Goal: Task Accomplishment & Management: Manage account settings

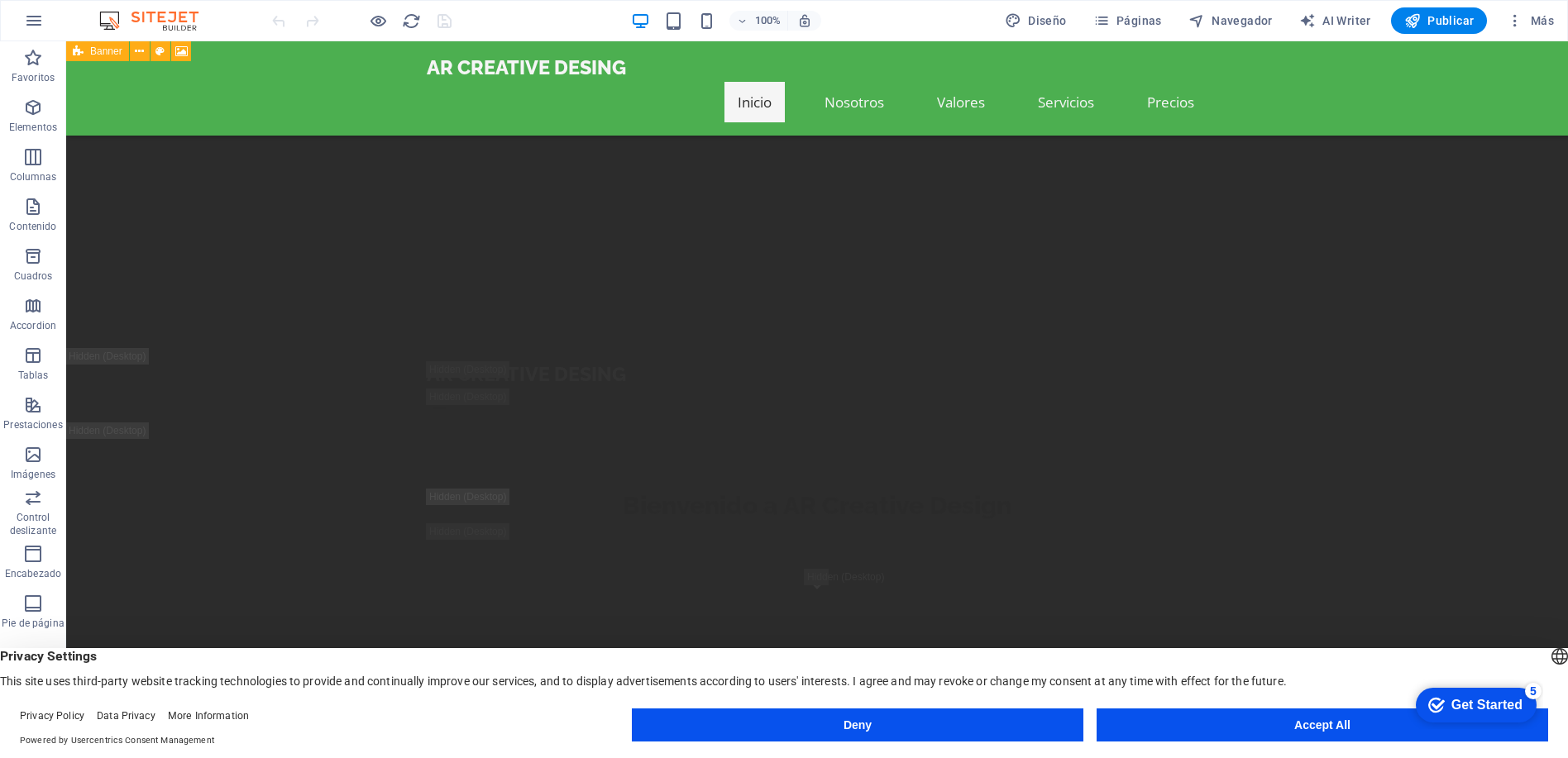
scroll to position [248, 0]
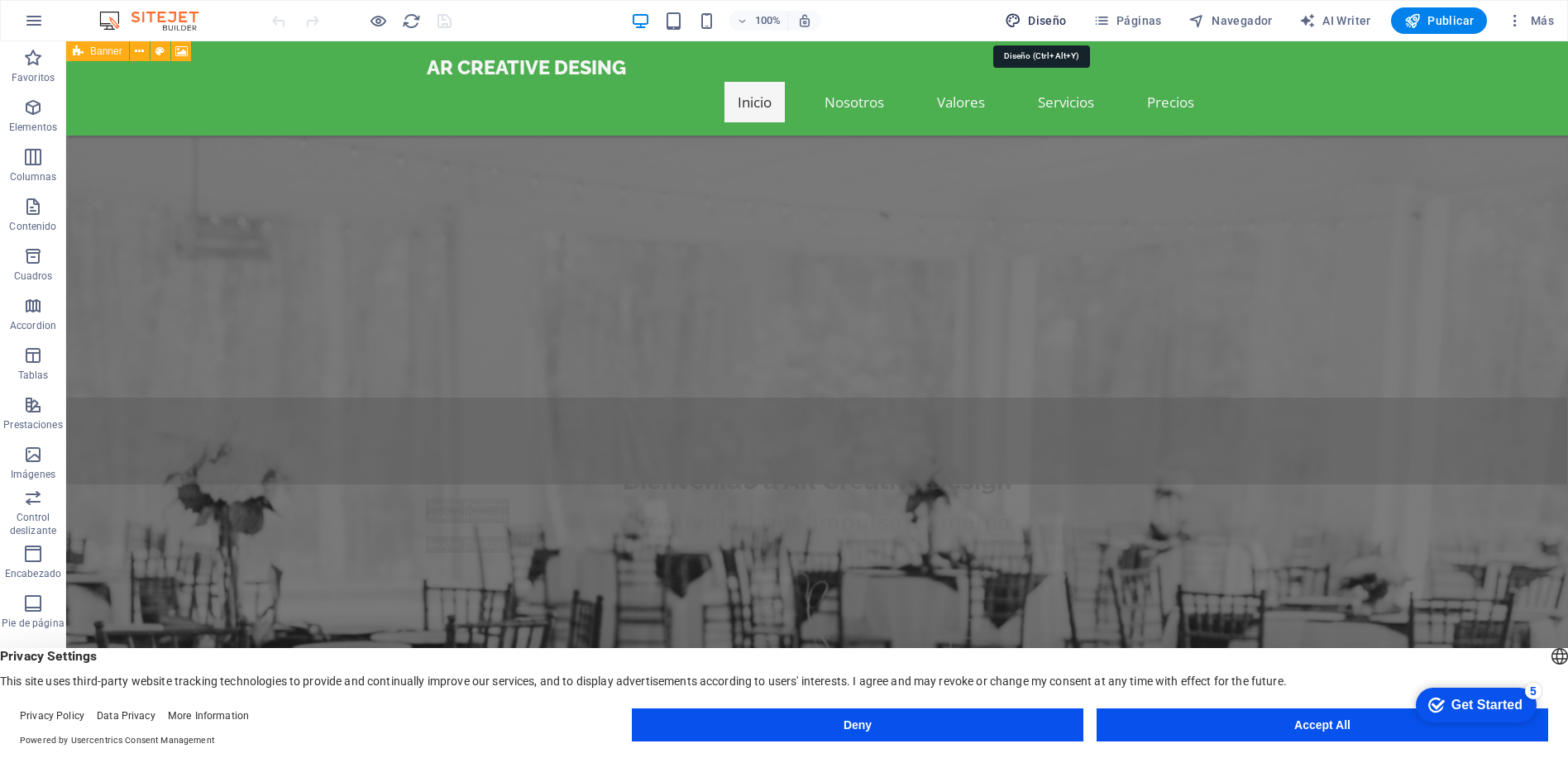
click at [0, 0] on span "Diseño" at bounding box center [0, 0] width 0 height 0
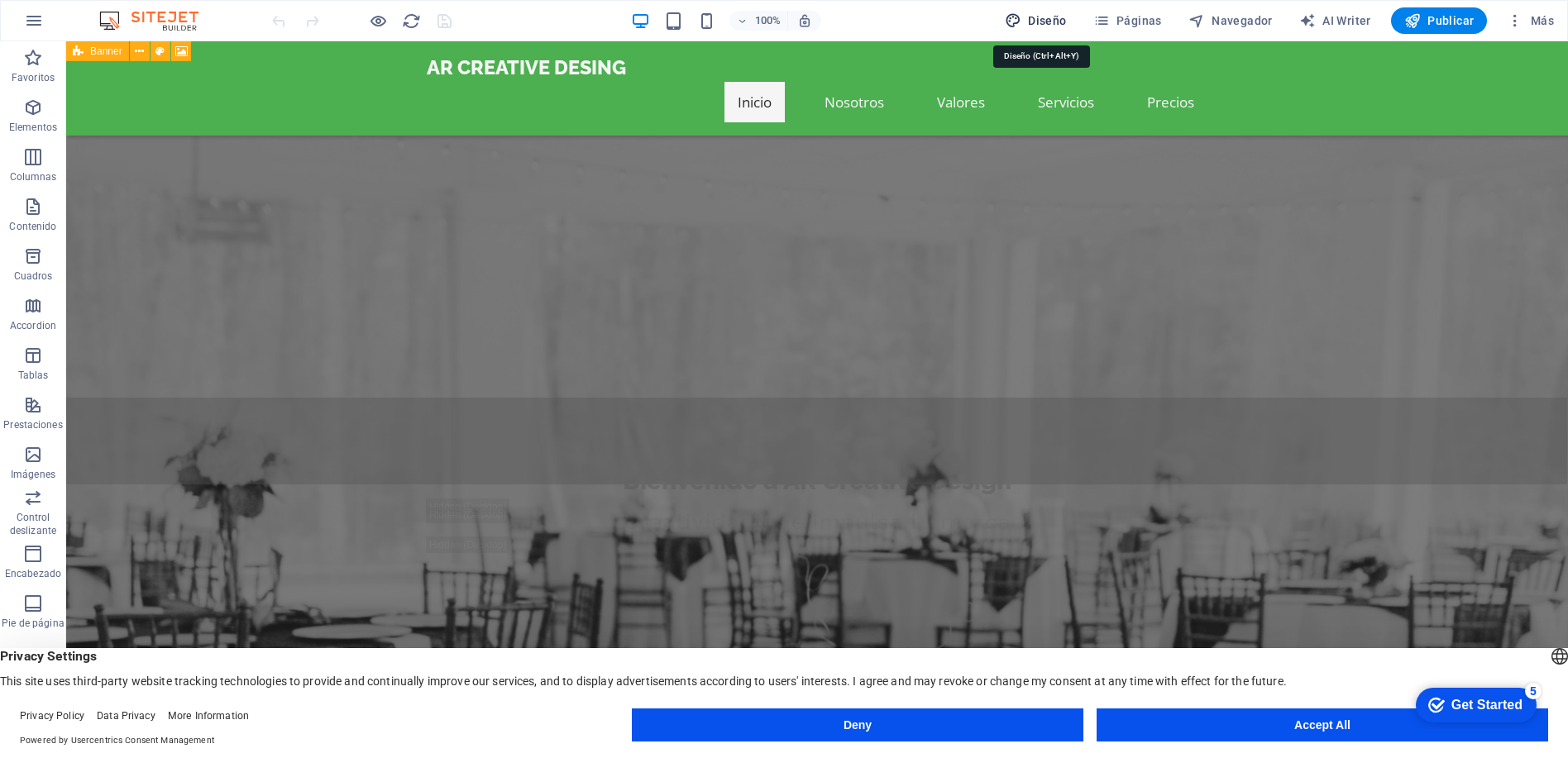
select select "px"
select select "200"
select select "px"
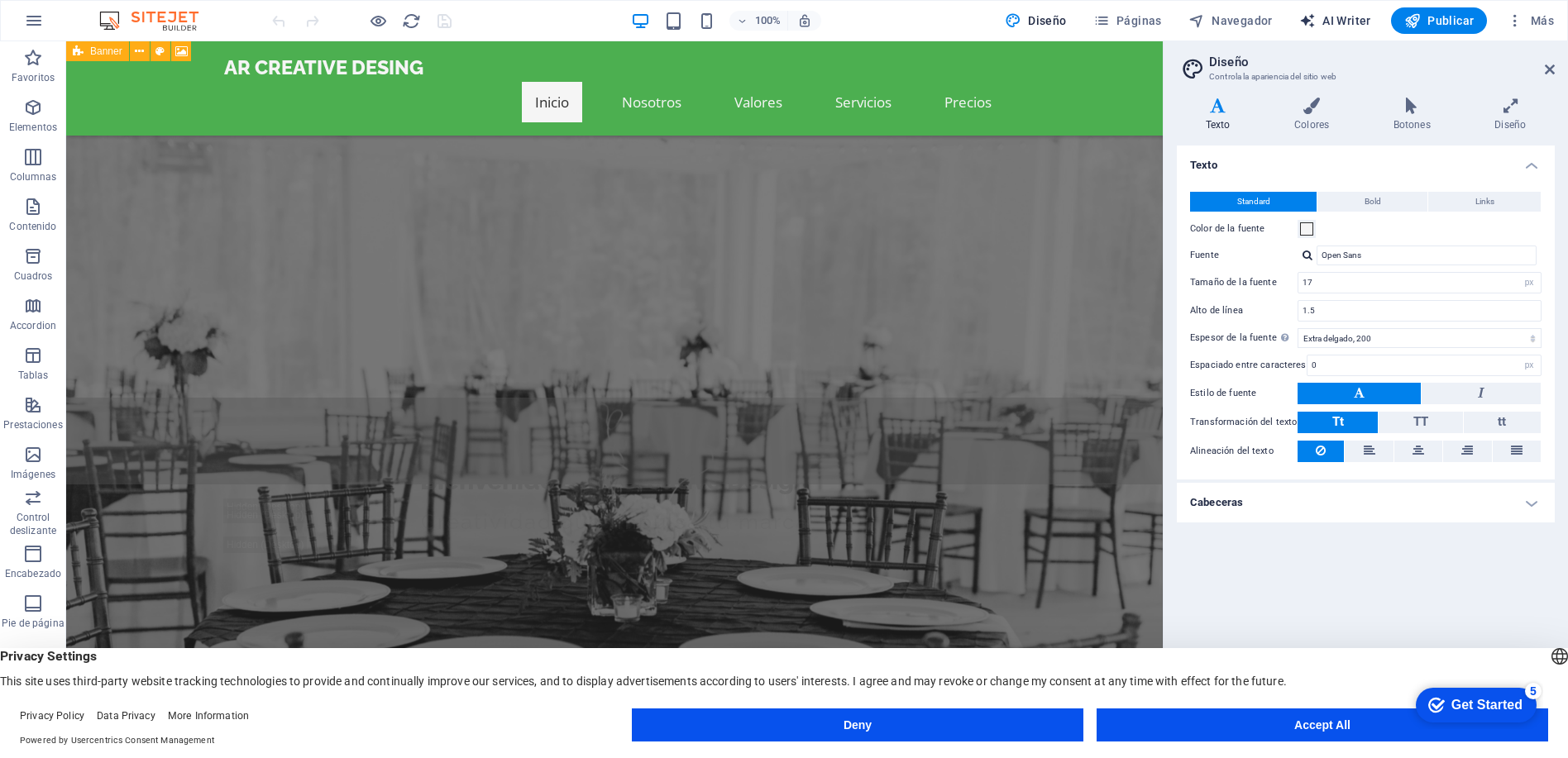
click at [0, 0] on span "AI Writer" at bounding box center [0, 0] width 0 height 0
select select "English"
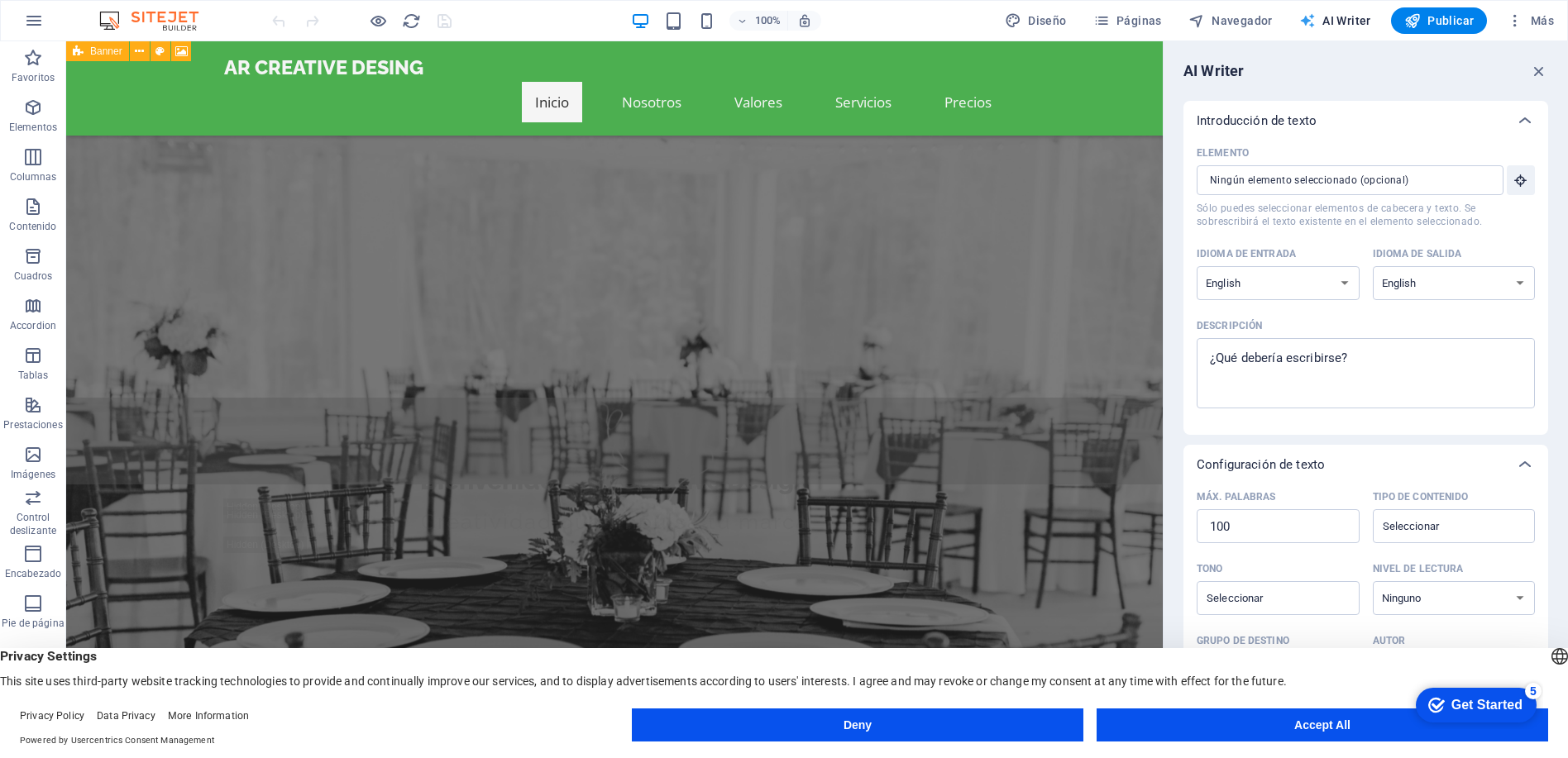
scroll to position [0, 0]
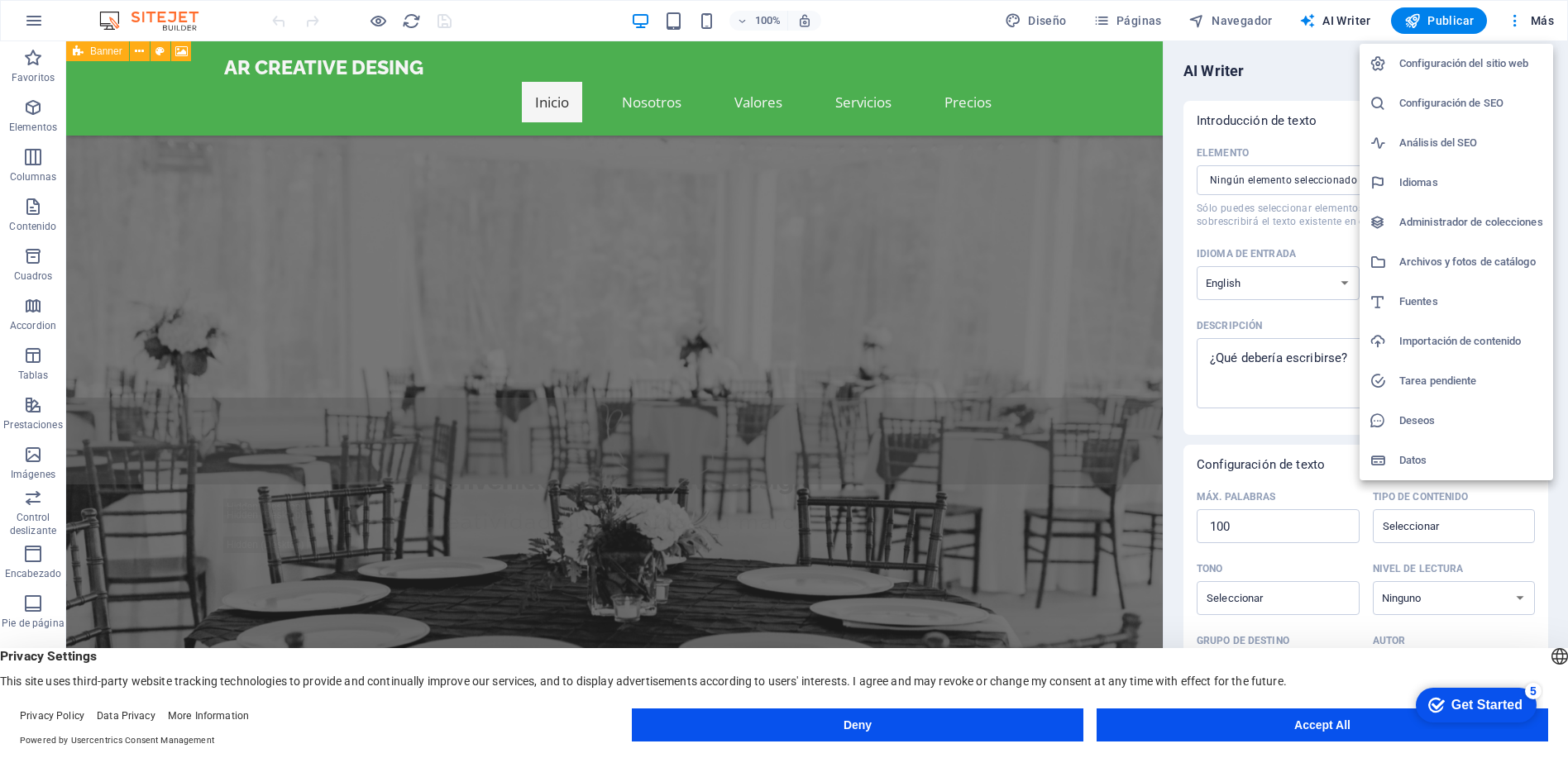
click at [101, 52] on div at bounding box center [784, 379] width 1568 height 758
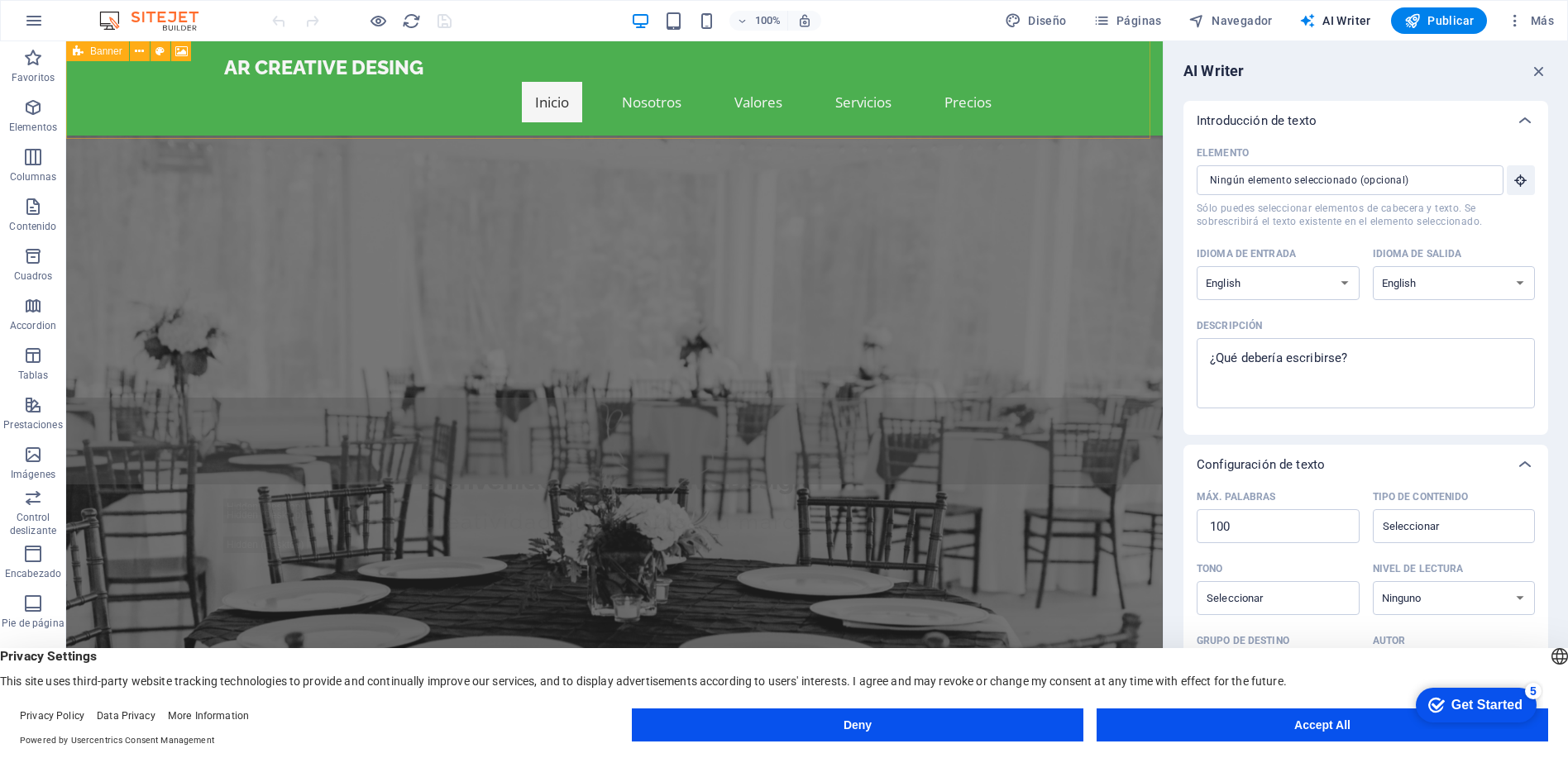
click at [1146, 24] on span "Páginas" at bounding box center [1127, 20] width 69 height 16
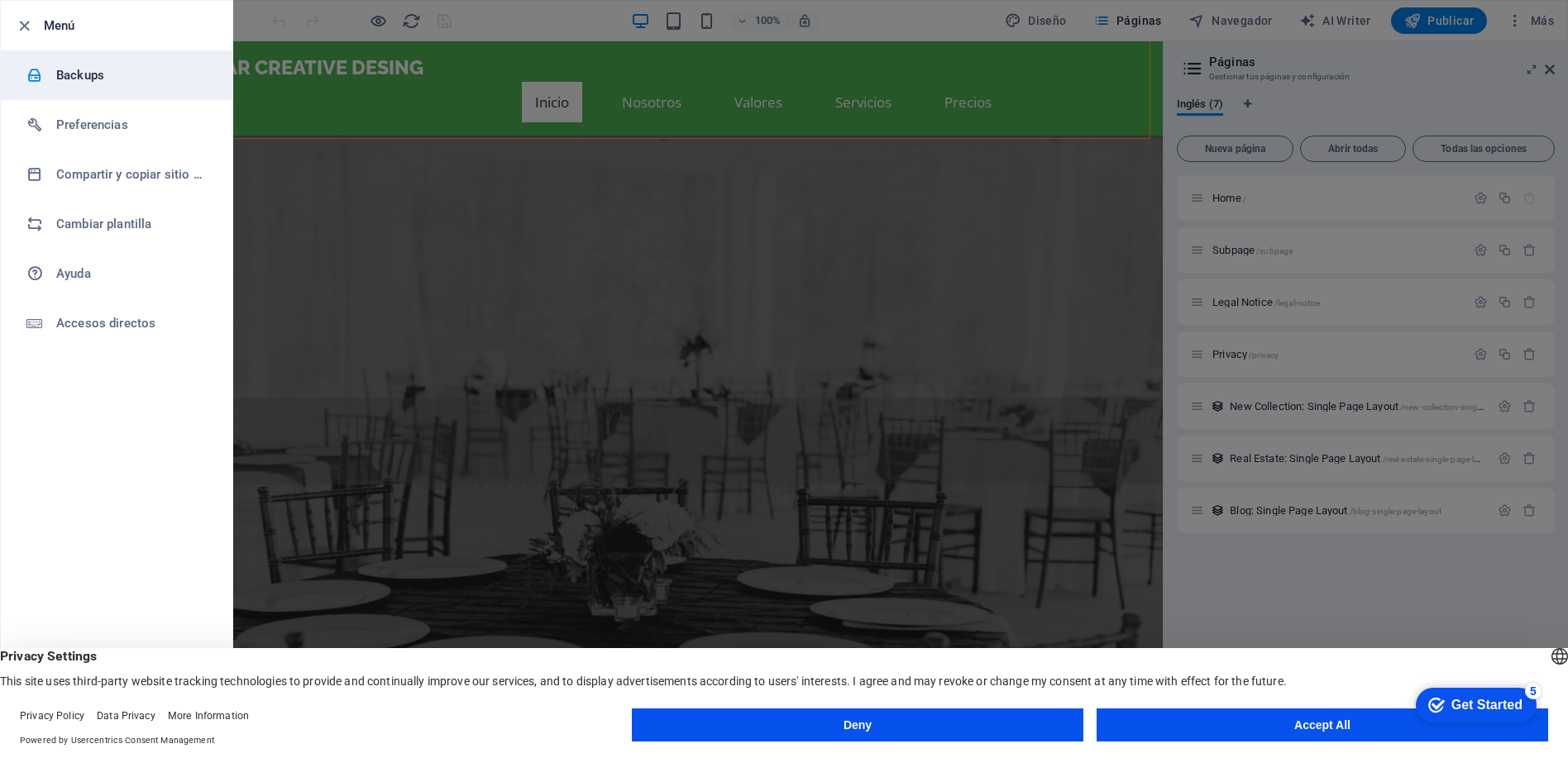
click at [74, 73] on h6 "Backups" at bounding box center [133, 74] width 153 height 20
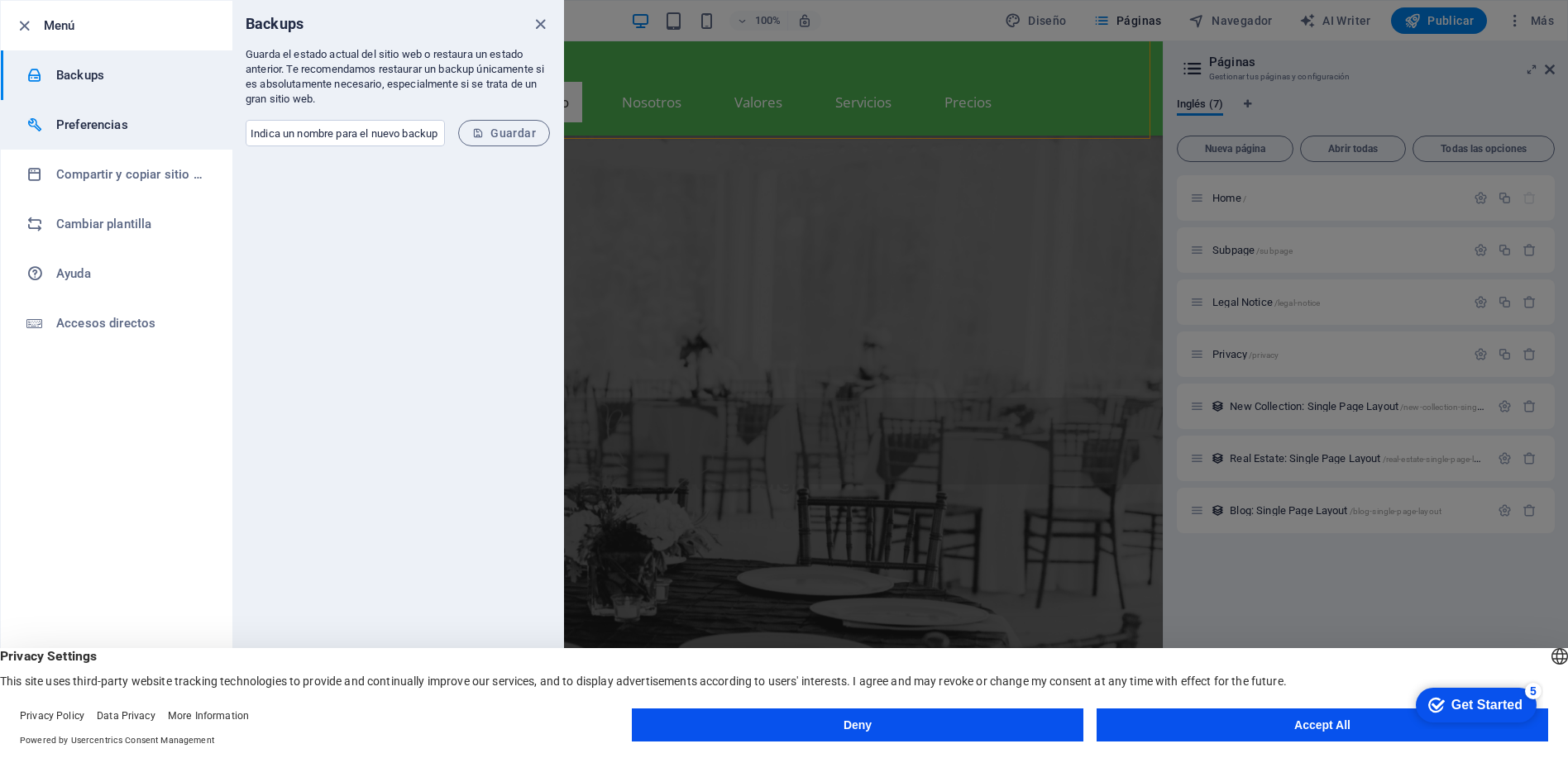
click at [89, 126] on h6 "Preferencias" at bounding box center [133, 125] width 153 height 20
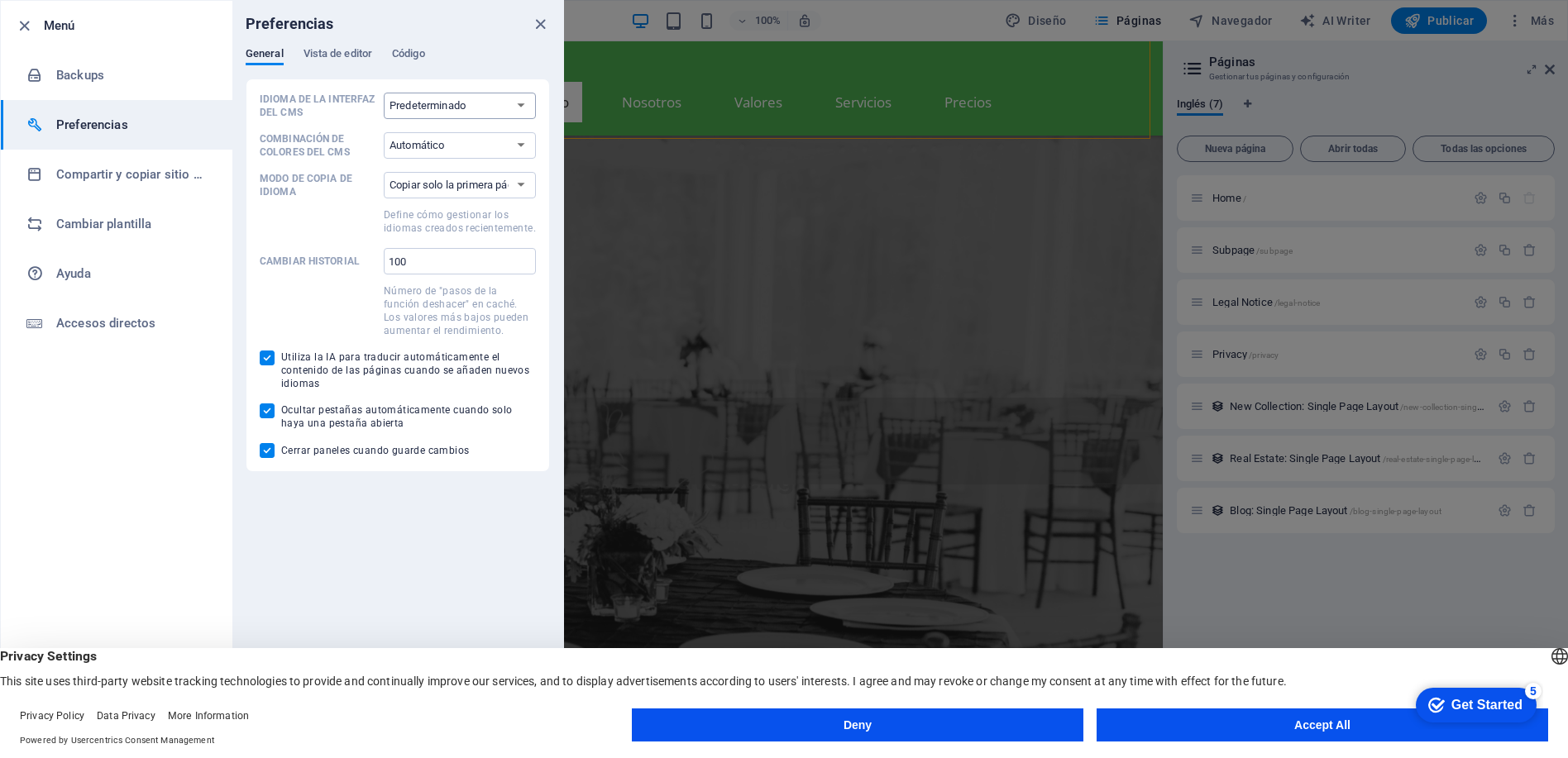
click at [518, 111] on select "Predeterminado Deutsch English Español Français Magyar Italiano Nederlands Pols…" at bounding box center [460, 106] width 153 height 27
select select "es"
click at [383, 92] on select "Predeterminado Deutsch English Español Français Magyar Italiano Nederlands Pols…" at bounding box center [460, 106] width 153 height 27
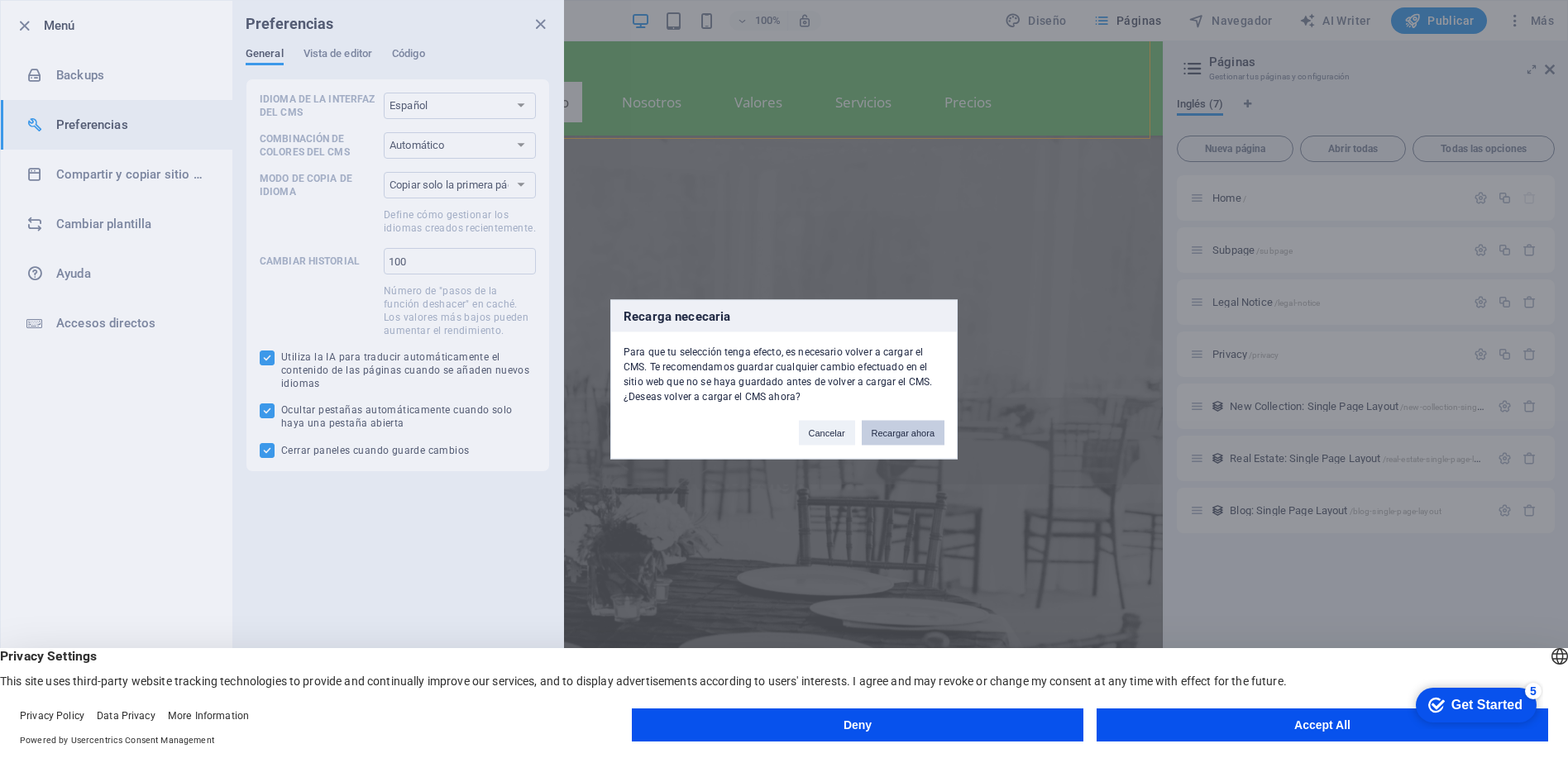
click at [884, 432] on button "Recargar ahora" at bounding box center [902, 432] width 83 height 25
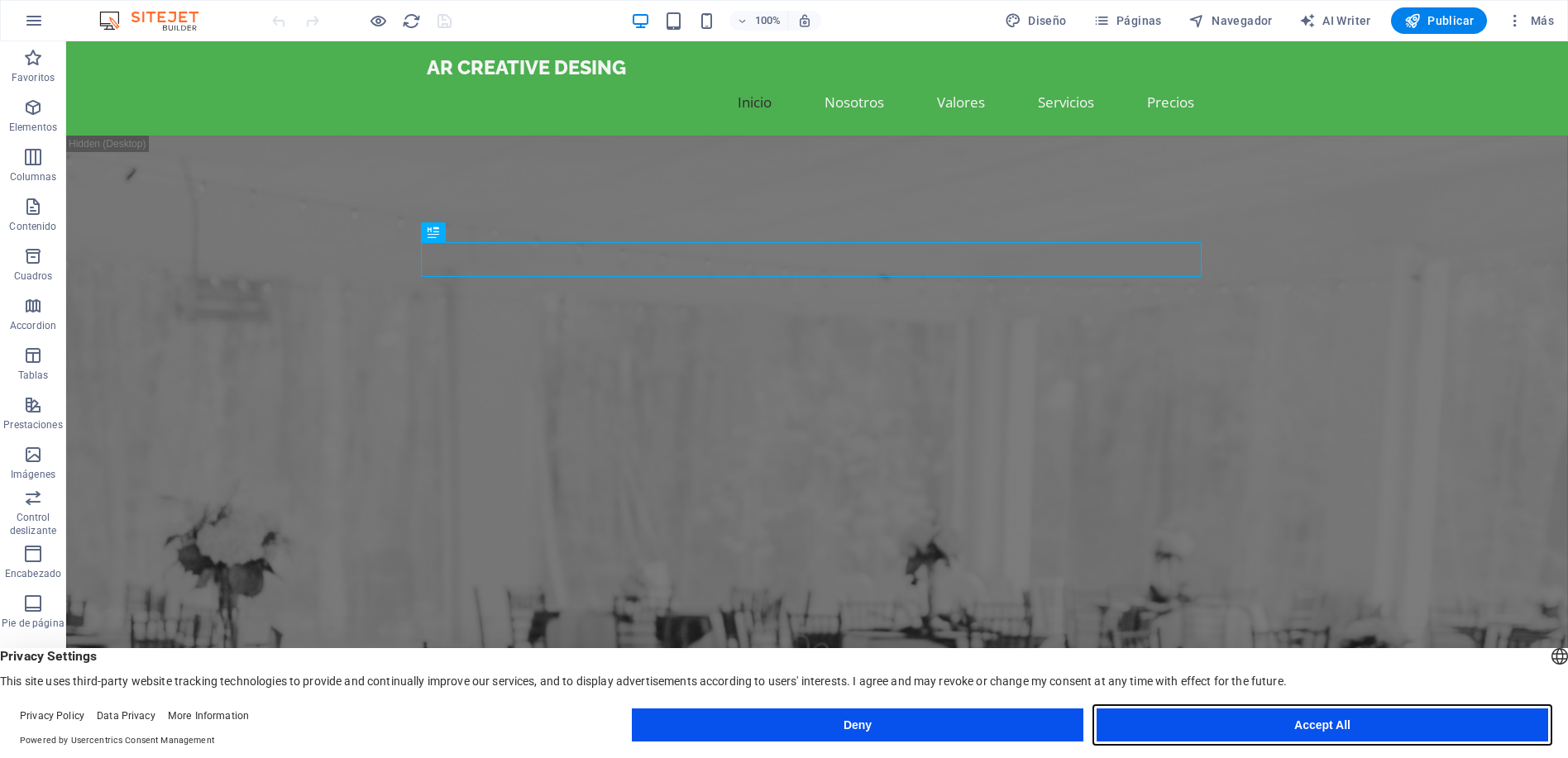
click at [0, 0] on button "Accept All" at bounding box center [0, 0] width 0 height 0
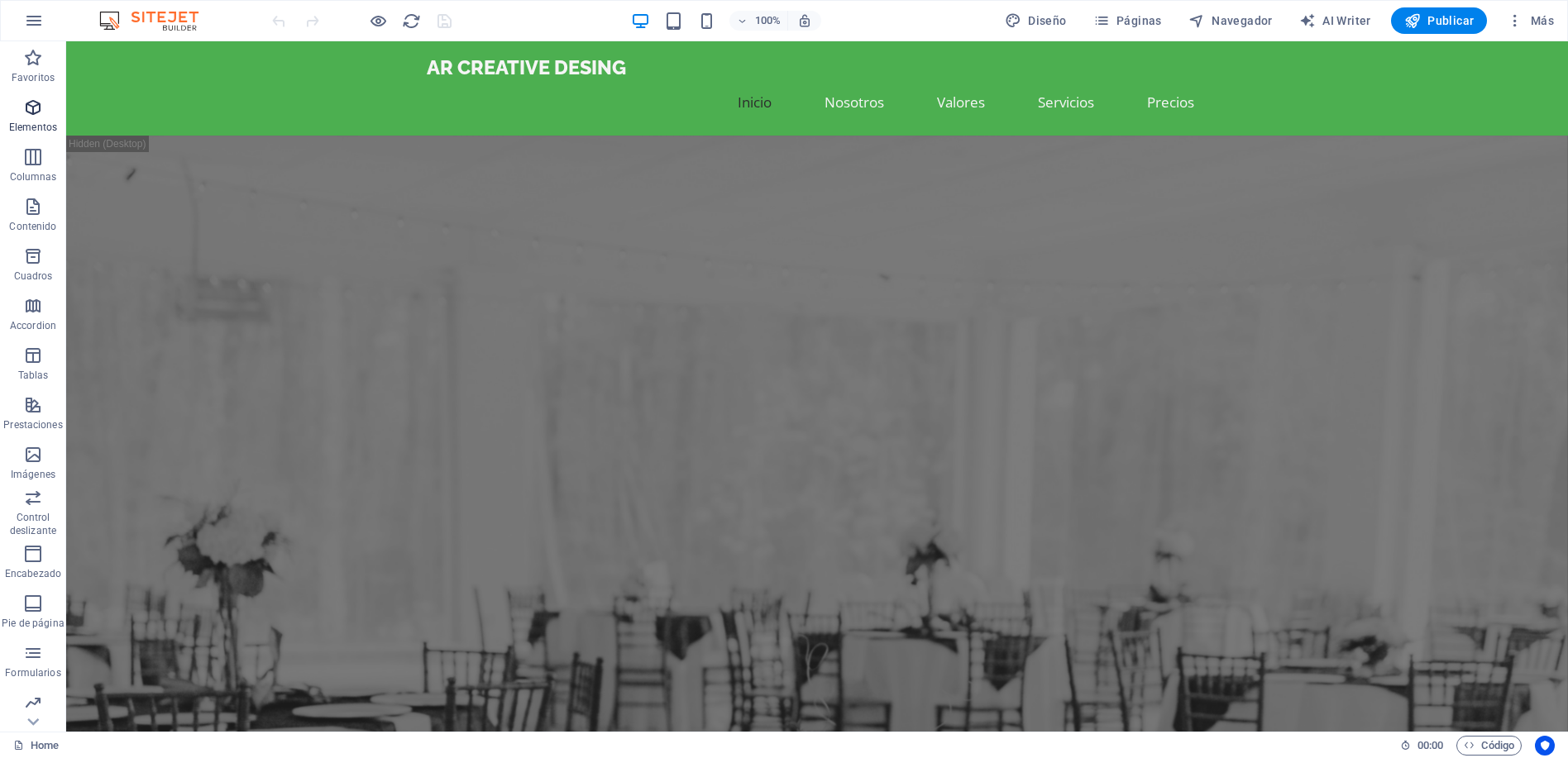
click at [31, 106] on icon "button" at bounding box center [32, 107] width 20 height 20
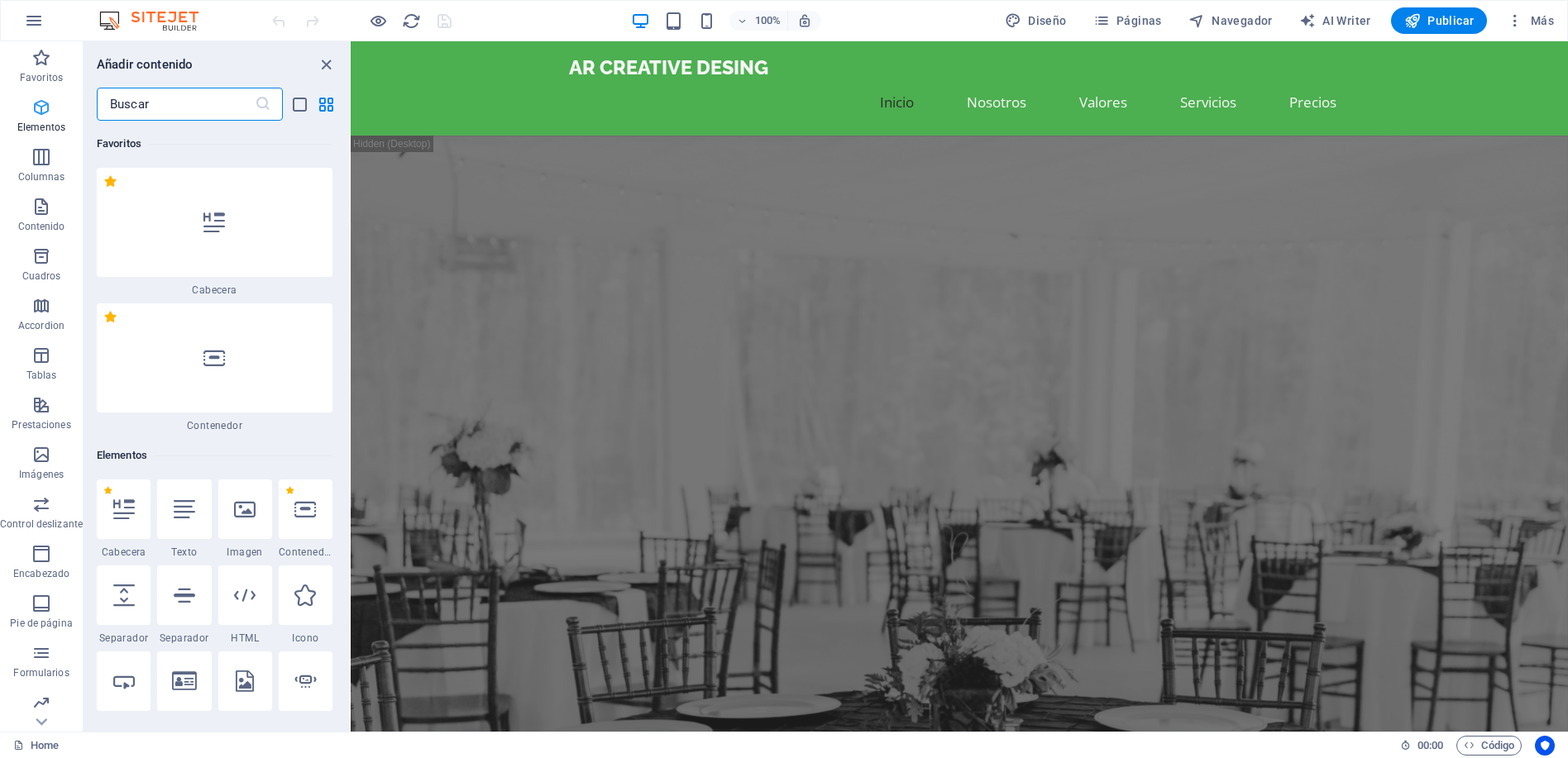
scroll to position [312, 0]
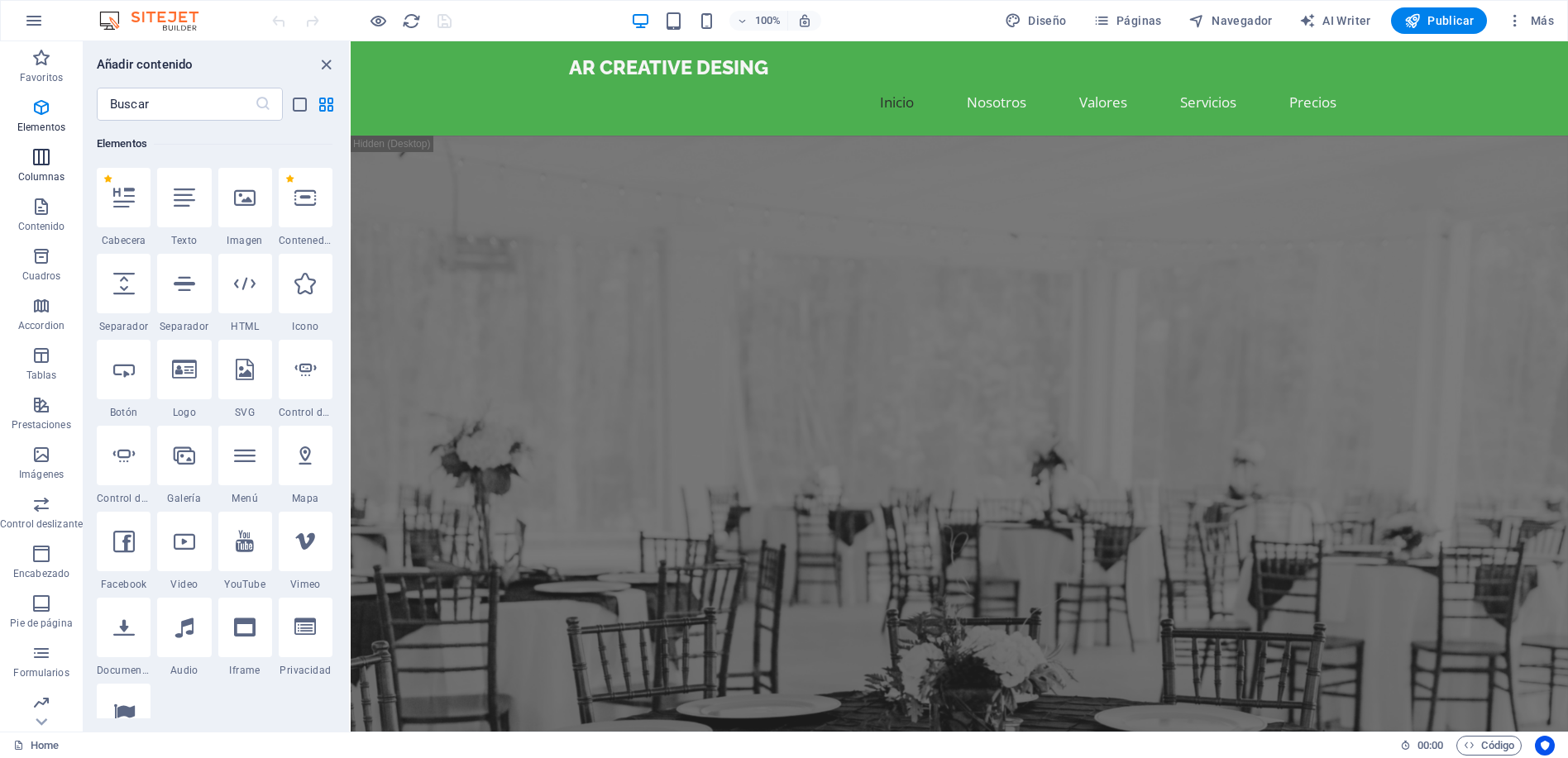
click at [48, 170] on span "Columnas" at bounding box center [41, 167] width 83 height 40
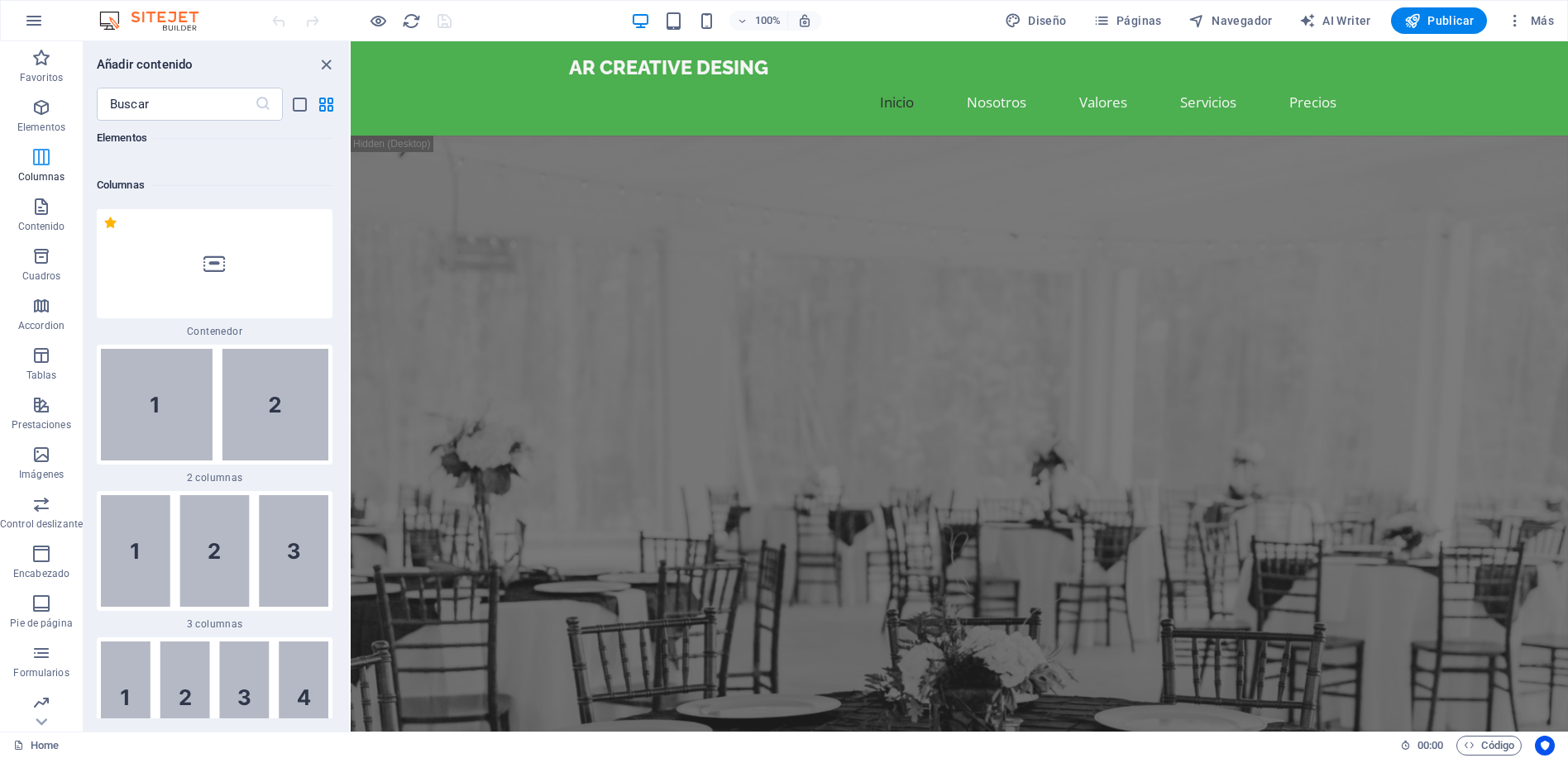
scroll to position [954, 0]
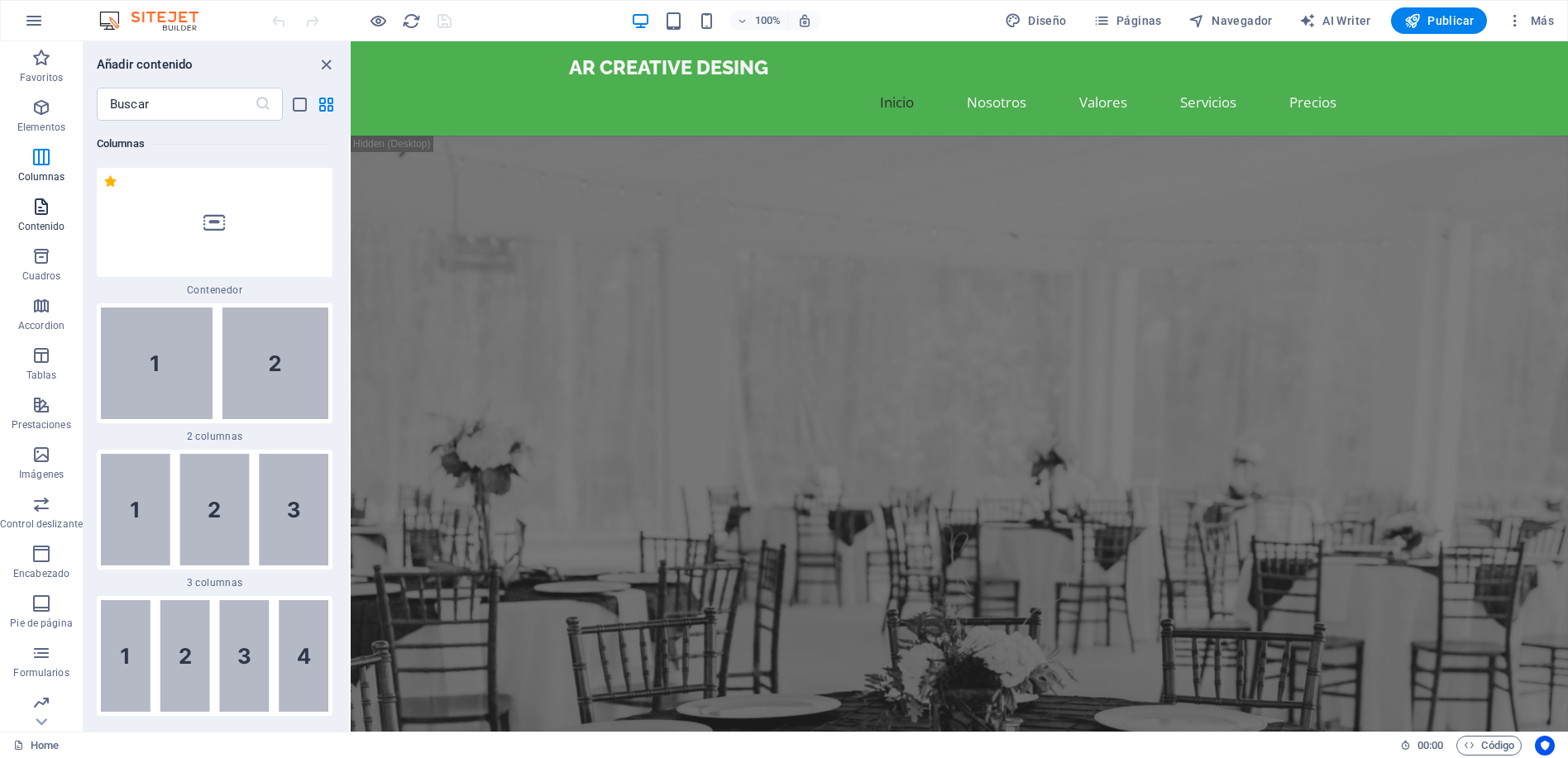
click at [36, 214] on icon "button" at bounding box center [41, 206] width 20 height 20
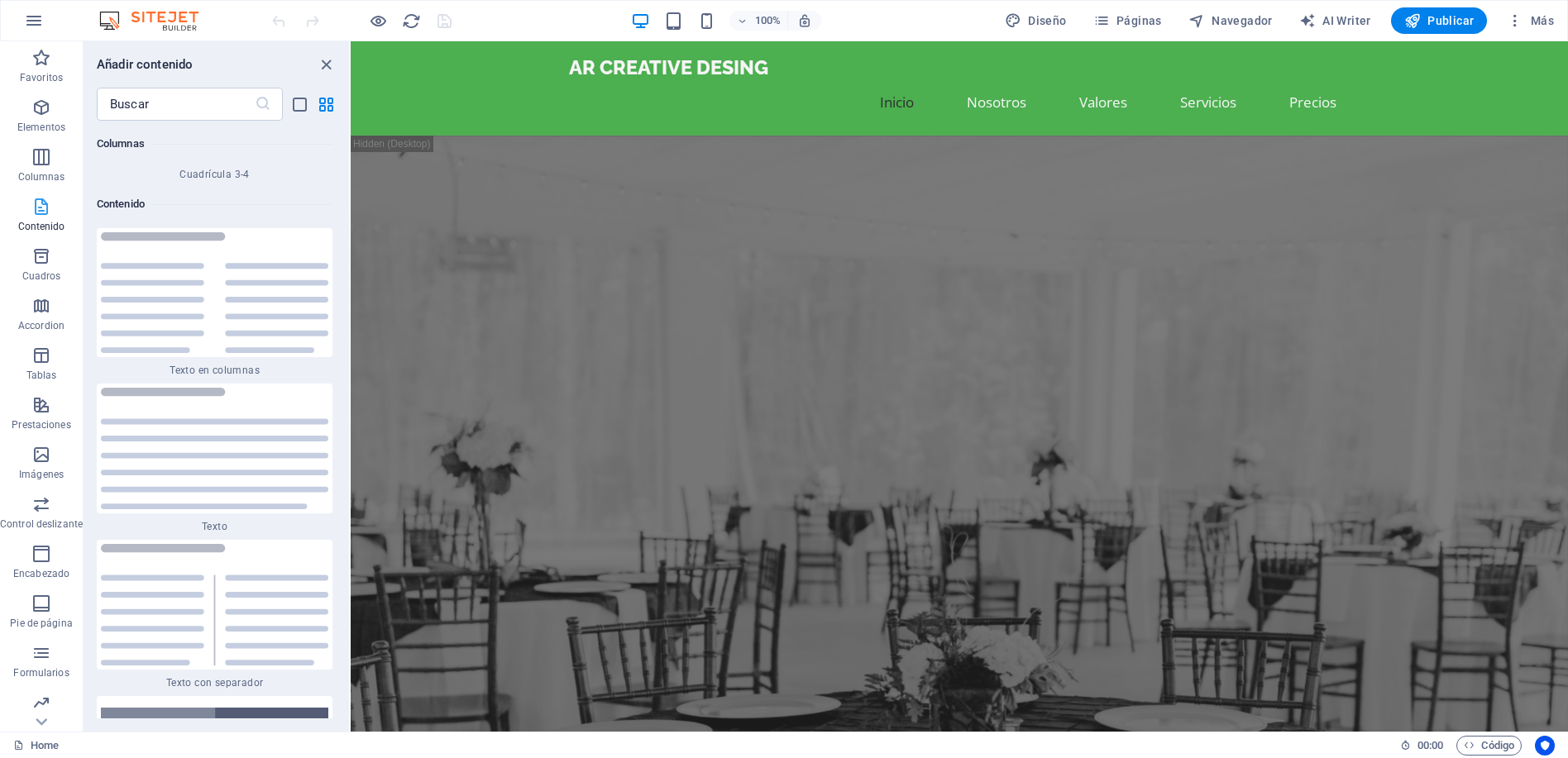
scroll to position [5607, 0]
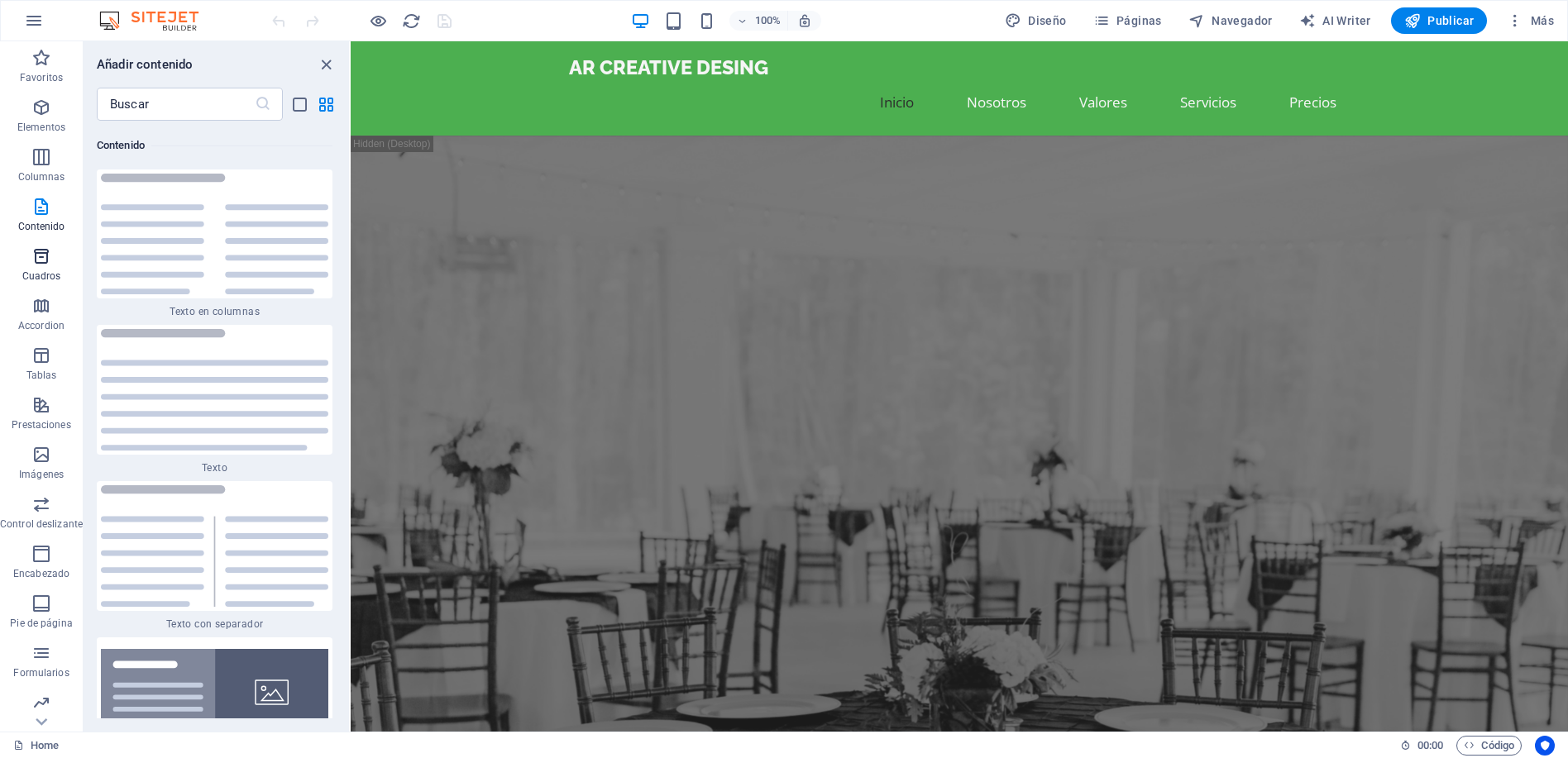
click at [31, 241] on button "Cuadros" at bounding box center [41, 264] width 83 height 50
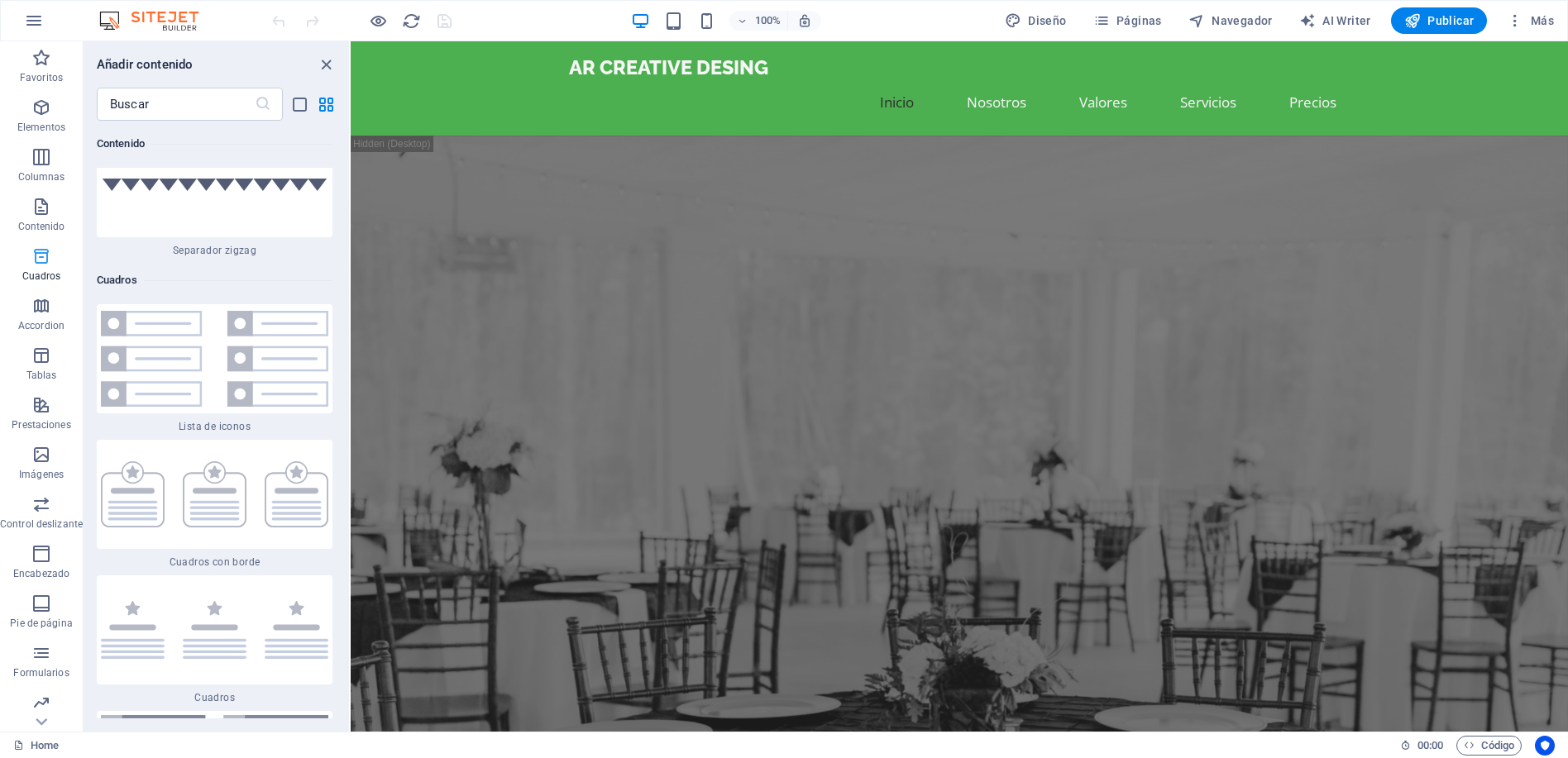
scroll to position [8941, 0]
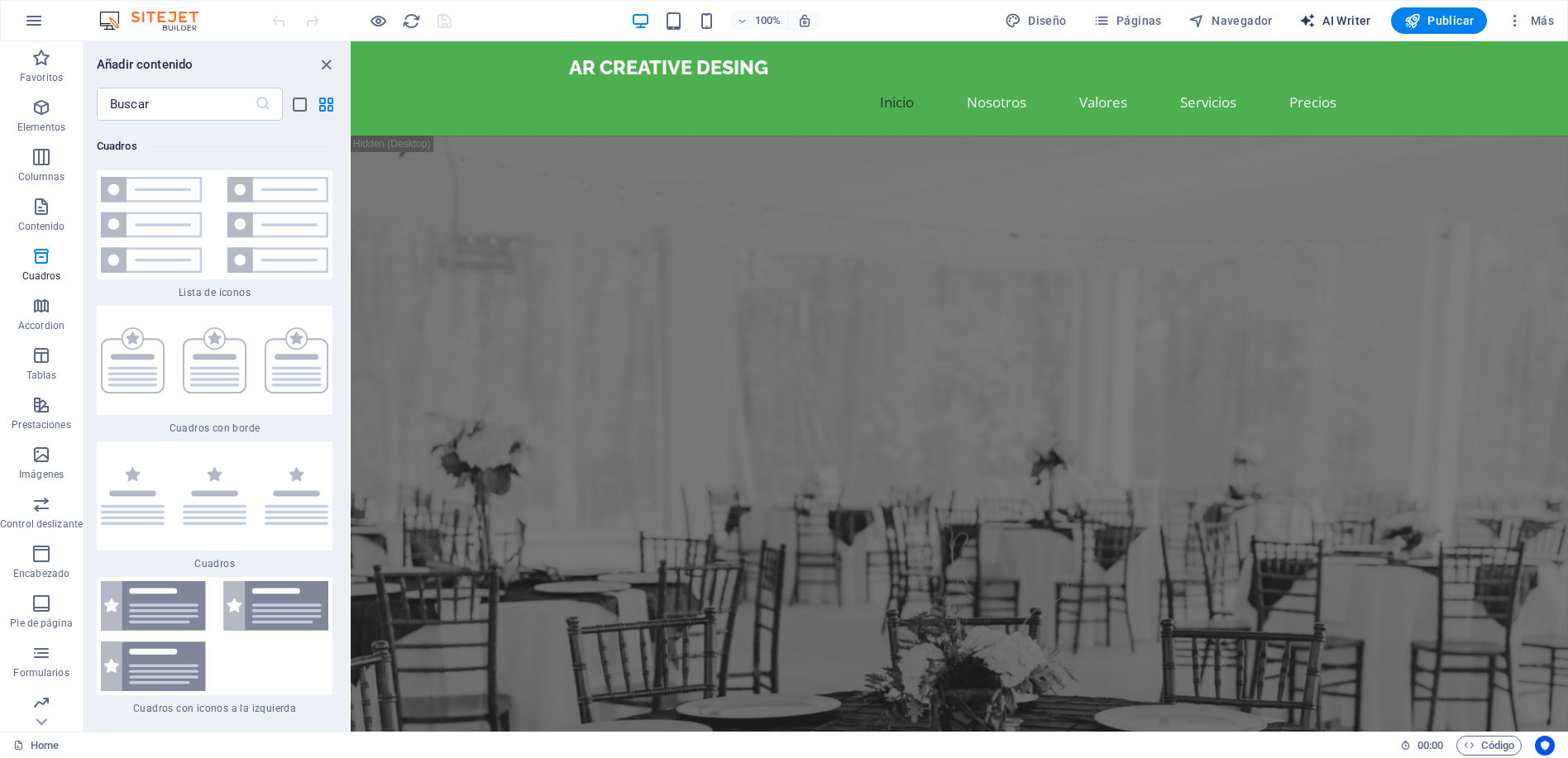
click at [1339, 13] on span "AI Writer" at bounding box center [1334, 20] width 72 height 16
select select "English"
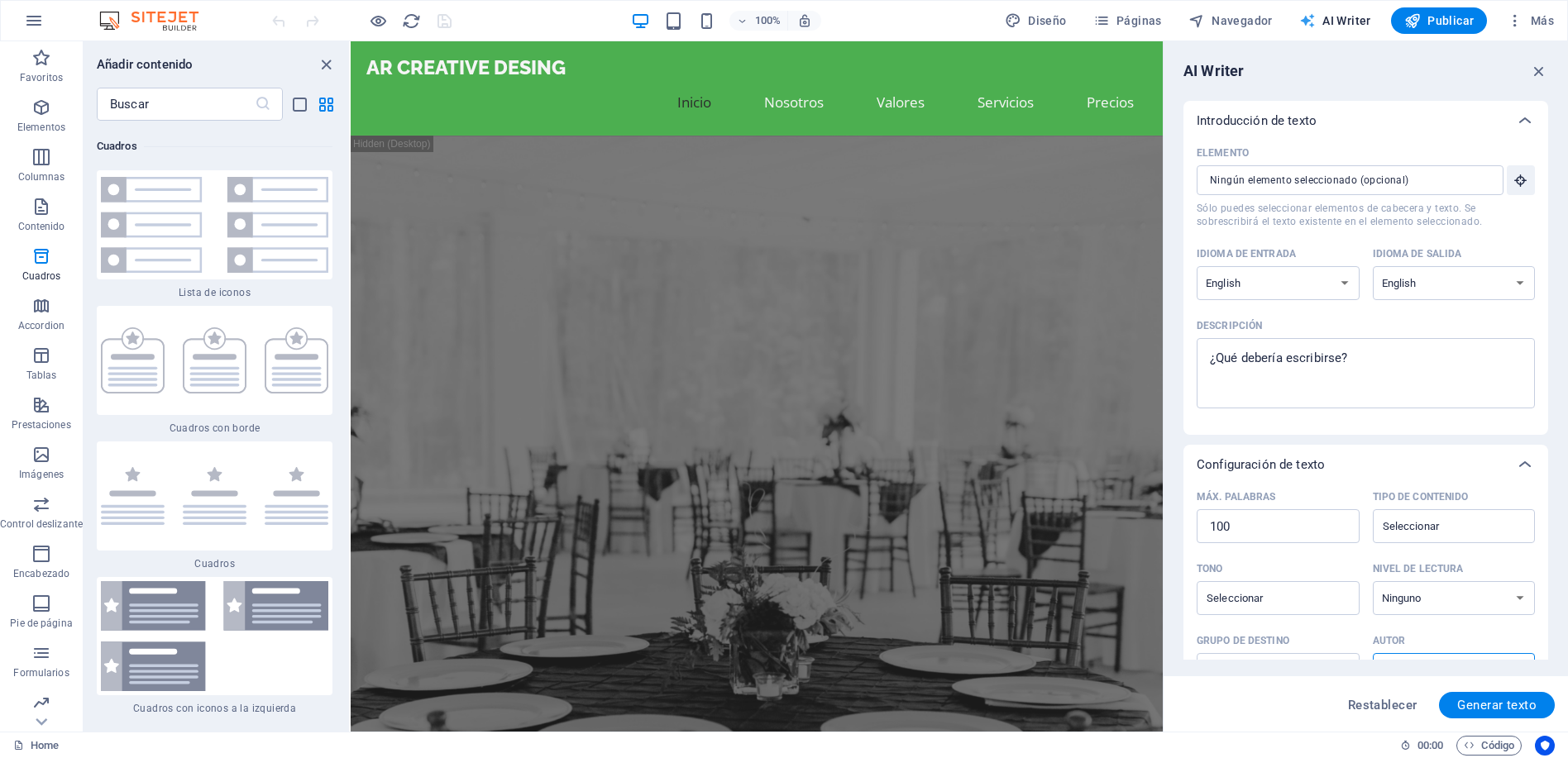
scroll to position [0, 0]
click at [1244, 31] on button "Navegador" at bounding box center [1230, 21] width 97 height 27
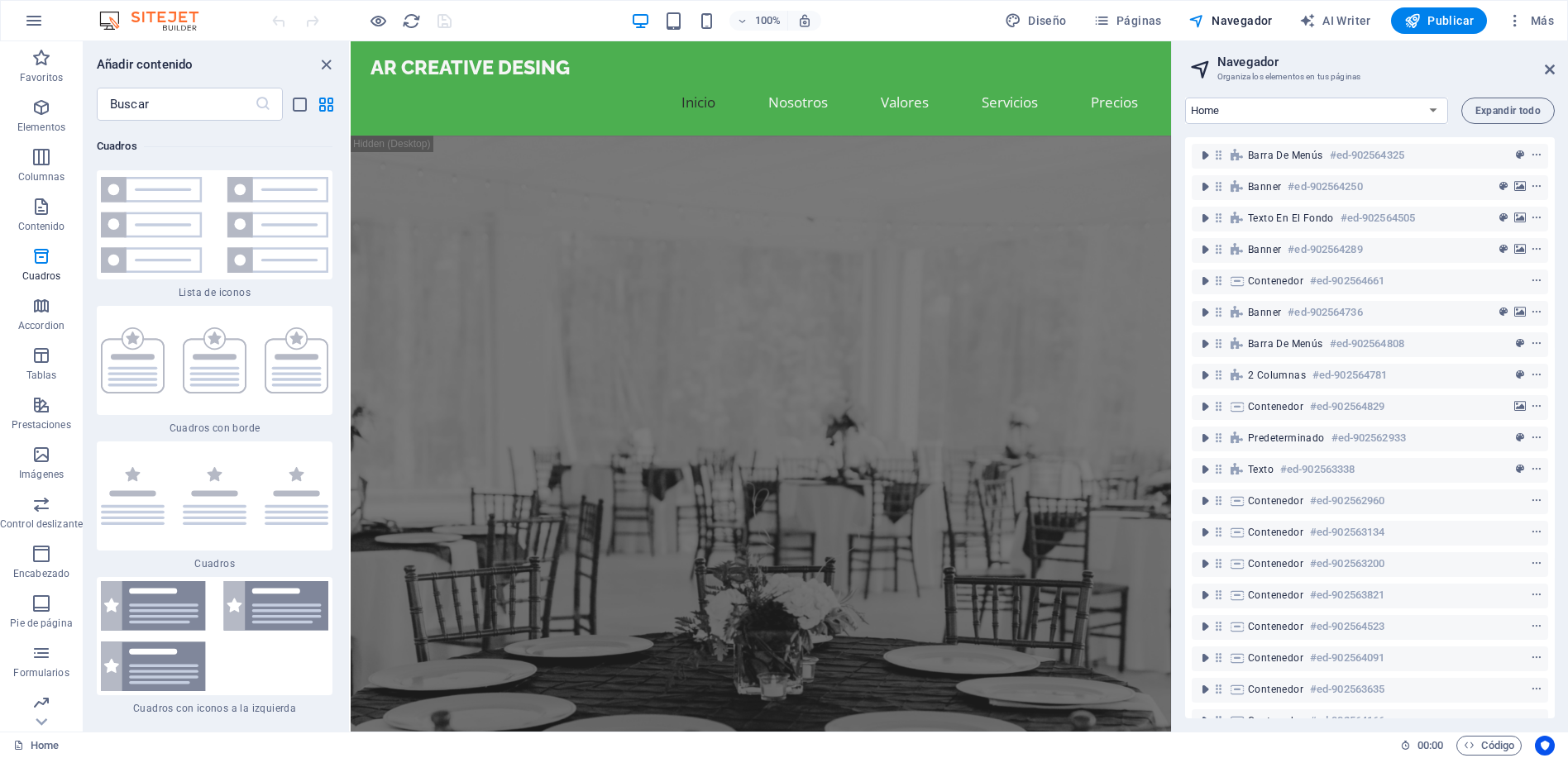
click at [0, 0] on div "100% Diseño Páginas Navegador AI Writer Publicar Más" at bounding box center [0, 0] width 0 height 0
click at [1238, 10] on button "Navegador" at bounding box center [1230, 21] width 97 height 27
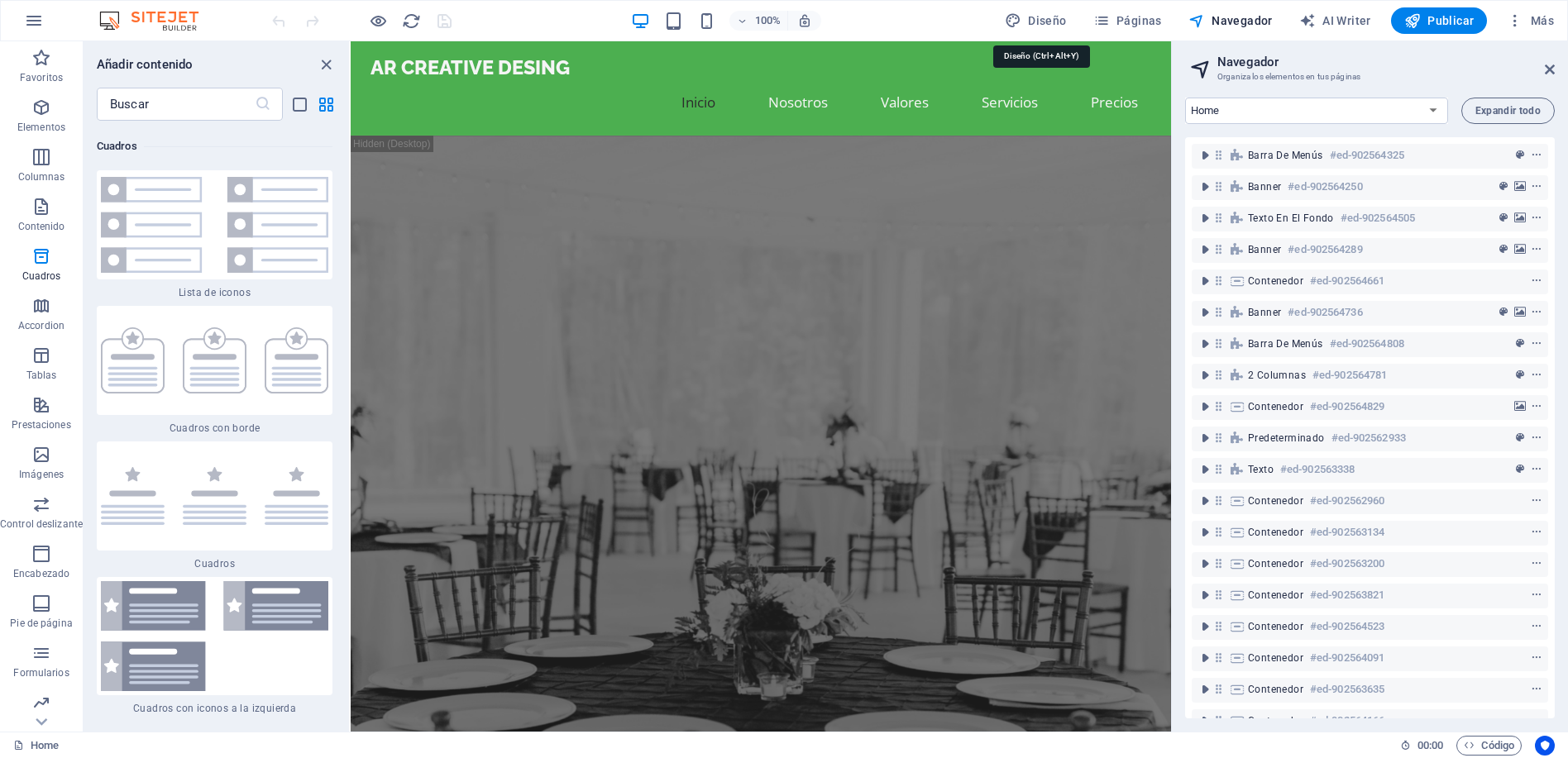
select select "px"
select select "200"
select select "px"
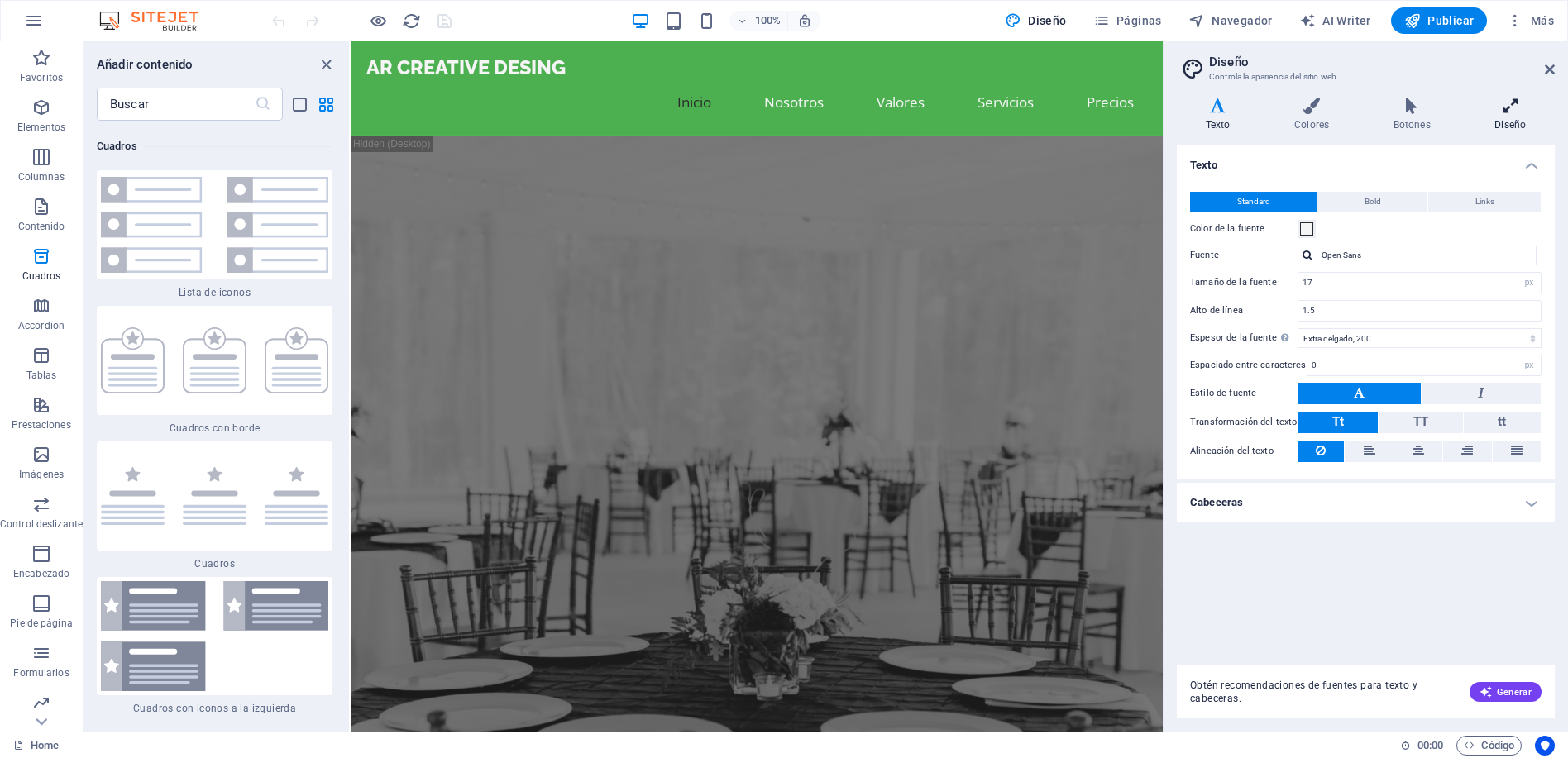
click at [1508, 118] on h4 "Diseño" at bounding box center [1510, 114] width 89 height 34
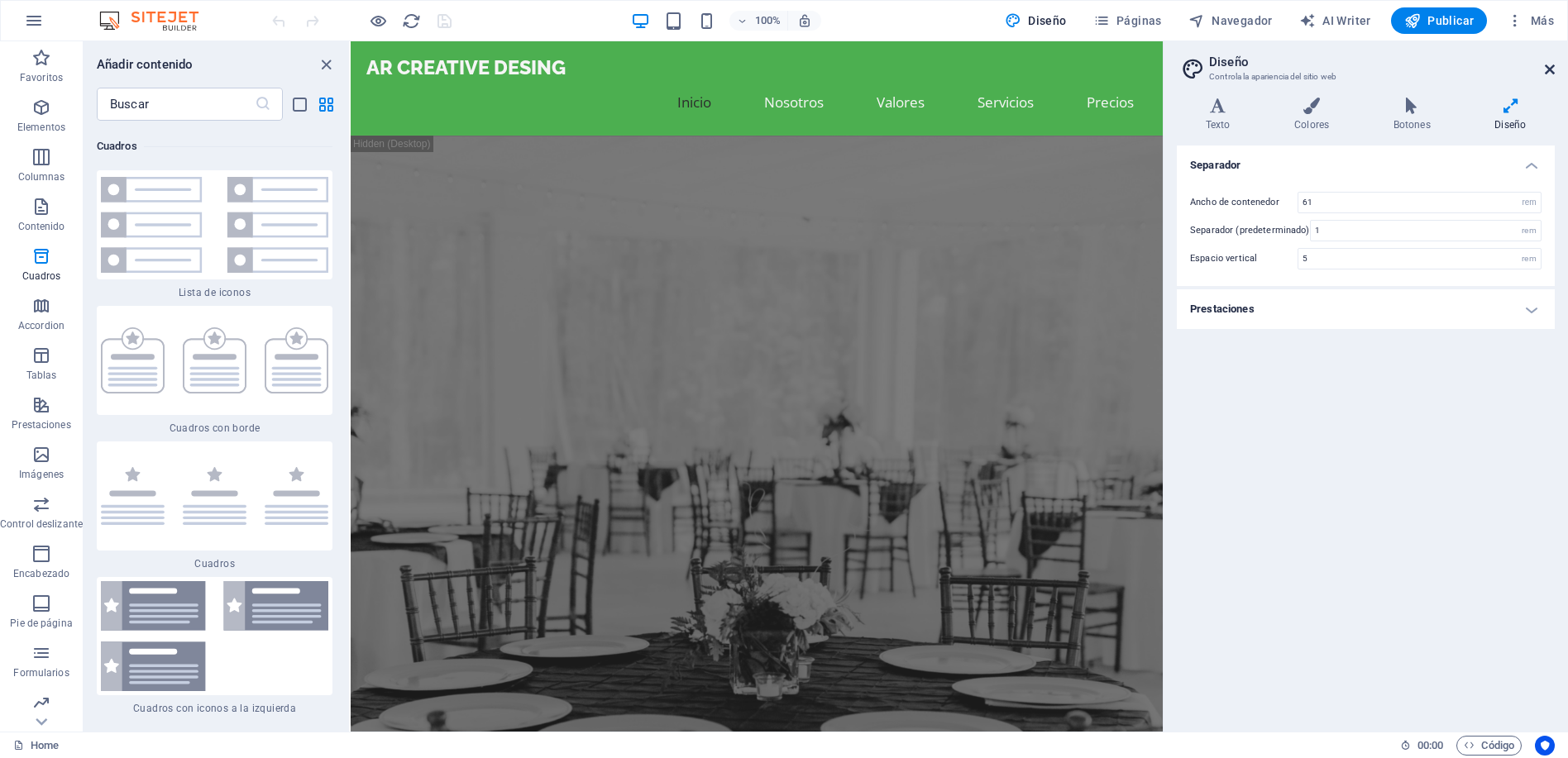
click at [1548, 66] on icon at bounding box center [1550, 70] width 10 height 13
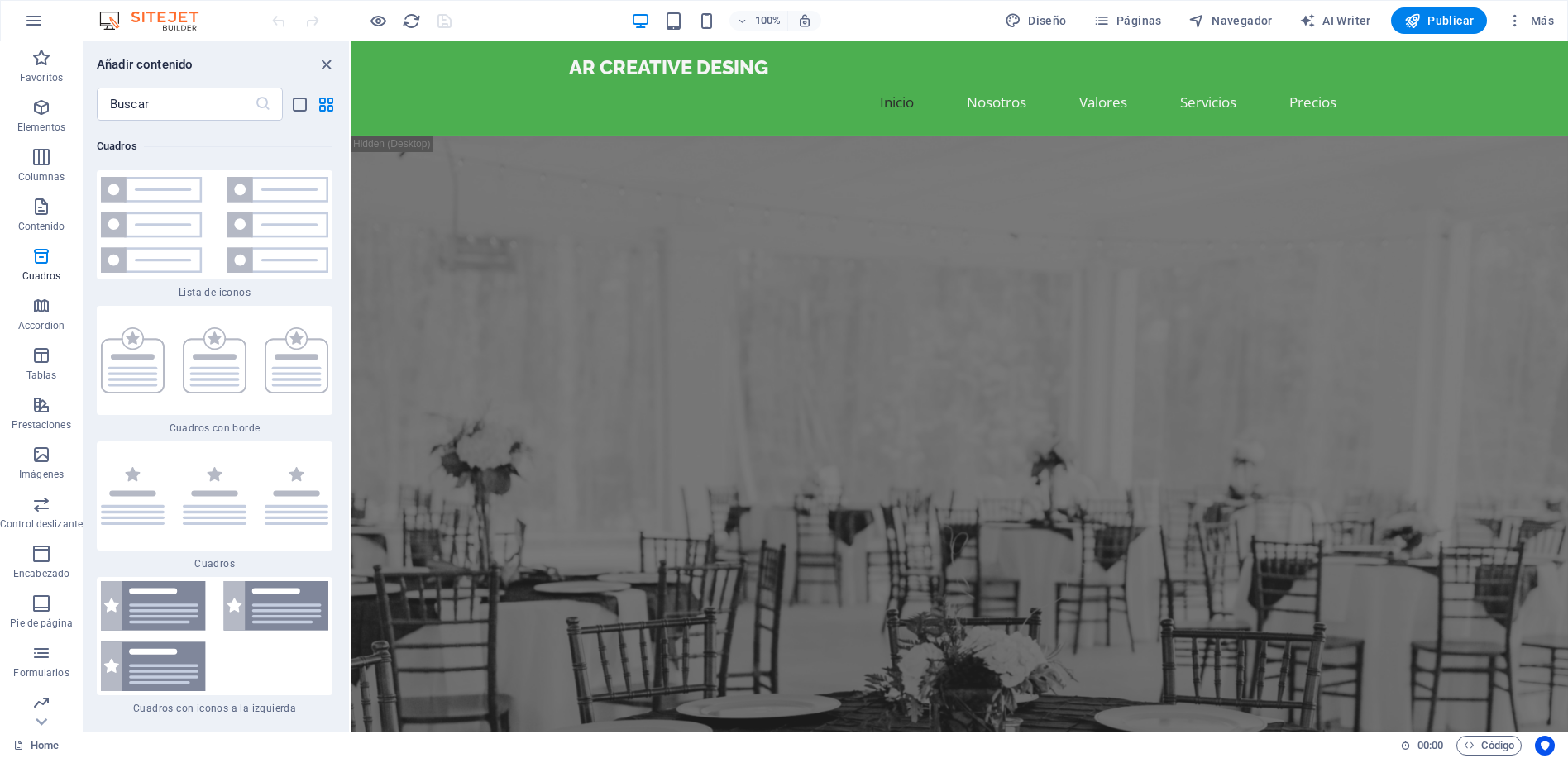
click at [0, 0] on img at bounding box center [0, 0] width 0 height 0
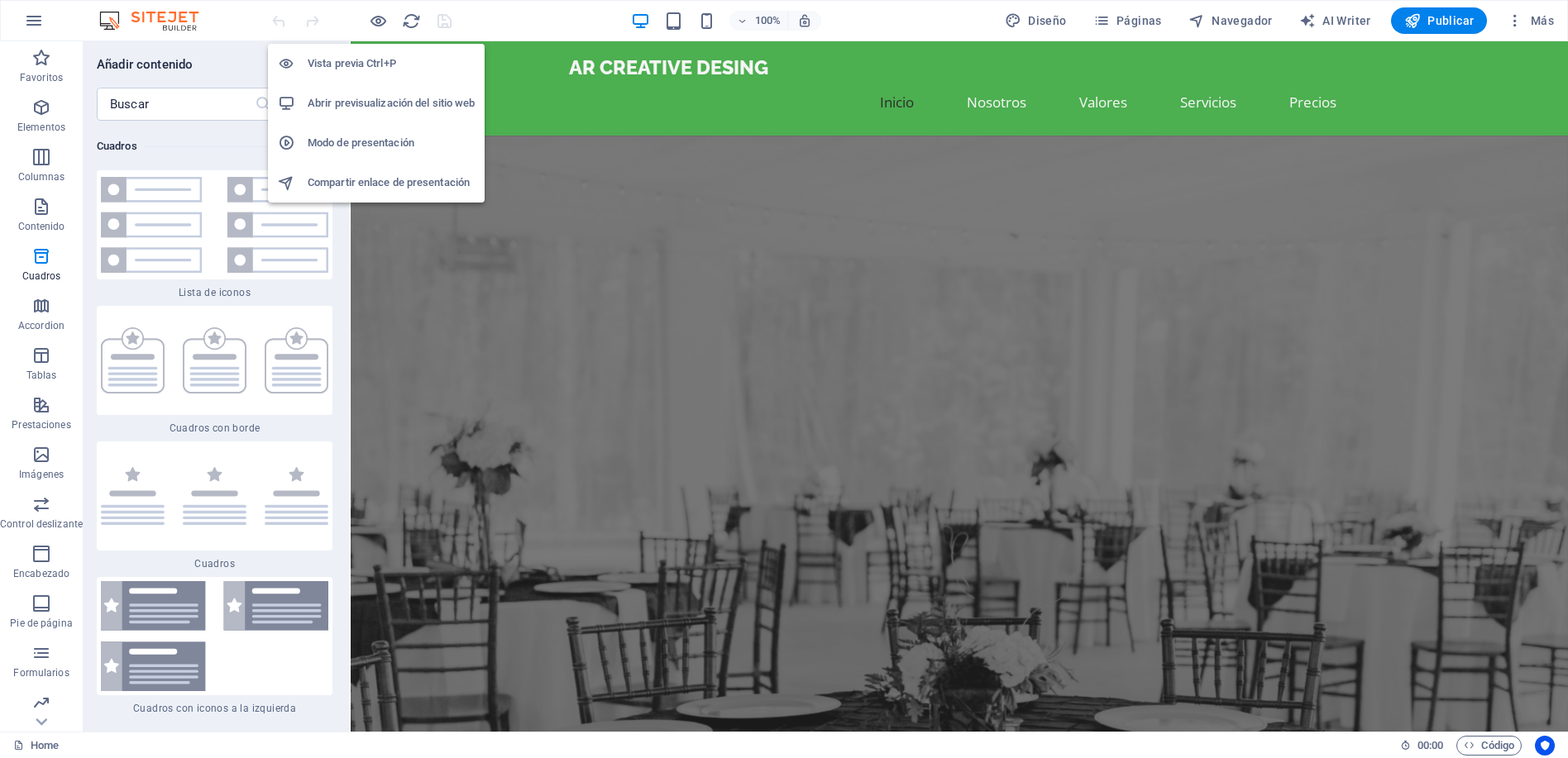
click at [382, 61] on h6 "Vista previa Ctrl+P" at bounding box center [391, 63] width 167 height 20
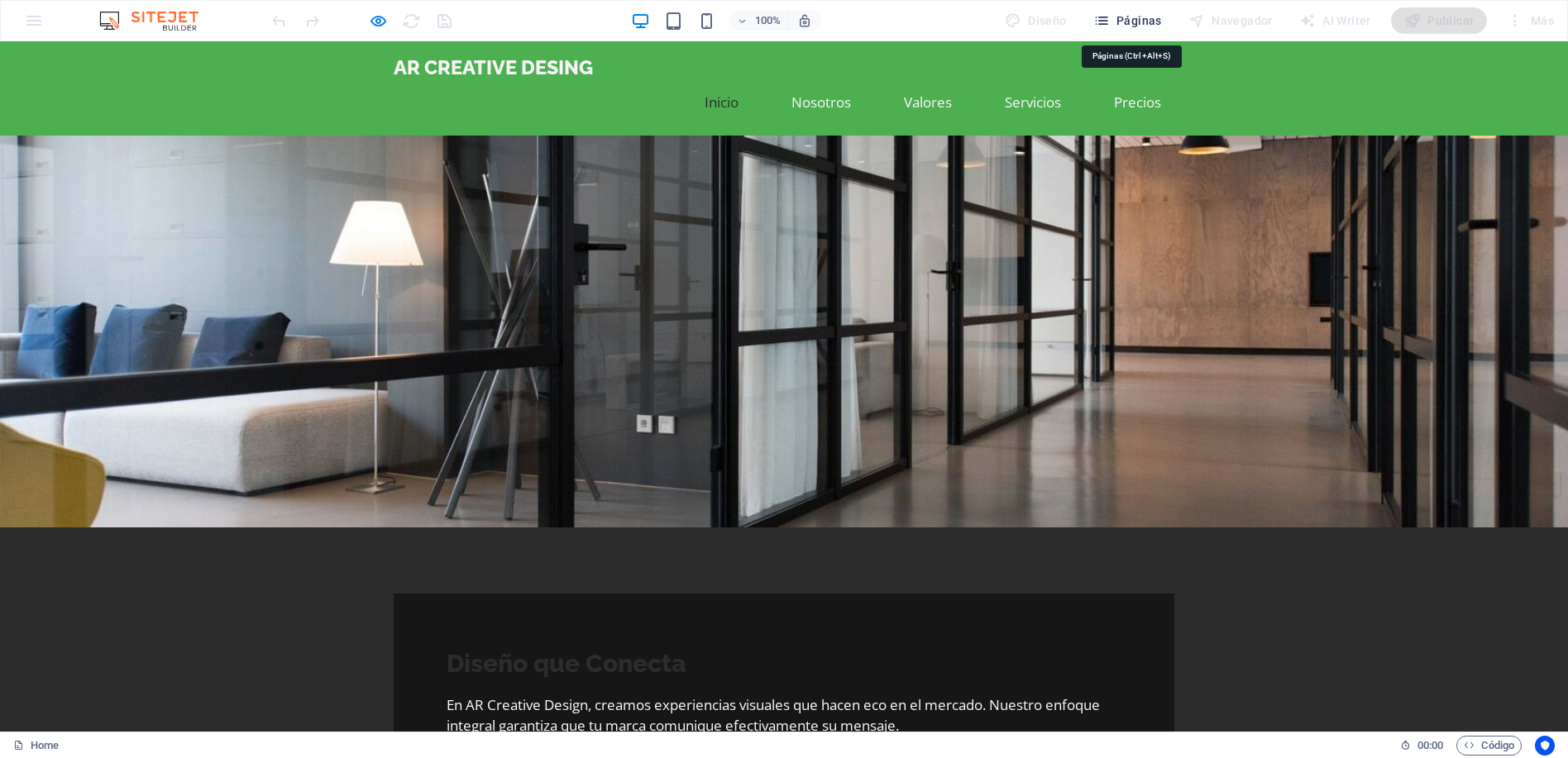
click at [0, 0] on button "Páginas" at bounding box center [0, 0] width 0 height 0
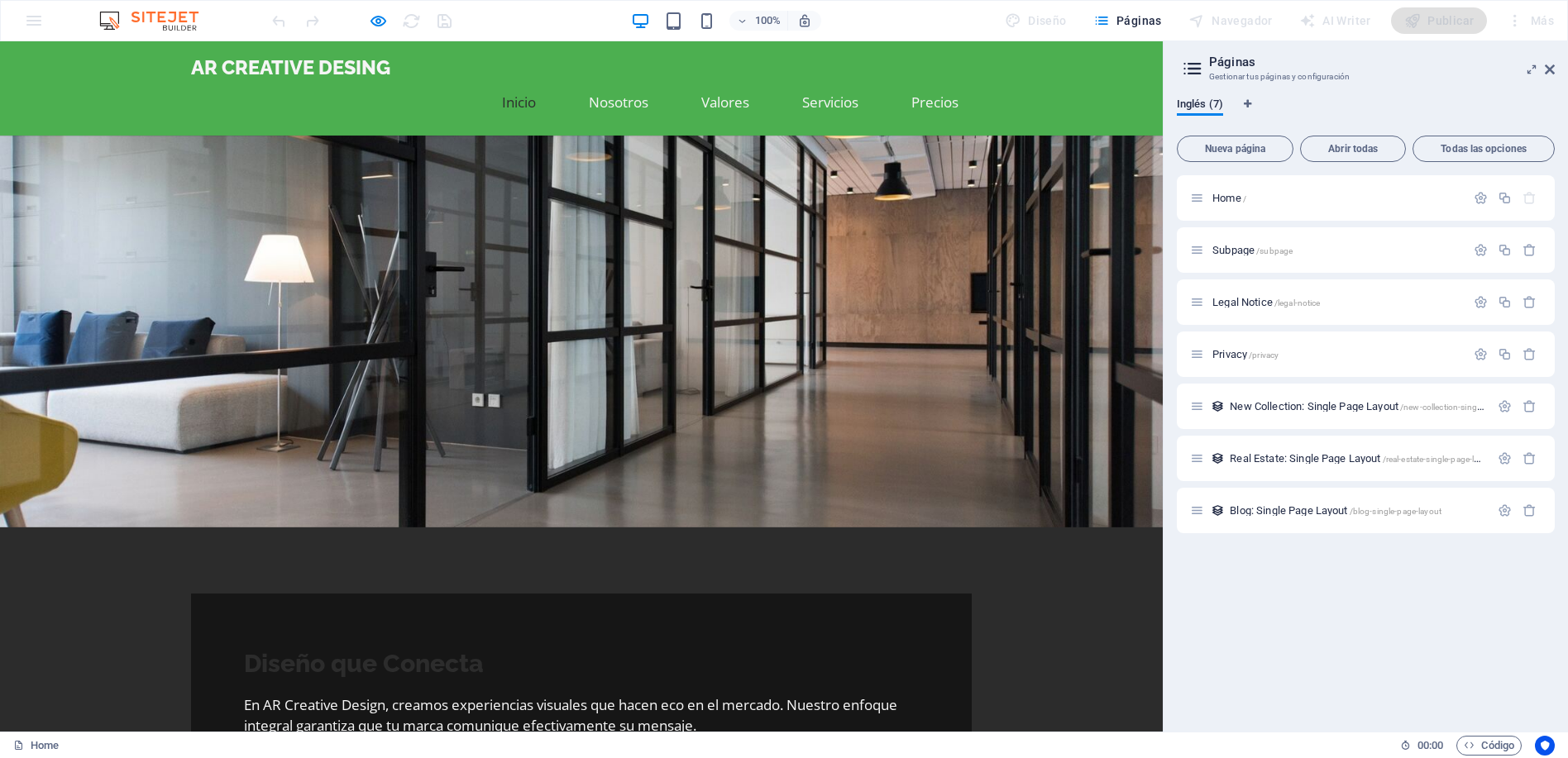
click at [1342, 146] on span "Abrir todas" at bounding box center [1352, 149] width 91 height 10
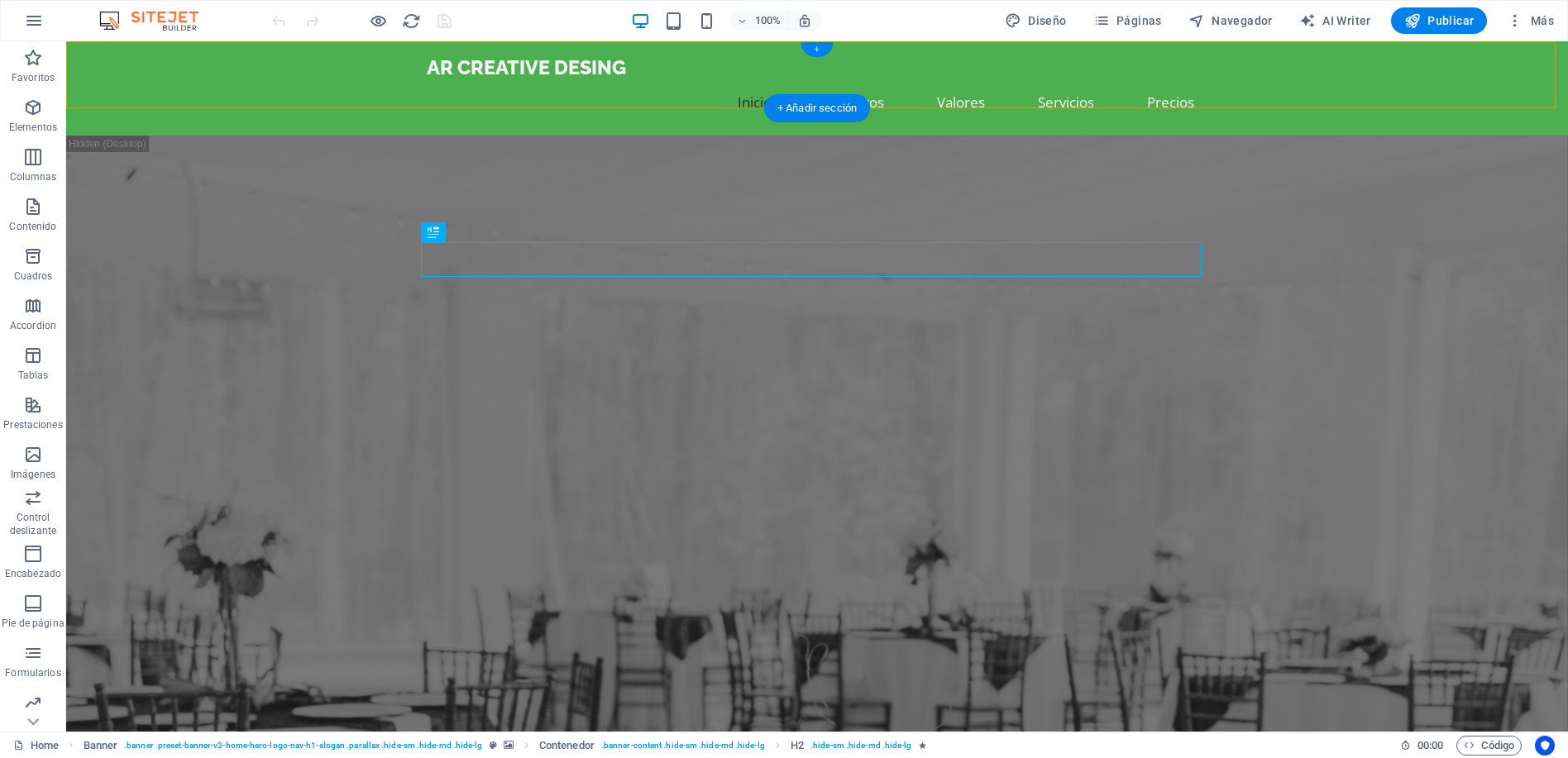
click at [0, 0] on div "+" at bounding box center [0, 0] width 0 height 0
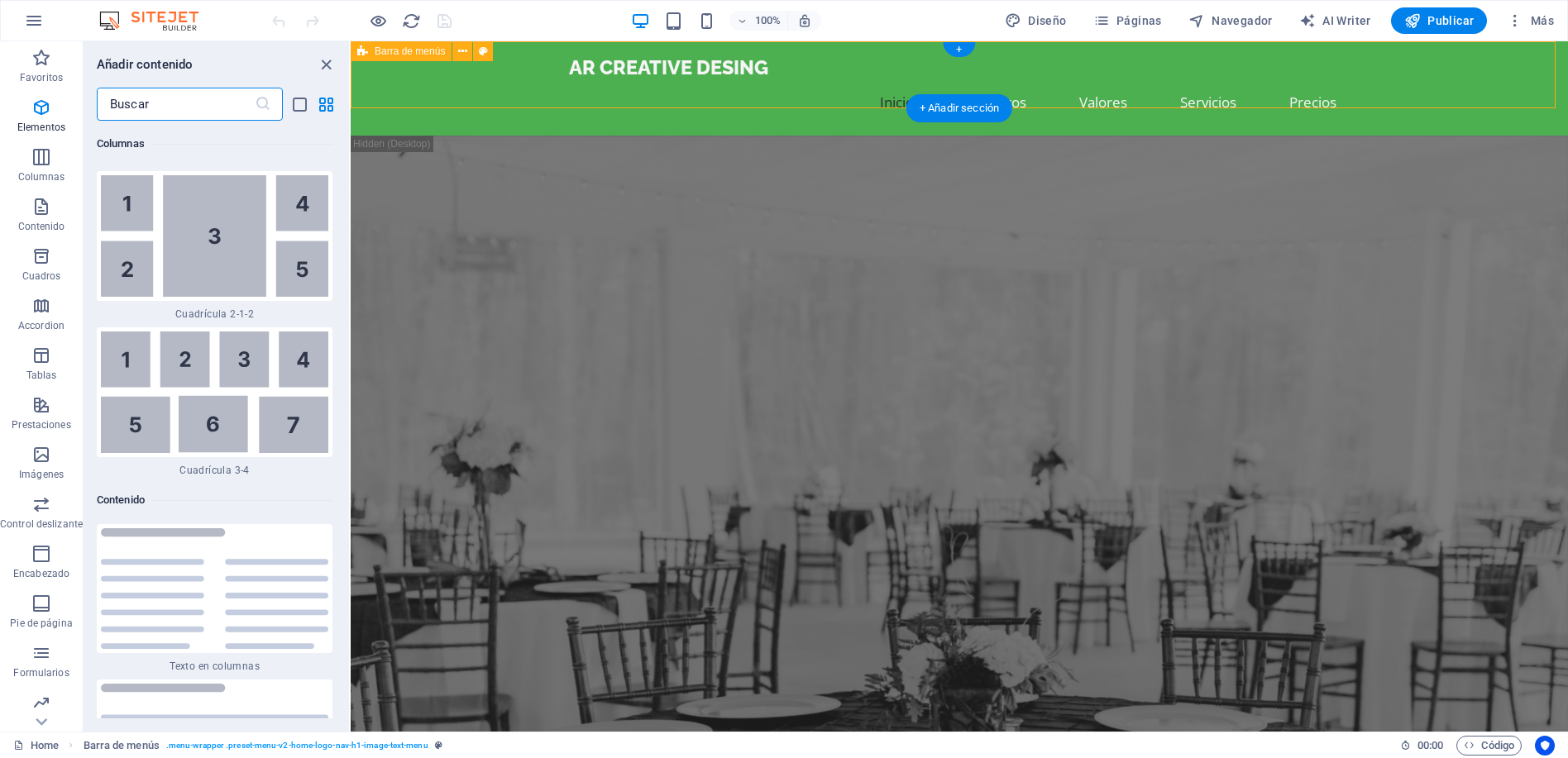
scroll to position [5253, 0]
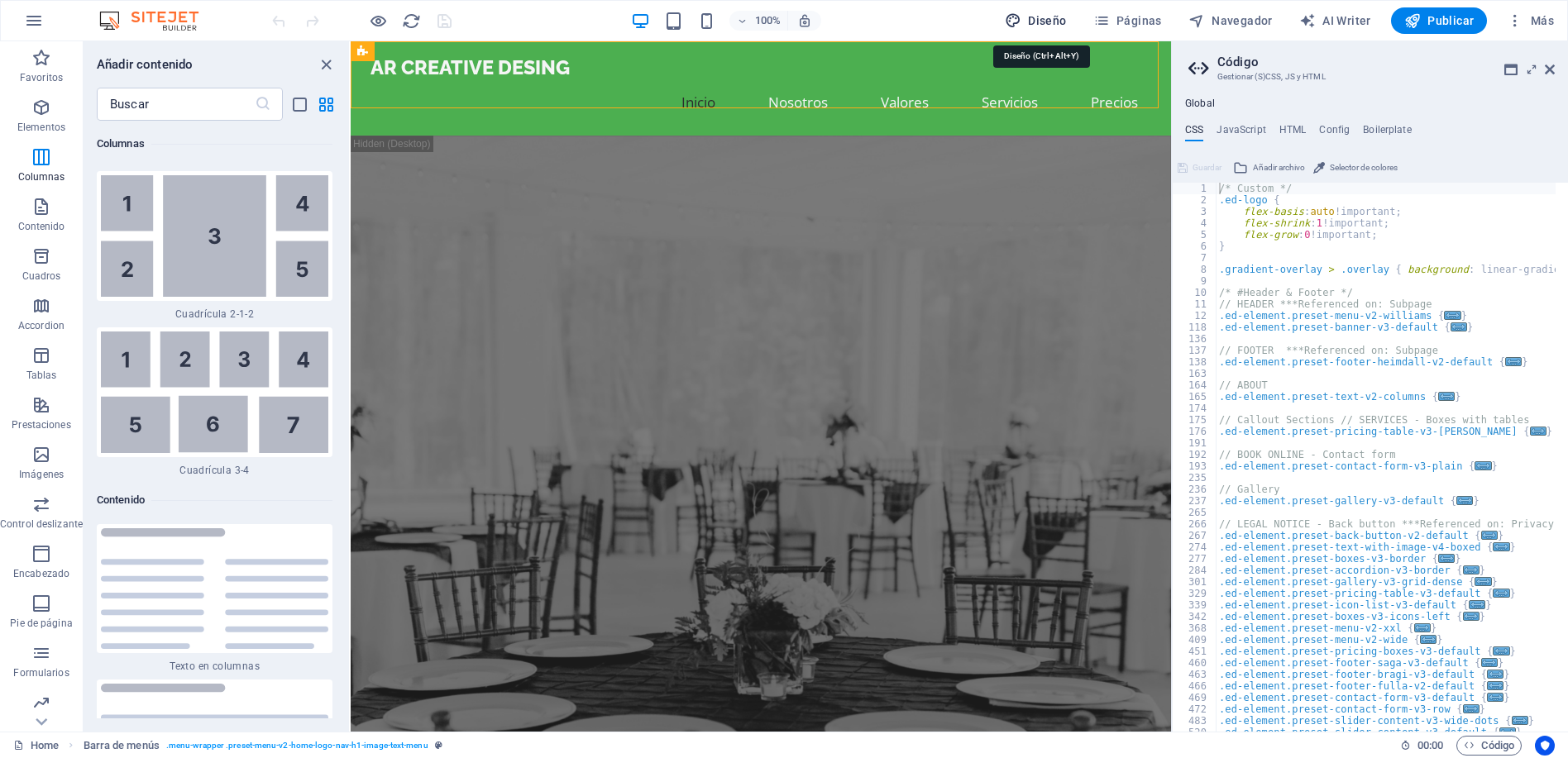
click at [1029, 22] on span "Diseño" at bounding box center [1035, 20] width 62 height 16
select select "px"
select select "200"
select select "px"
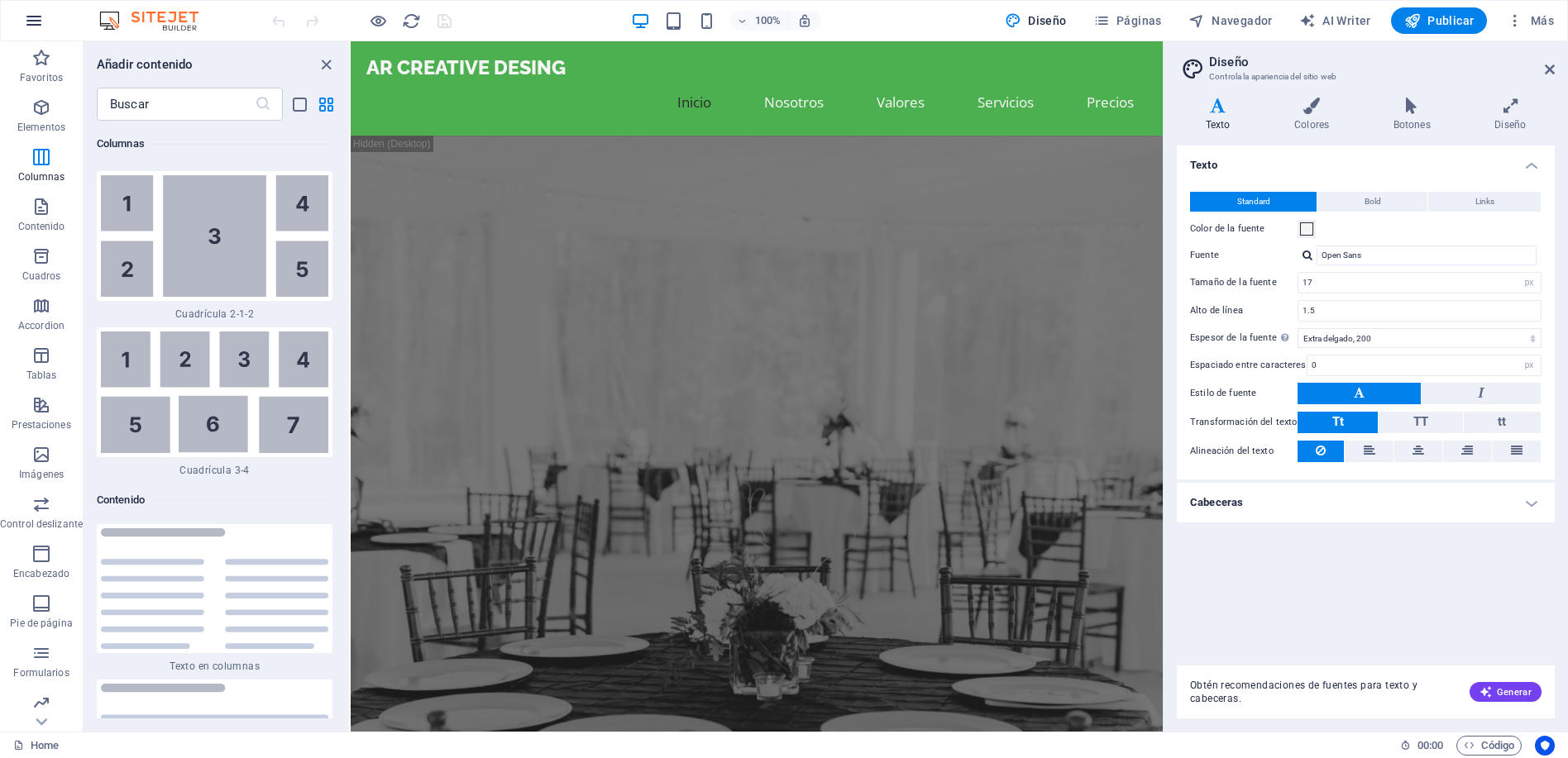
click at [0, 0] on icon "button" at bounding box center [0, 0] width 0 height 0
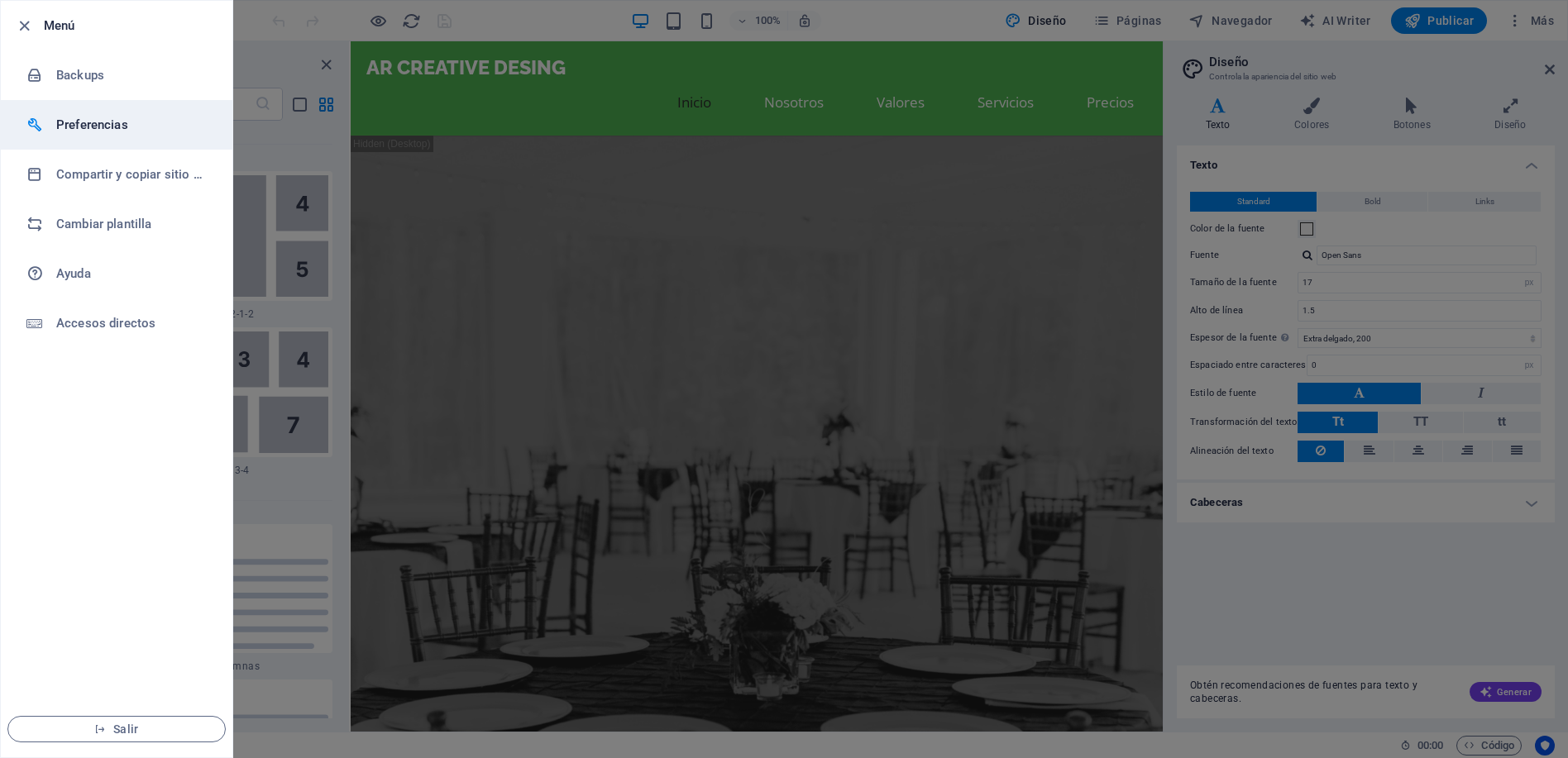
click at [47, 131] on div at bounding box center [41, 124] width 30 height 16
select select "es"
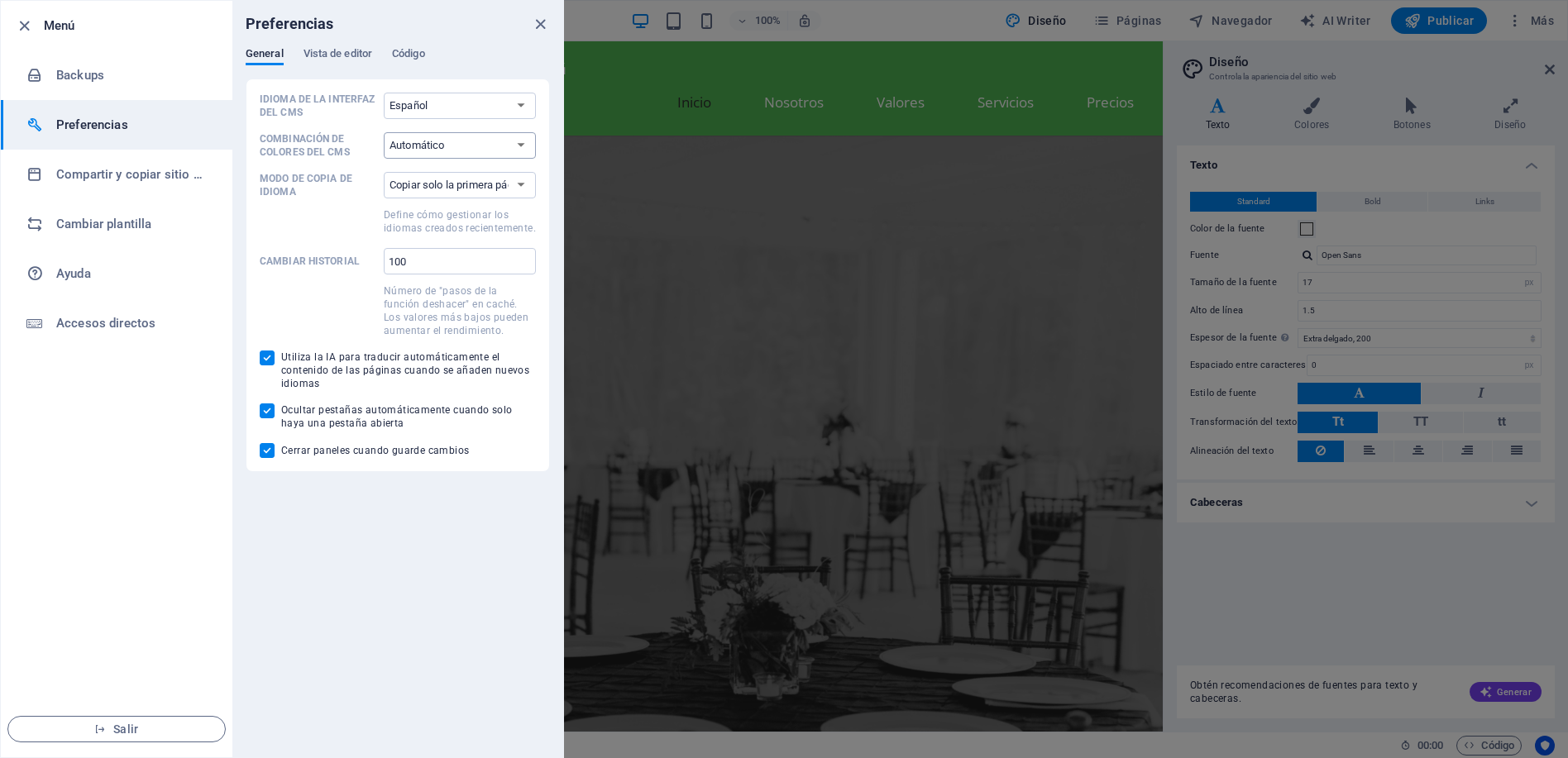
click at [504, 148] on select "Automático Oscuro Claro" at bounding box center [460, 146] width 153 height 27
click at [503, 148] on select "Automático Oscuro Claro" at bounding box center [460, 146] width 153 height 27
click at [493, 179] on select "Copiar solo la primera página Copiar todas las páginas" at bounding box center [460, 185] width 153 height 27
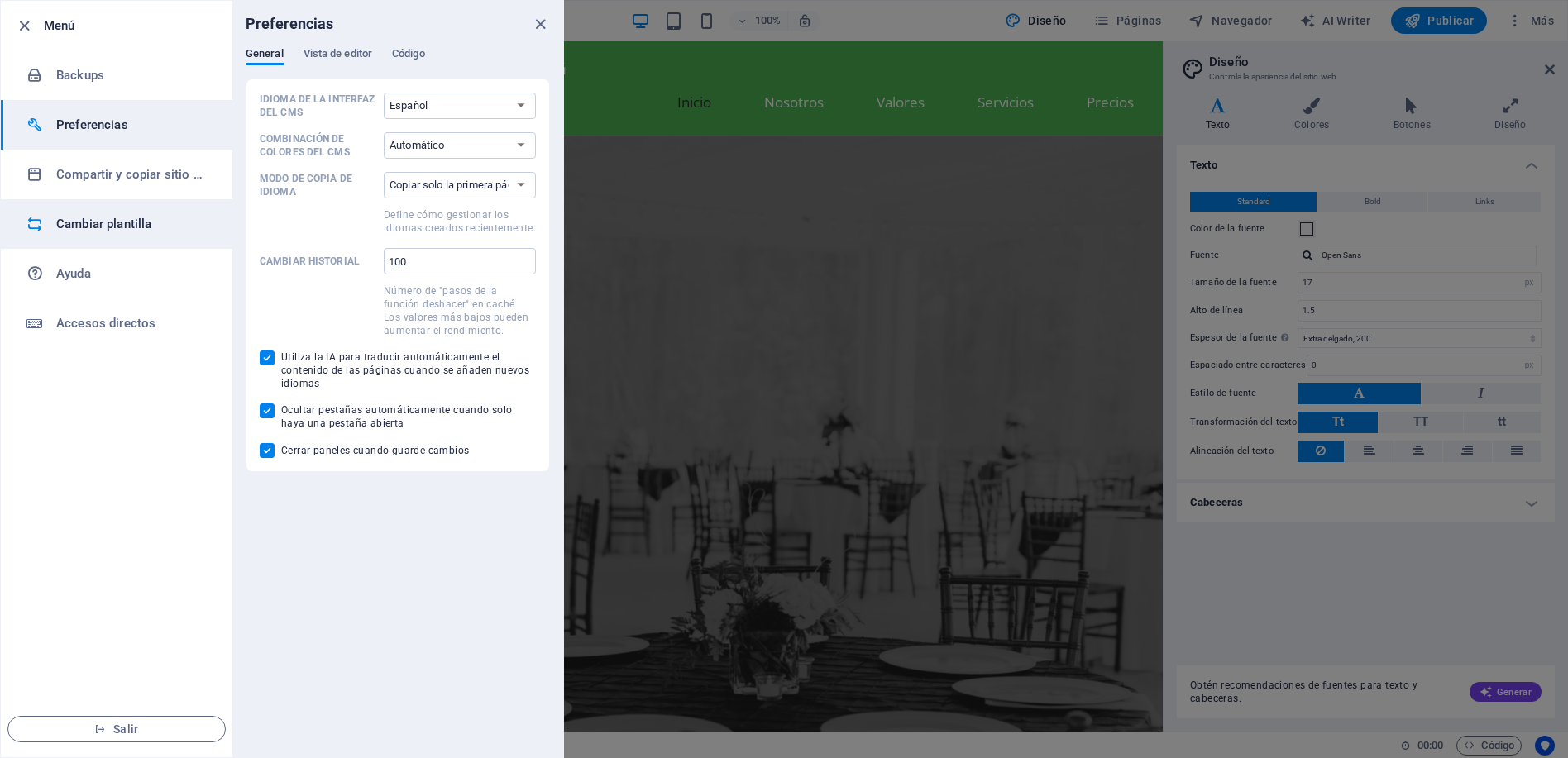
click at [83, 224] on h6 "Cambiar plantilla" at bounding box center [133, 224] width 153 height 20
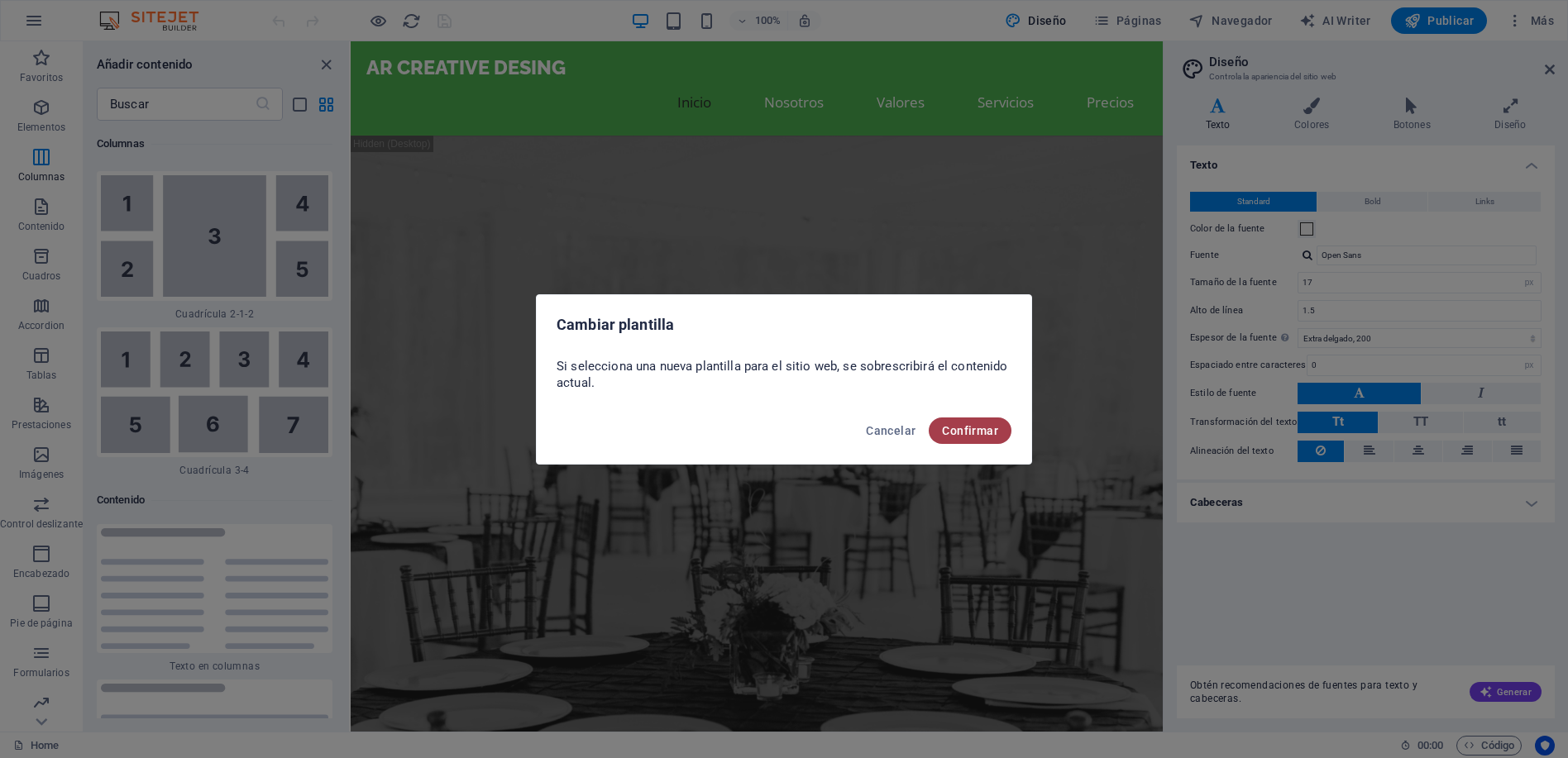
click at [967, 427] on span "Confirmar" at bounding box center [969, 431] width 56 height 13
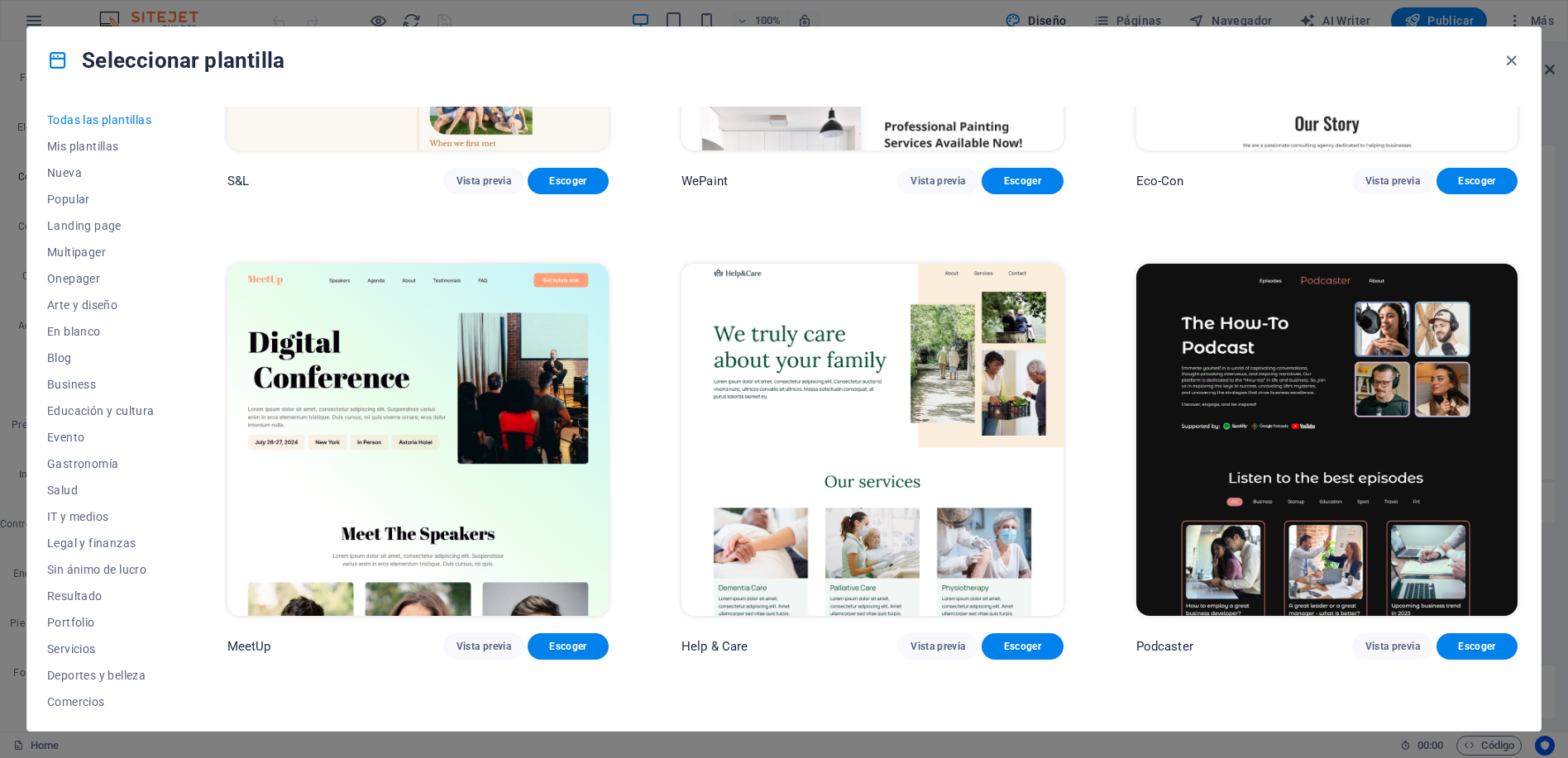
scroll to position [0, 0]
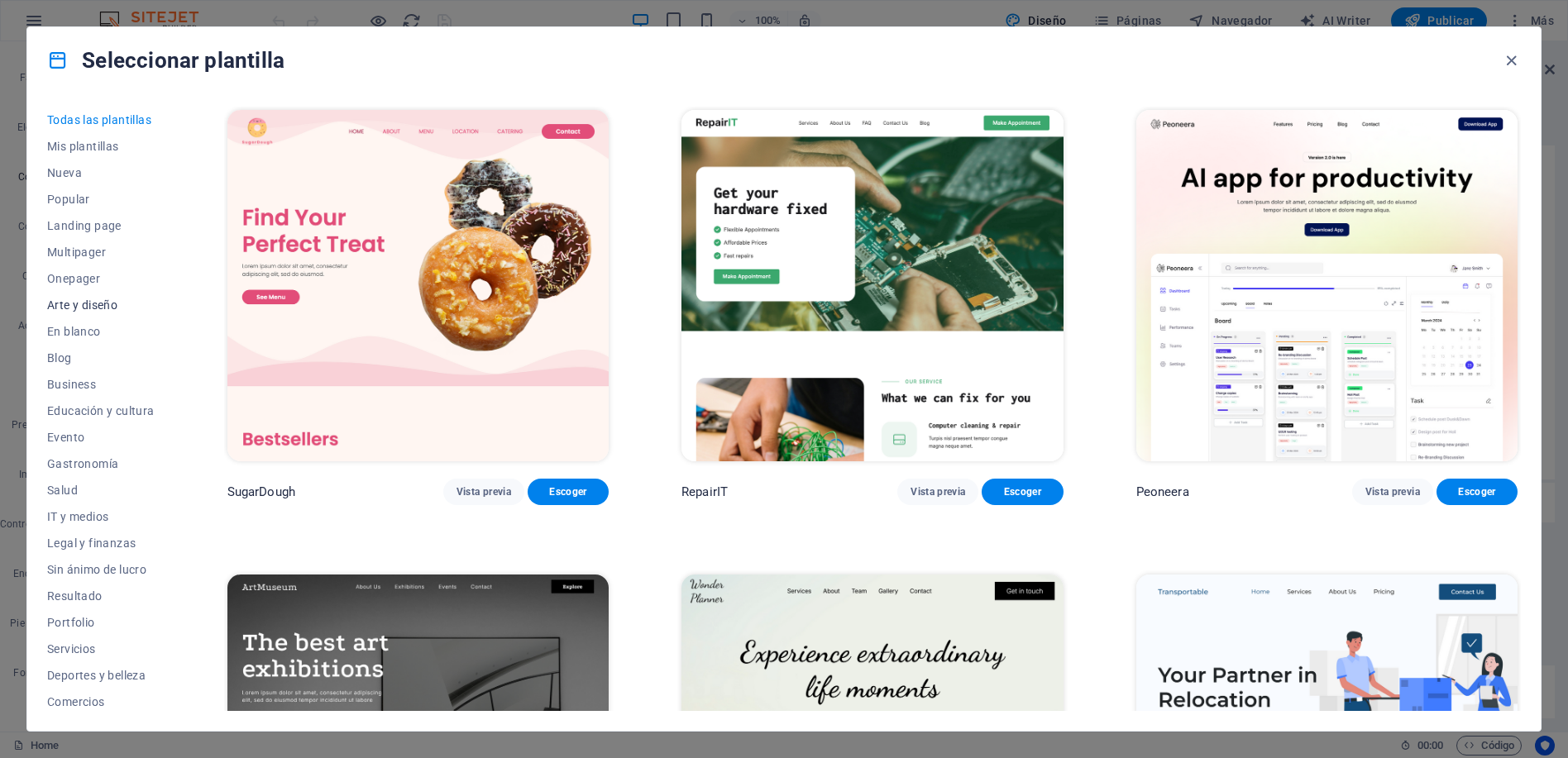
click at [72, 303] on span "Arte y diseño" at bounding box center [100, 305] width 108 height 13
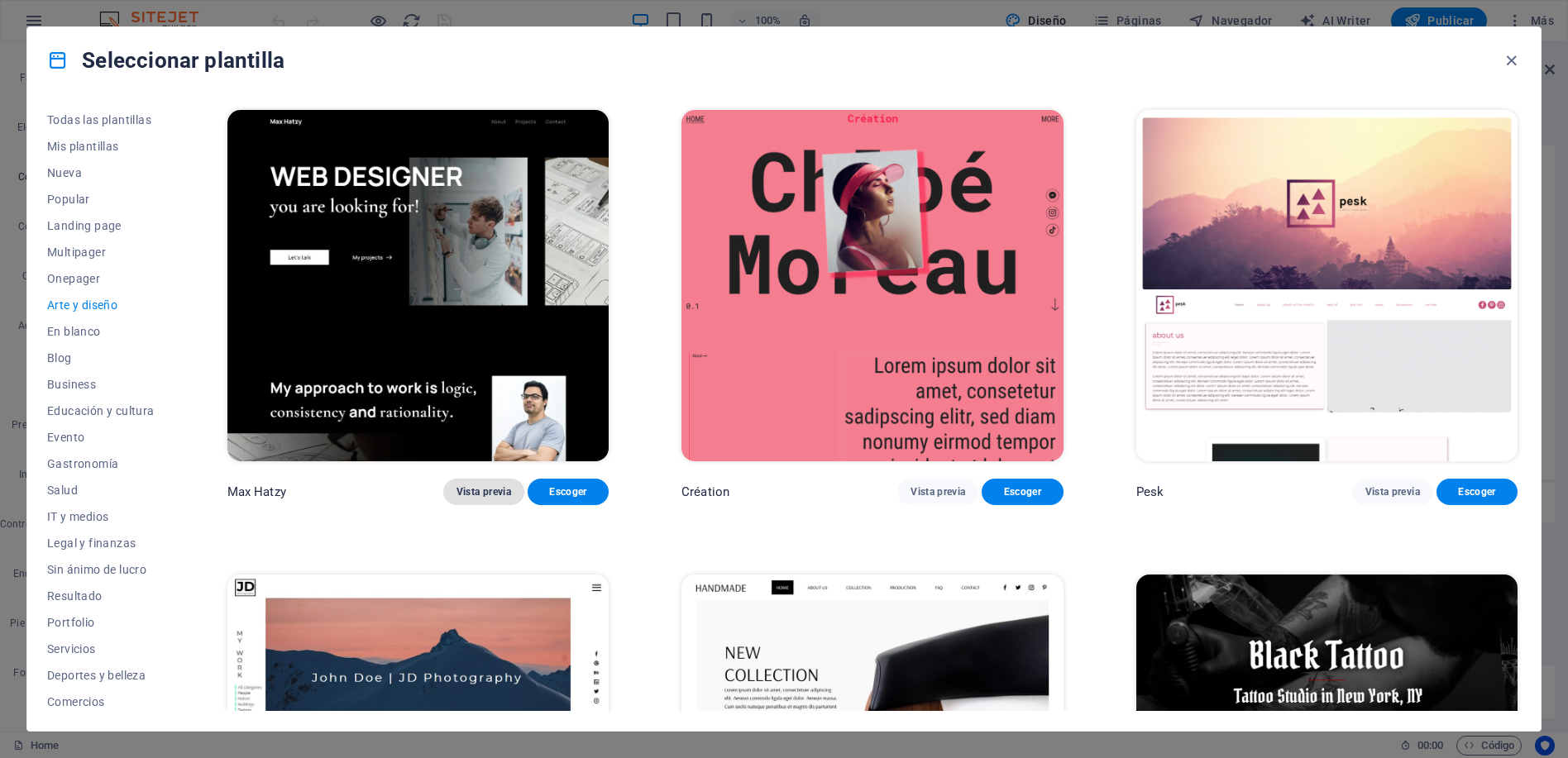
click at [484, 481] on button "Vista previa" at bounding box center [484, 492] width 81 height 27
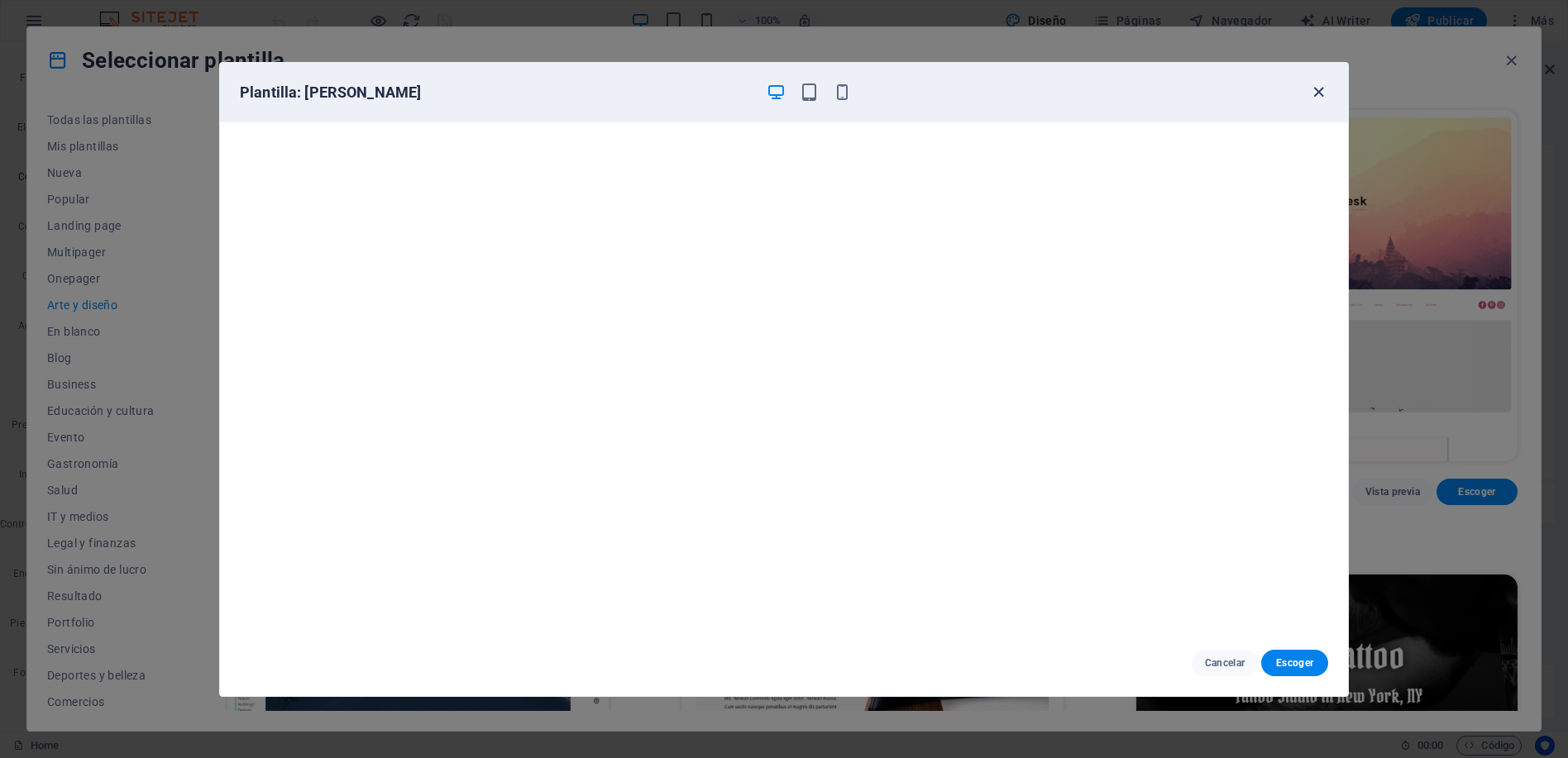
click at [1327, 91] on icon "button" at bounding box center [1318, 92] width 19 height 19
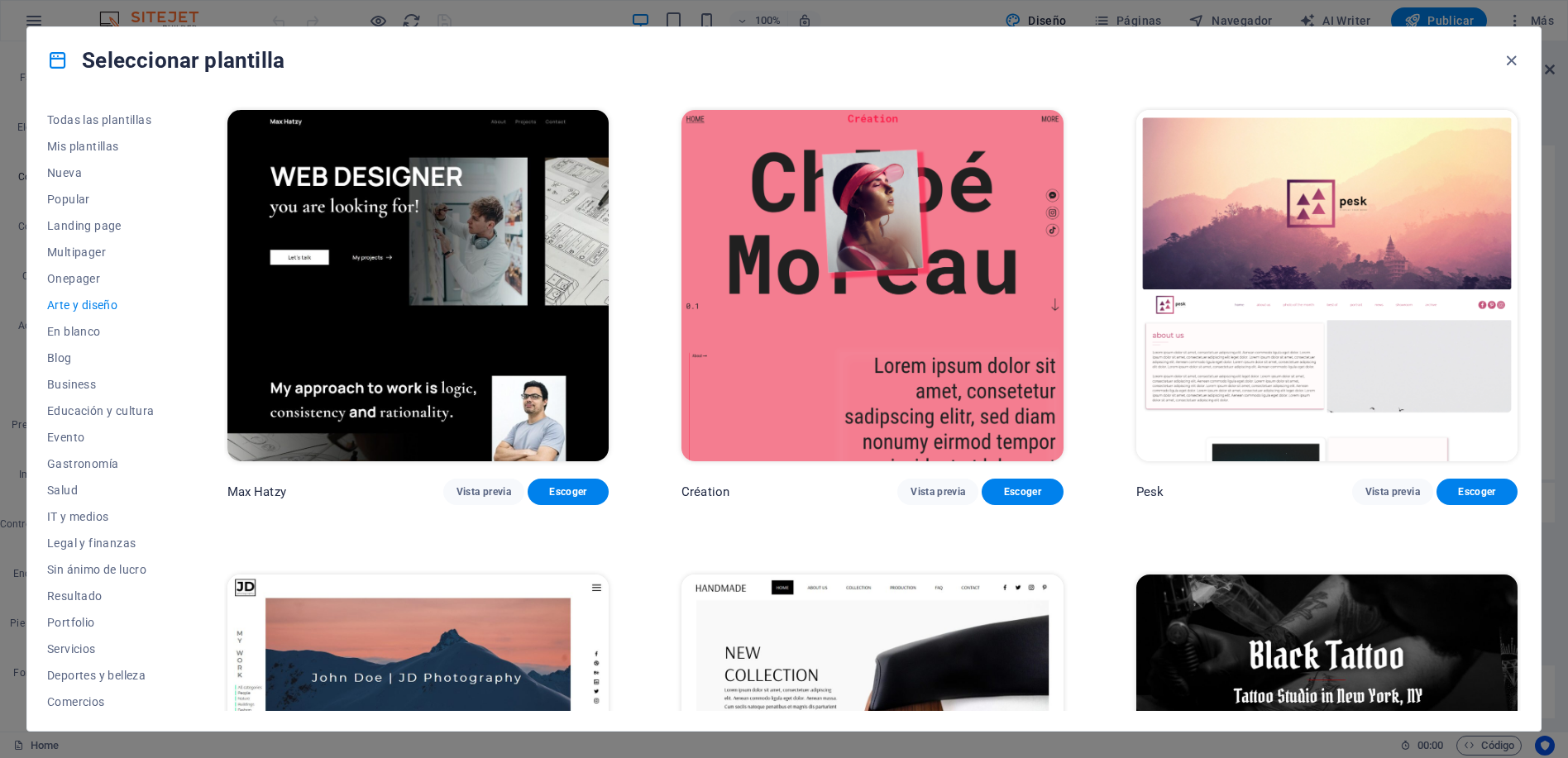
click at [1318, 91] on div "Seleccionar plantilla" at bounding box center [784, 60] width 1514 height 66
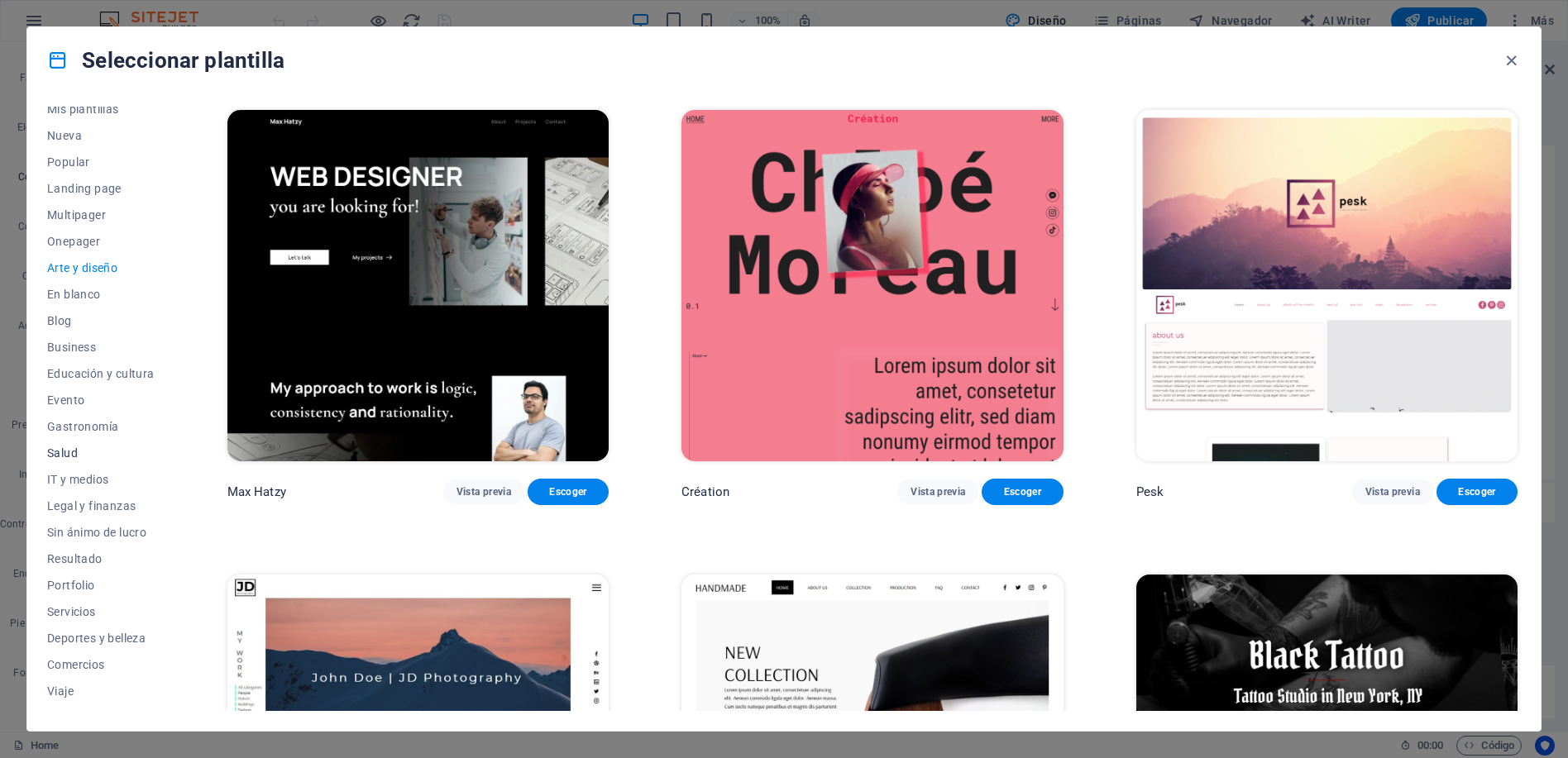
scroll to position [57, 0]
click at [67, 563] on span "Portfolio" at bounding box center [100, 565] width 108 height 13
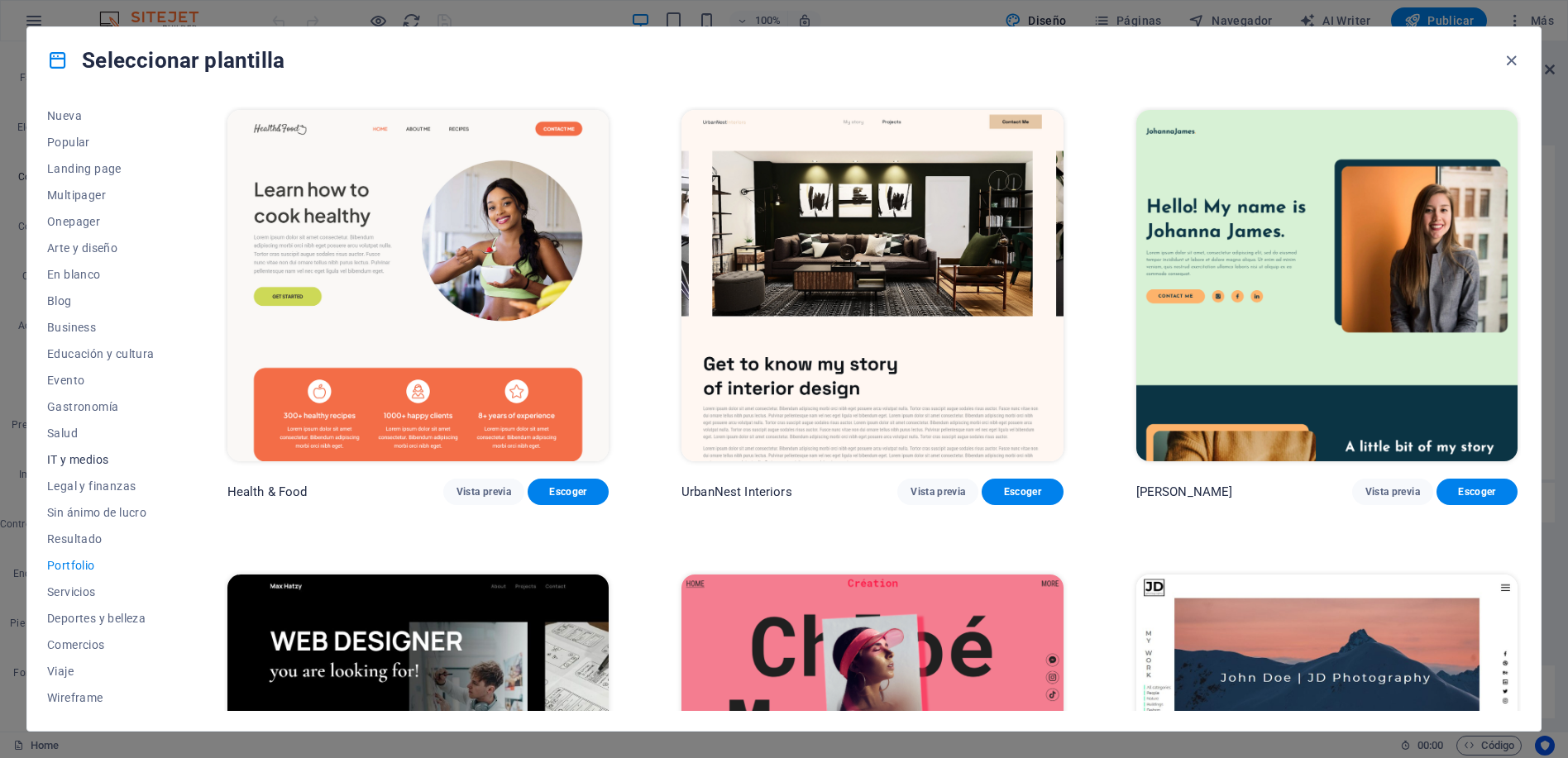
click at [65, 455] on span "IT y medios" at bounding box center [100, 460] width 108 height 13
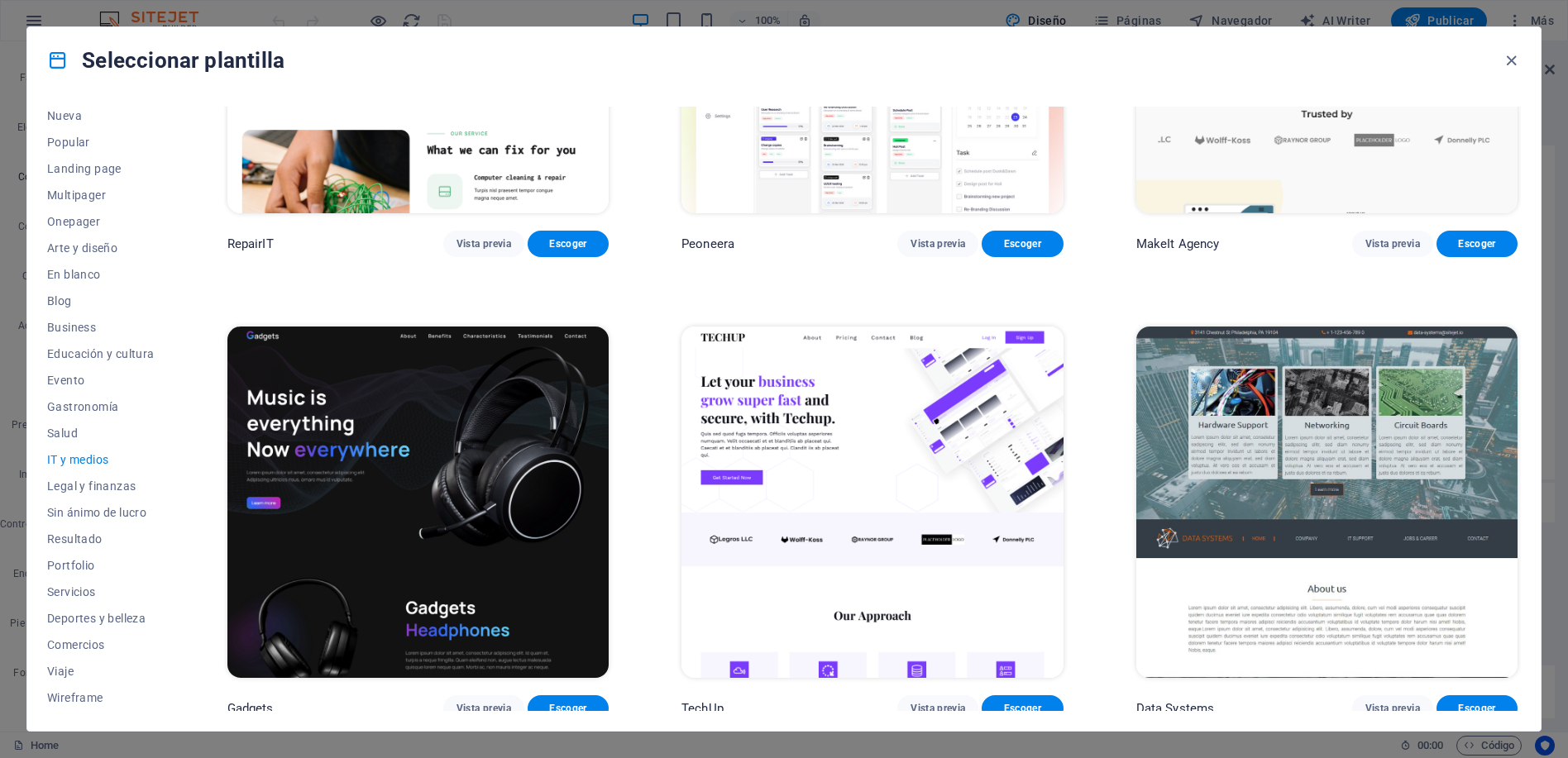
scroll to position [1181, 0]
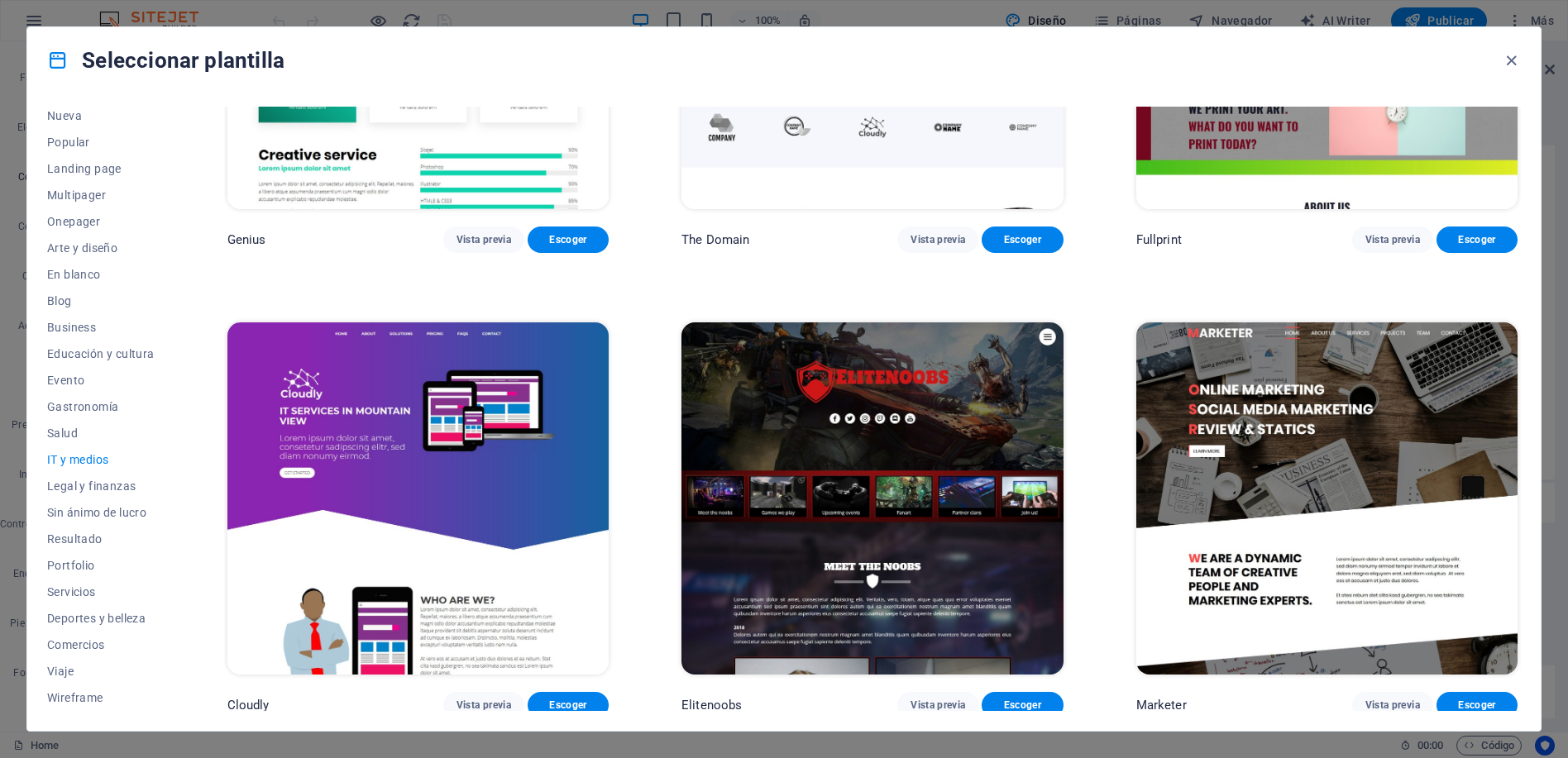
click at [855, 437] on img at bounding box center [872, 498] width 382 height 351
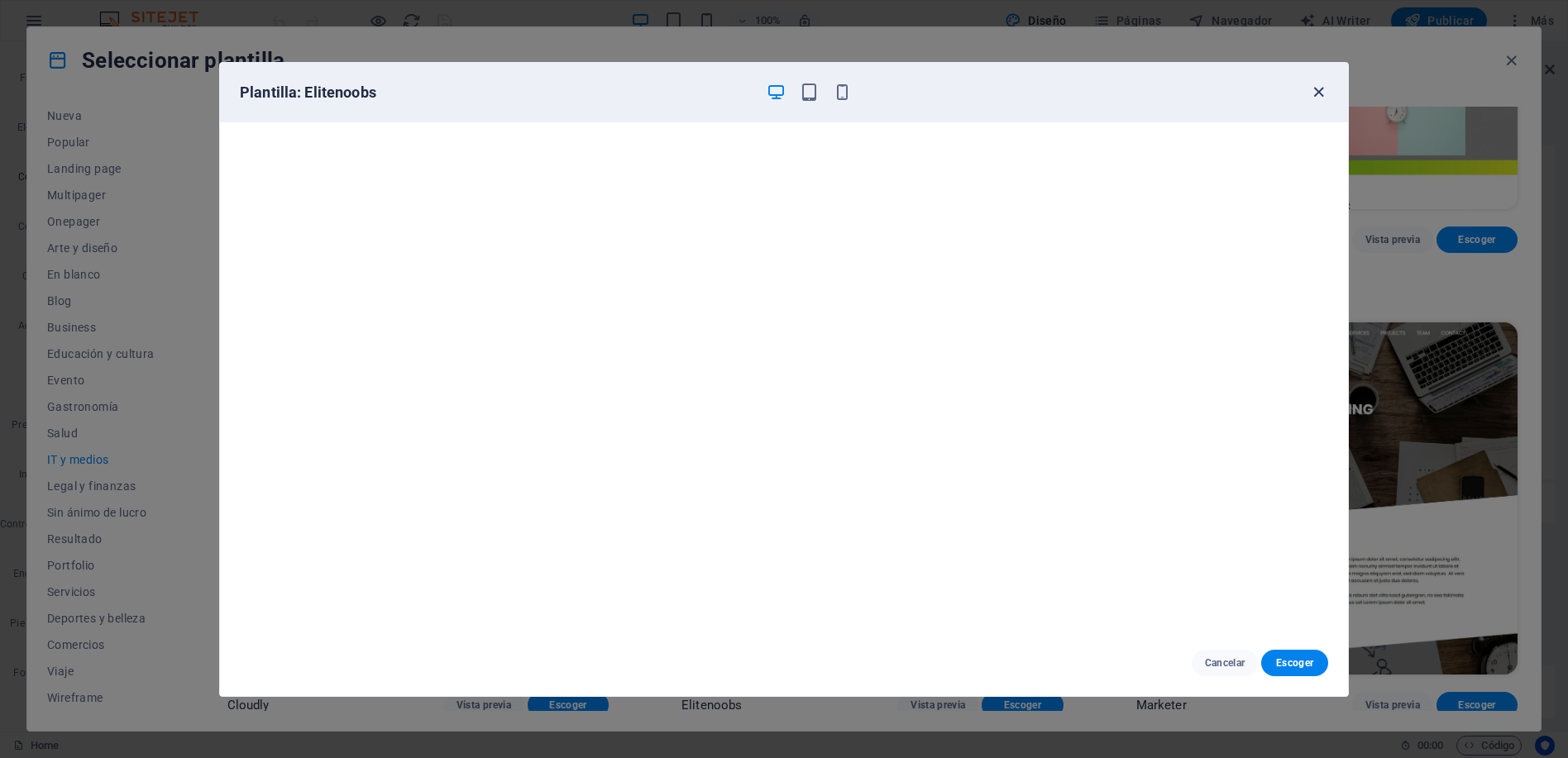
click at [1310, 93] on icon "button" at bounding box center [1318, 92] width 19 height 19
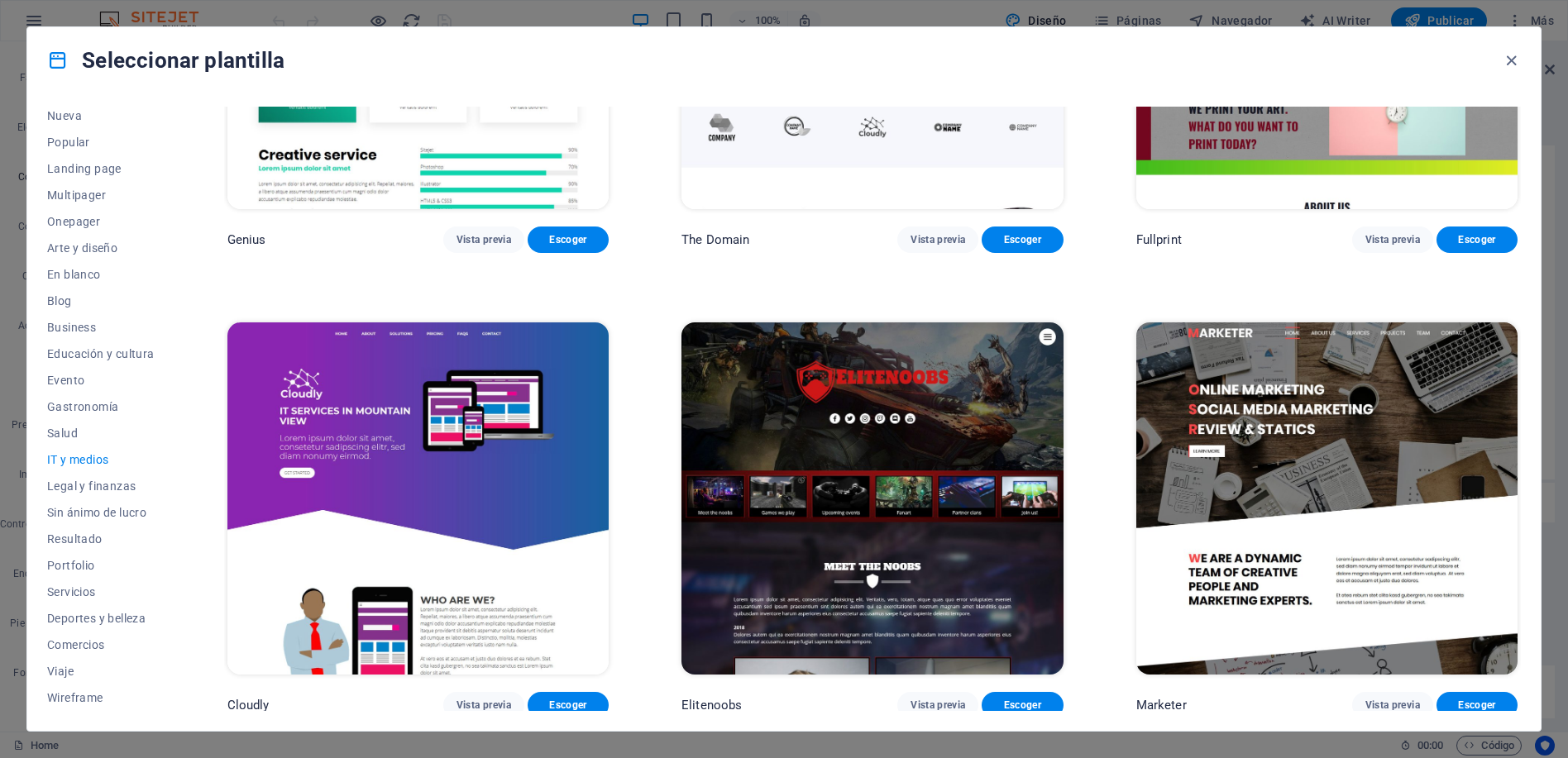
click at [1323, 430] on img at bounding box center [1327, 498] width 382 height 351
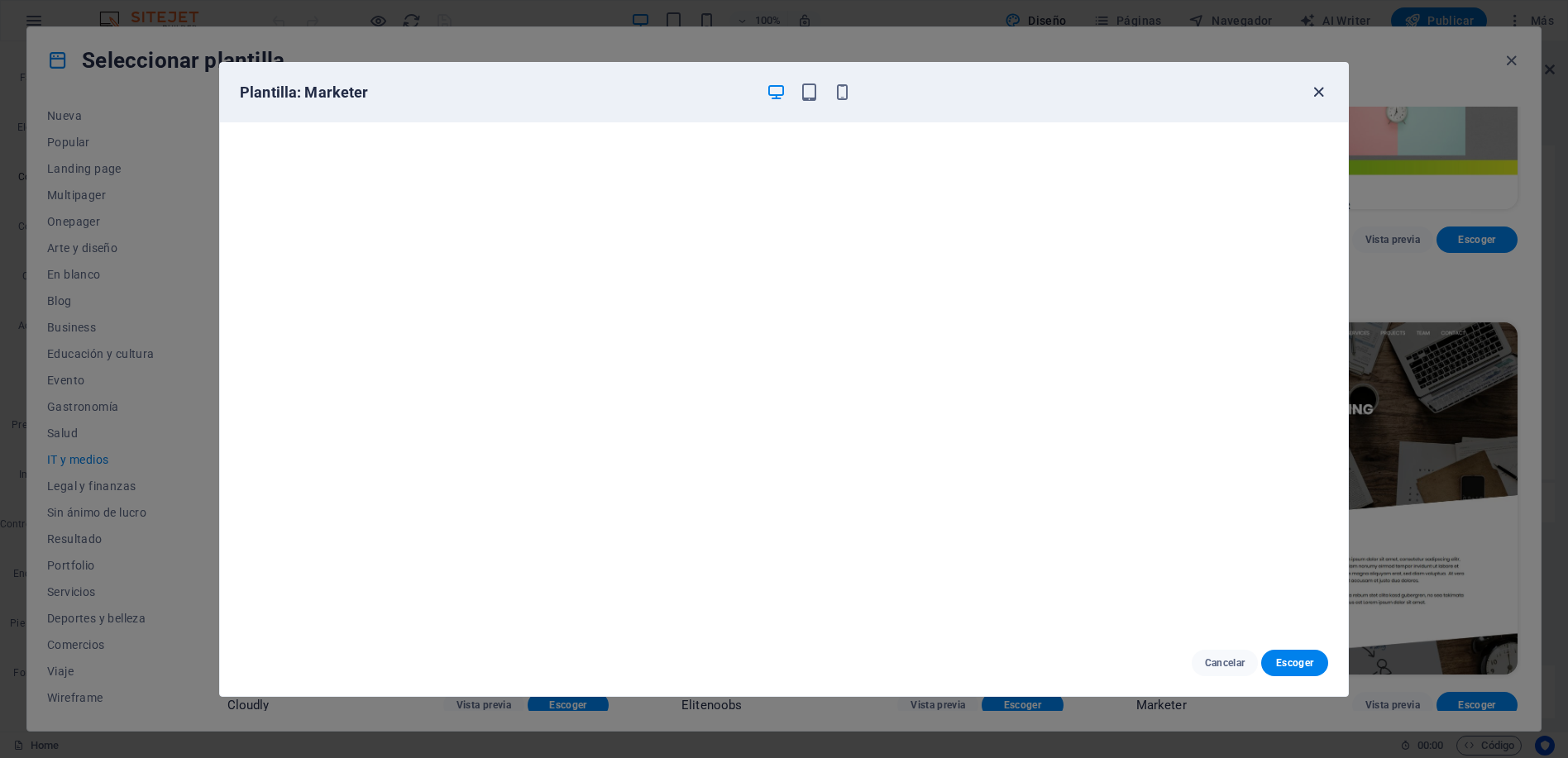
click at [1313, 88] on icon "button" at bounding box center [1318, 92] width 19 height 19
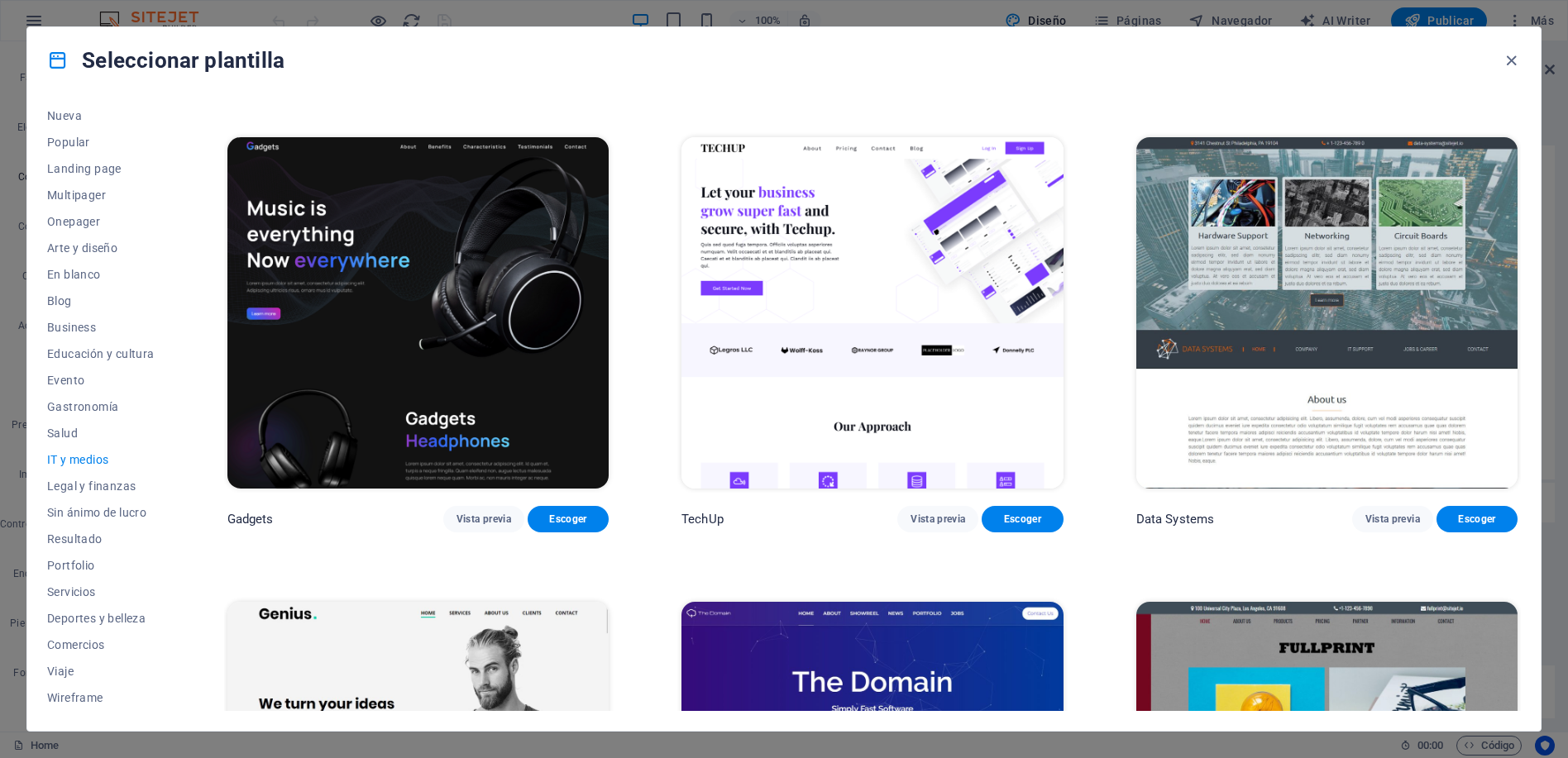
scroll to position [0, 0]
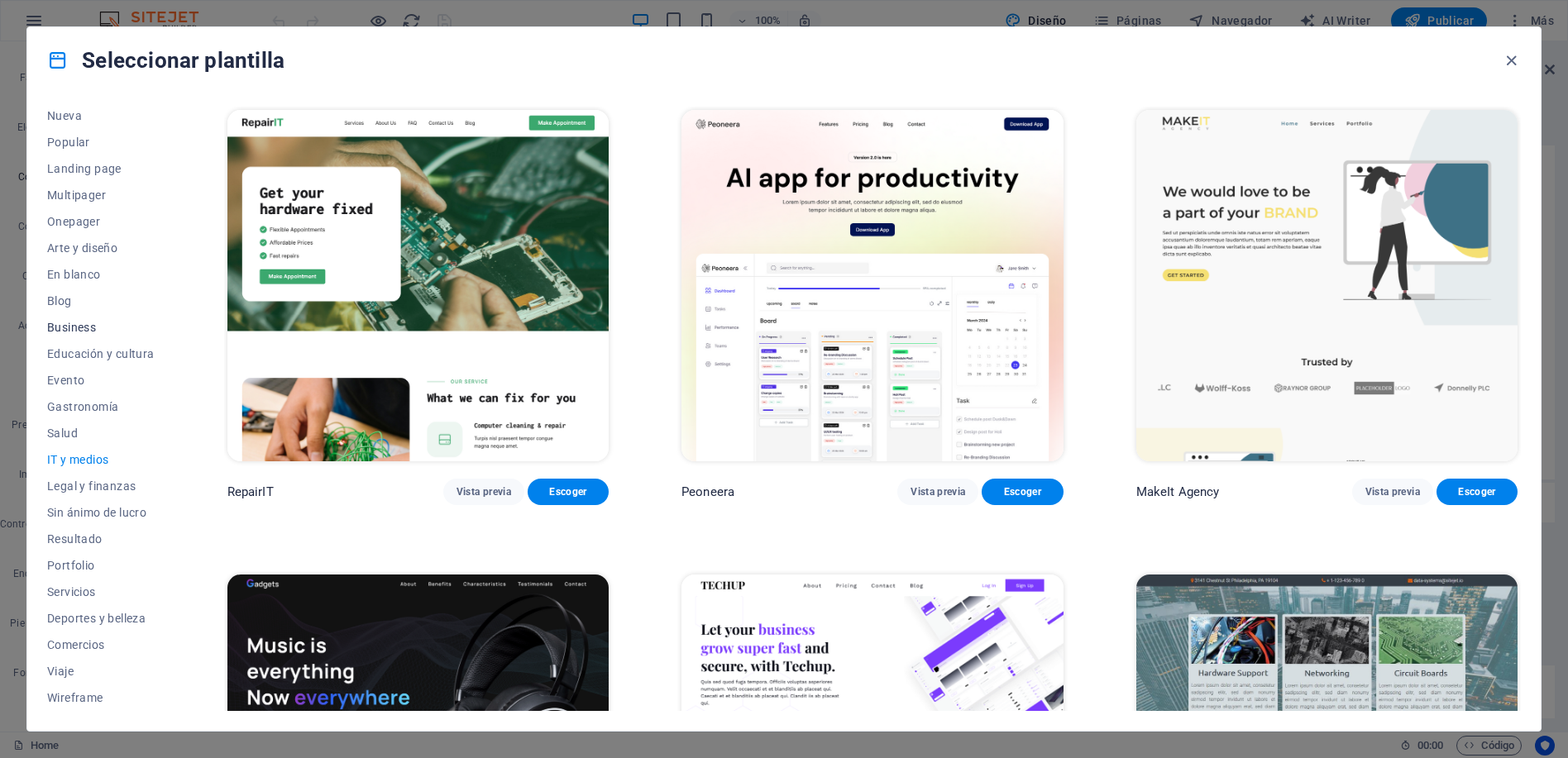
click at [77, 325] on span "Business" at bounding box center [100, 327] width 108 height 13
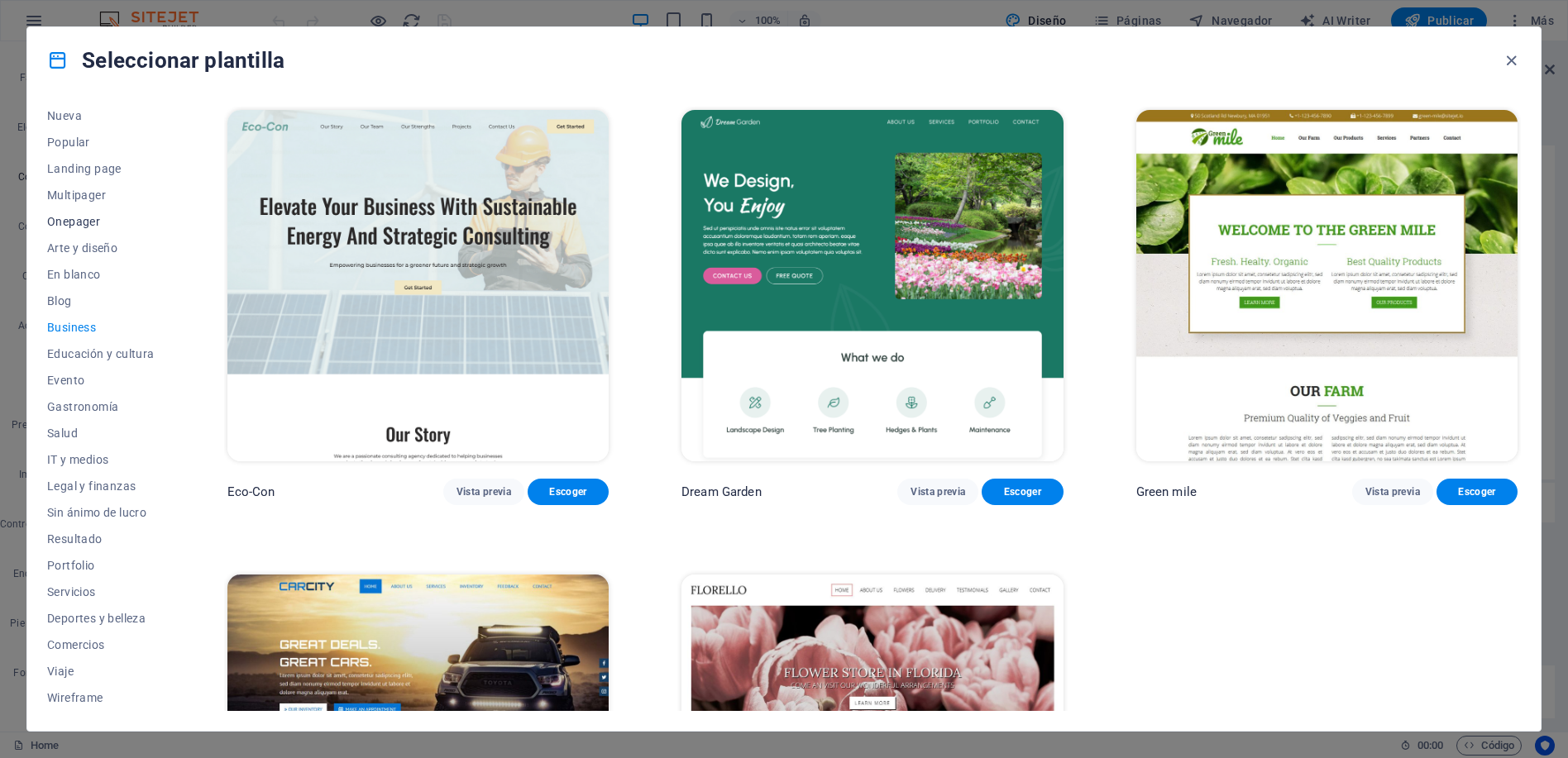
click at [65, 220] on span "Onepager" at bounding box center [100, 221] width 108 height 13
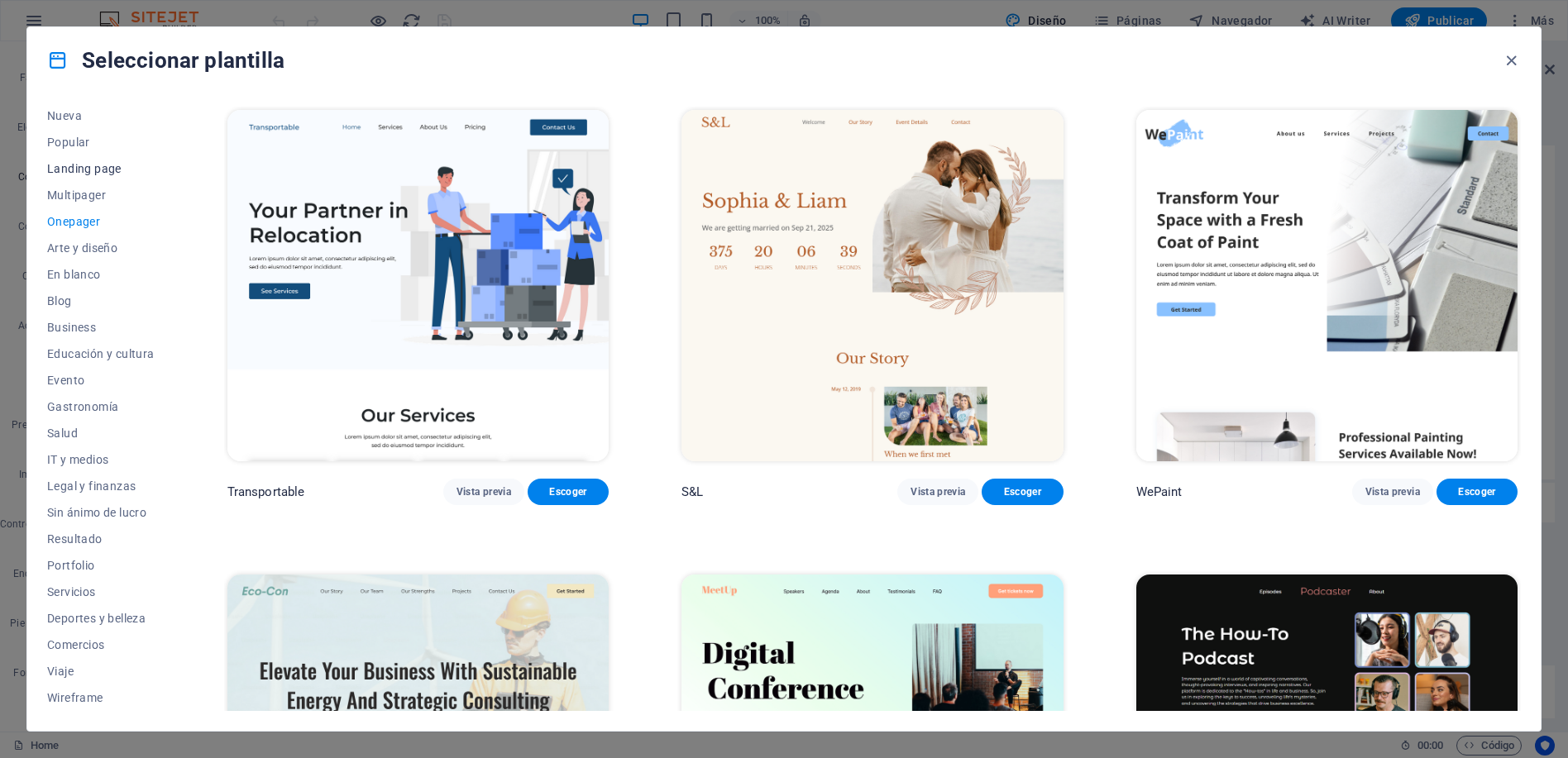
click at [71, 171] on span "Landing page" at bounding box center [100, 169] width 108 height 13
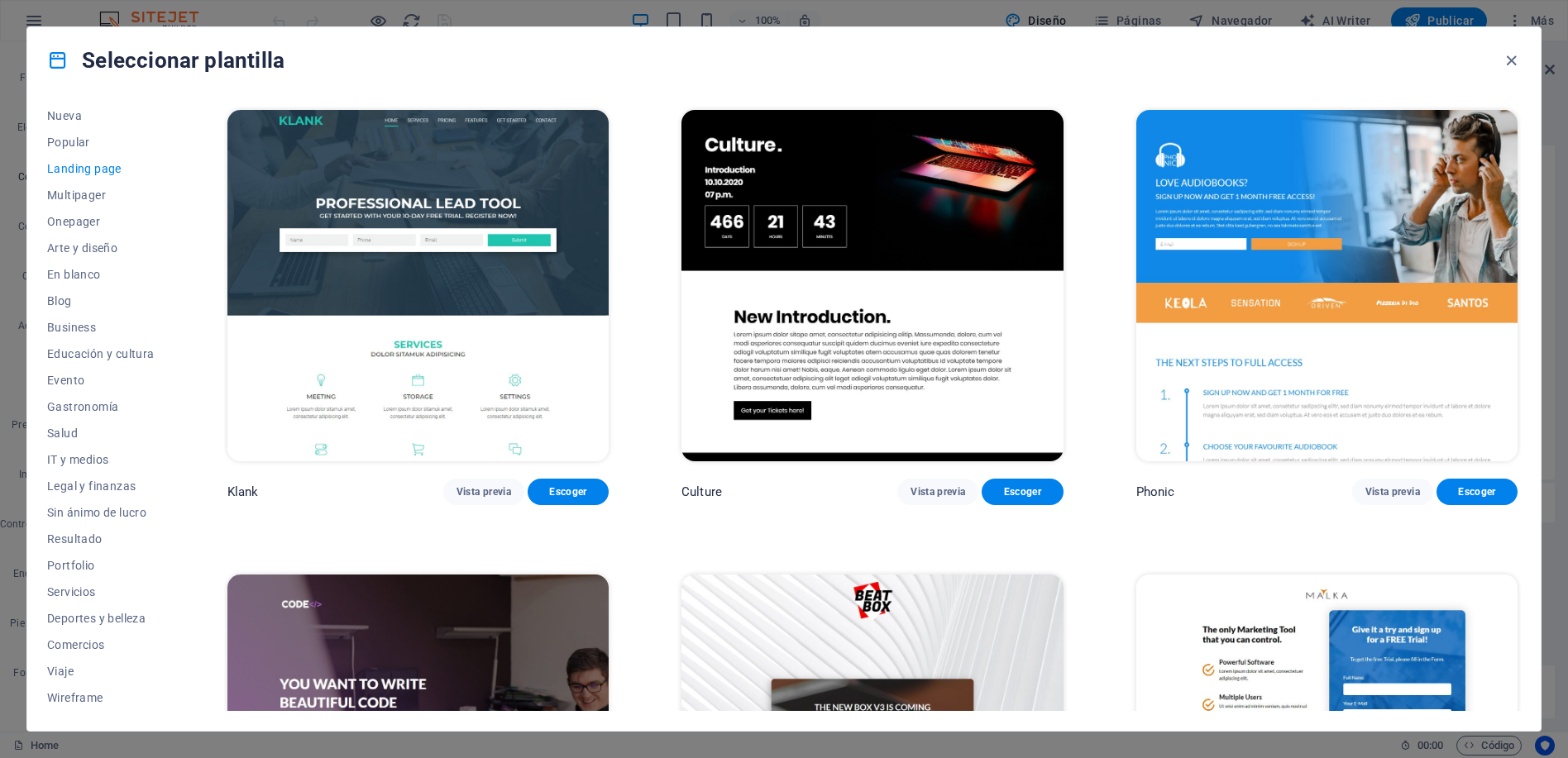
click at [363, 168] on img at bounding box center [418, 285] width 382 height 351
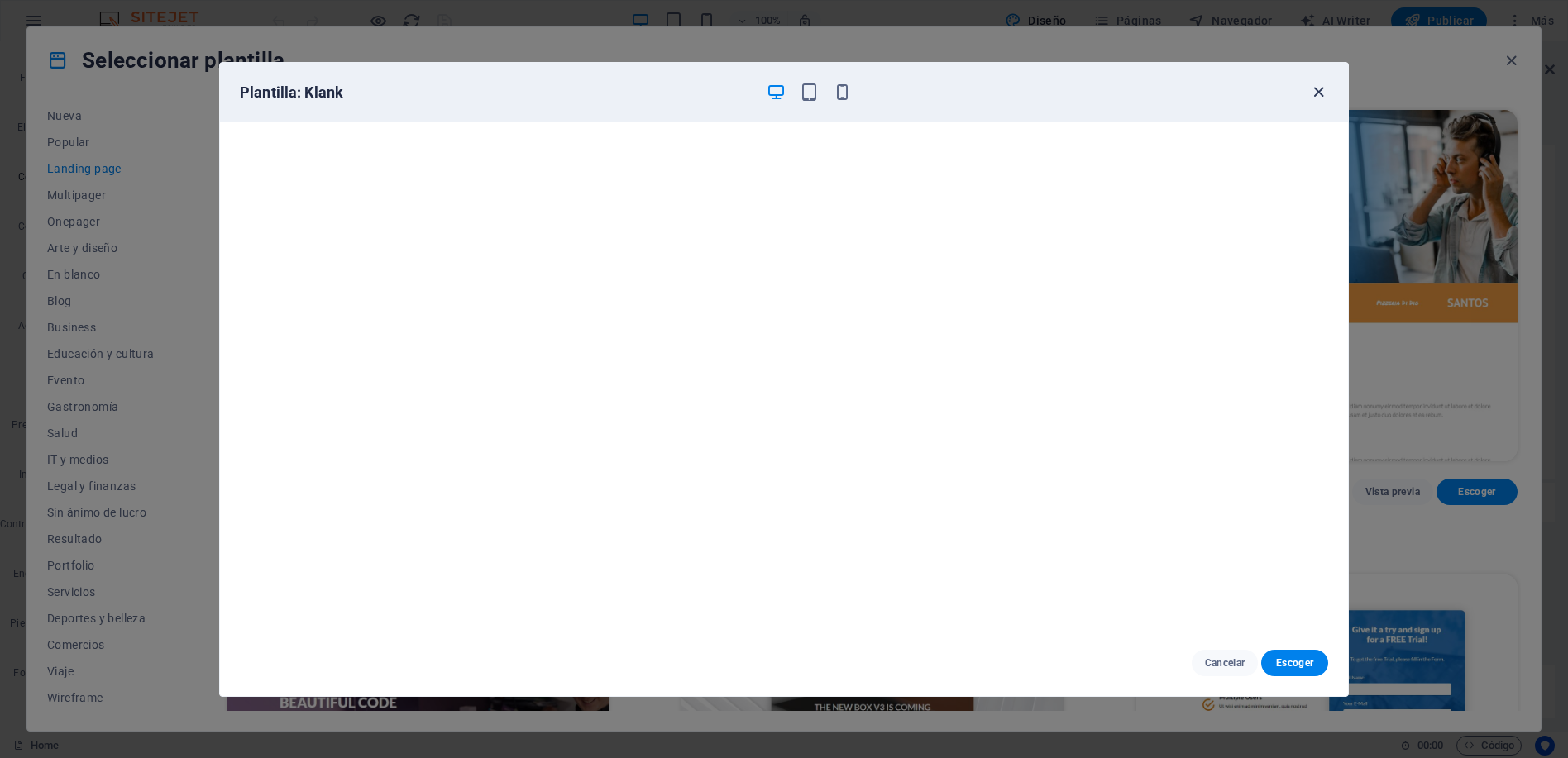
click at [1319, 91] on icon "button" at bounding box center [1318, 92] width 19 height 19
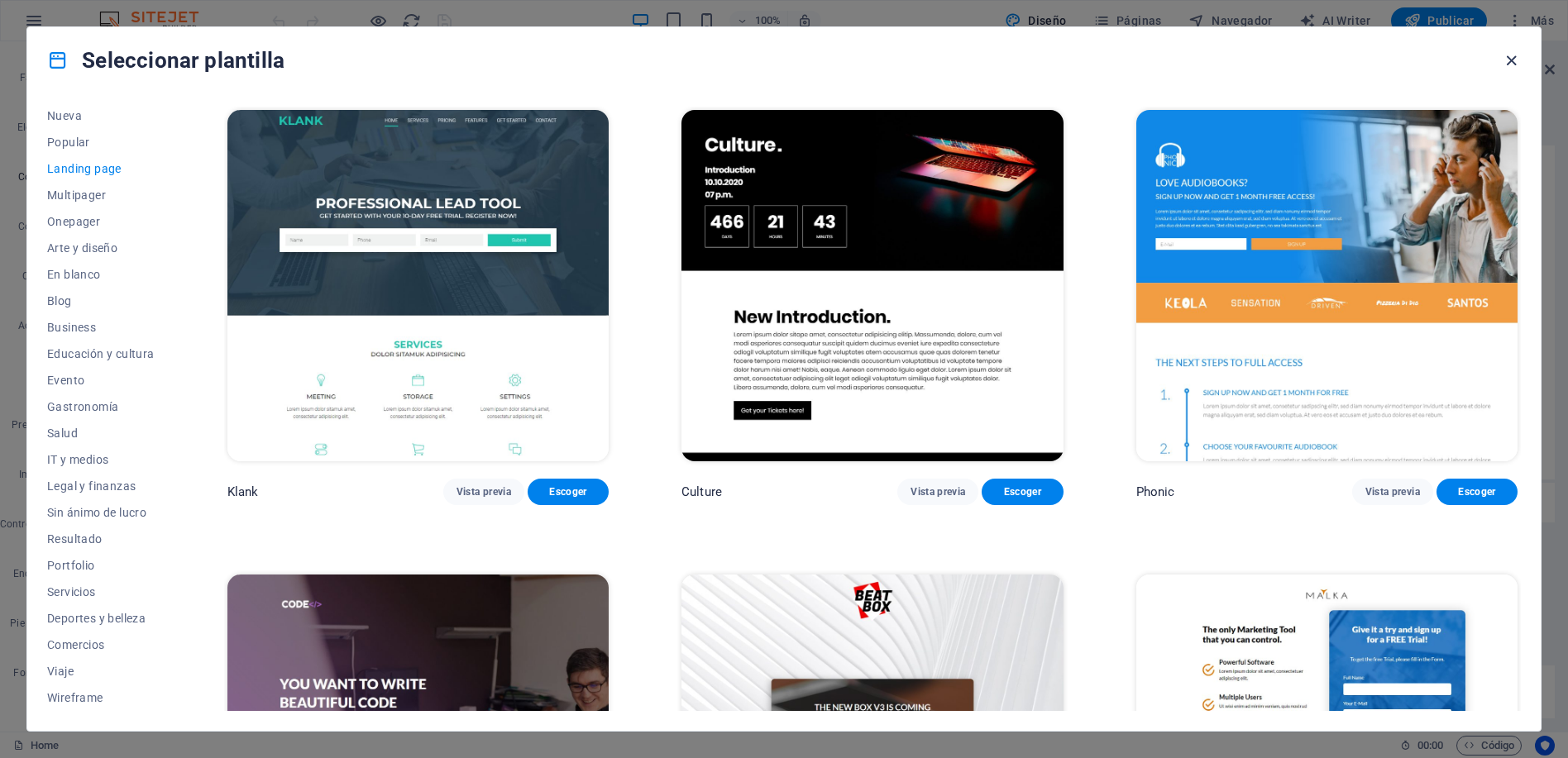
click at [1508, 59] on icon "button" at bounding box center [1511, 61] width 19 height 19
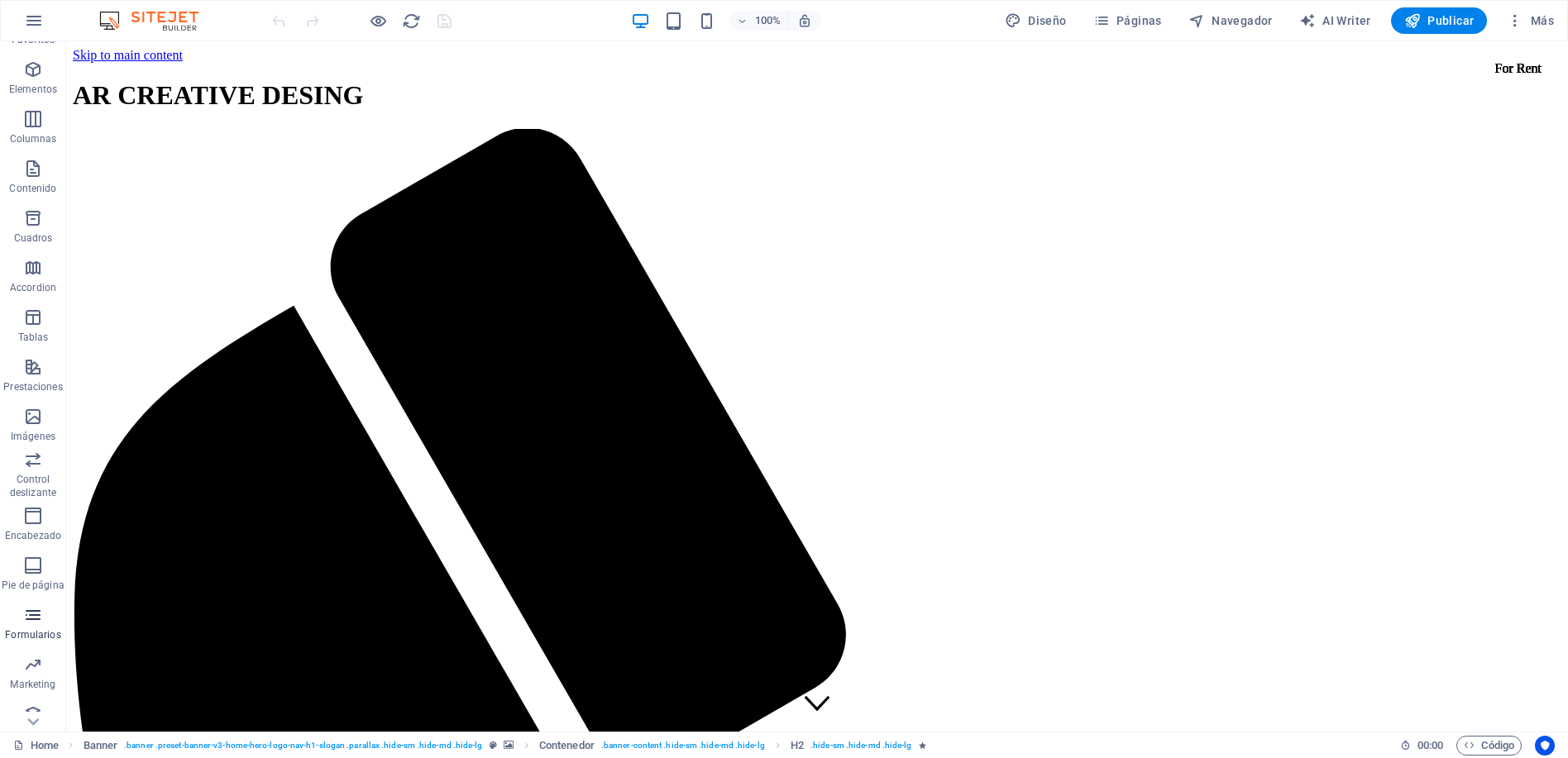
scroll to position [53, 0]
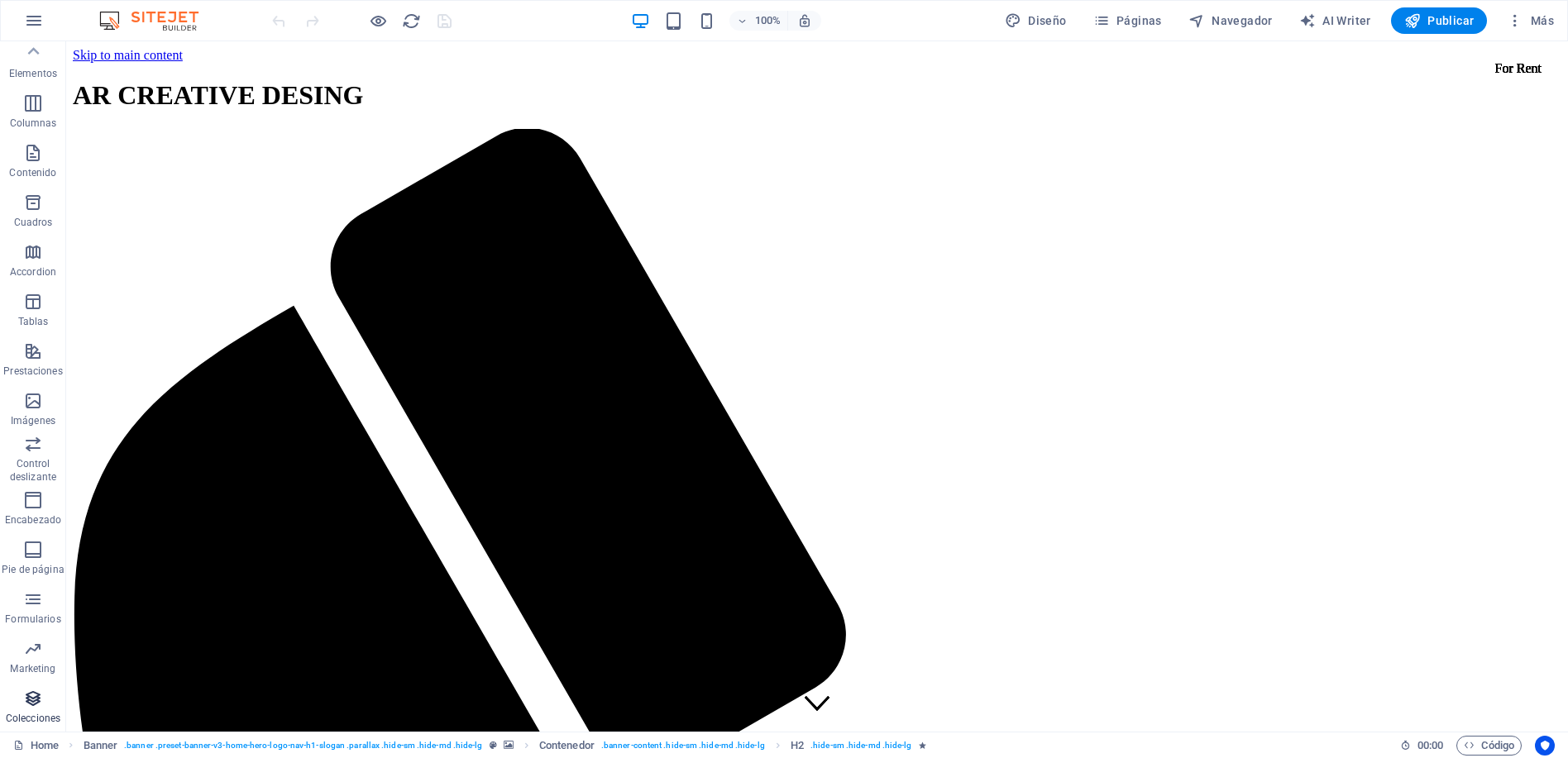
click at [31, 695] on icon "button" at bounding box center [32, 698] width 20 height 20
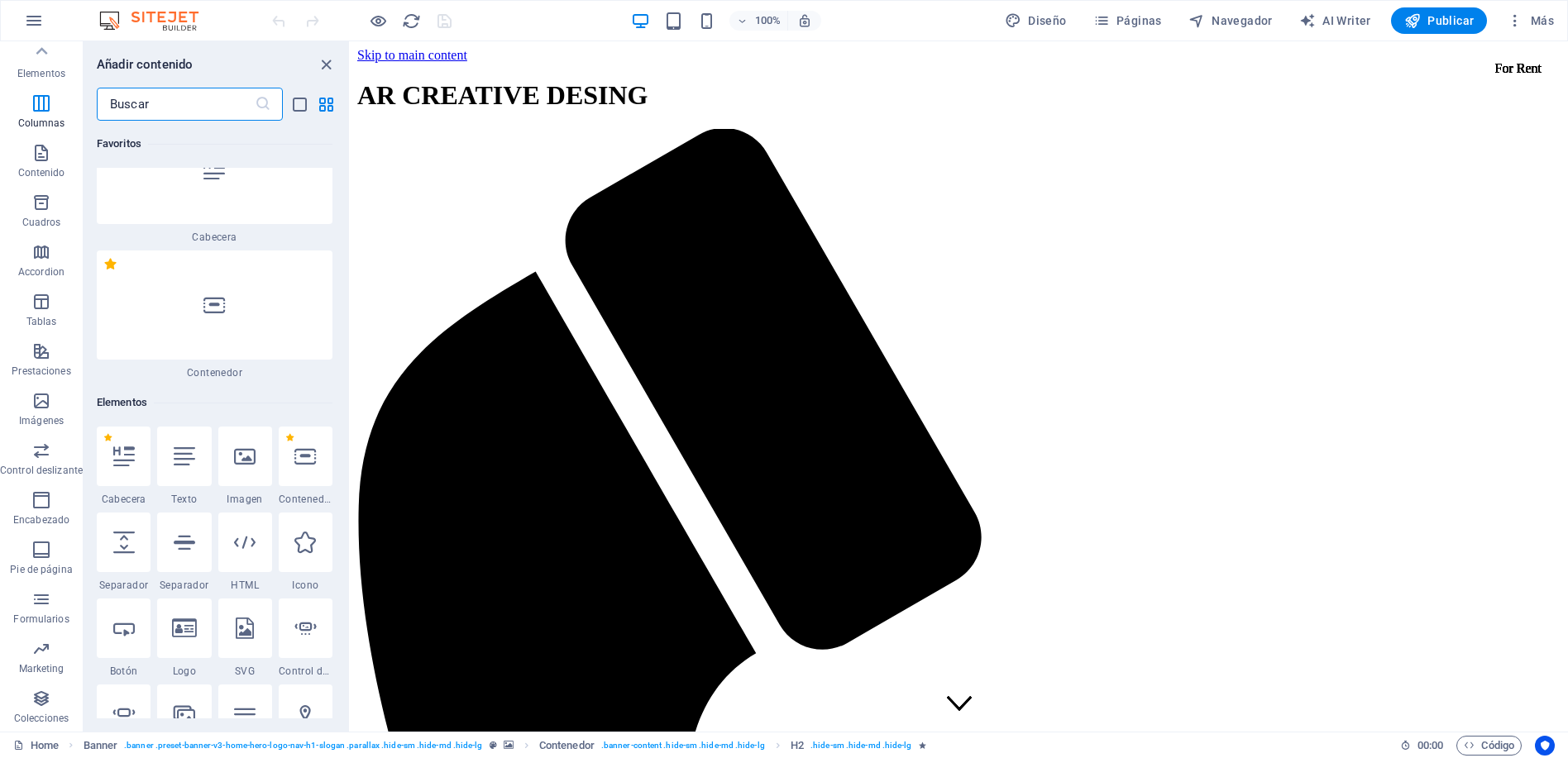
scroll to position [0, 0]
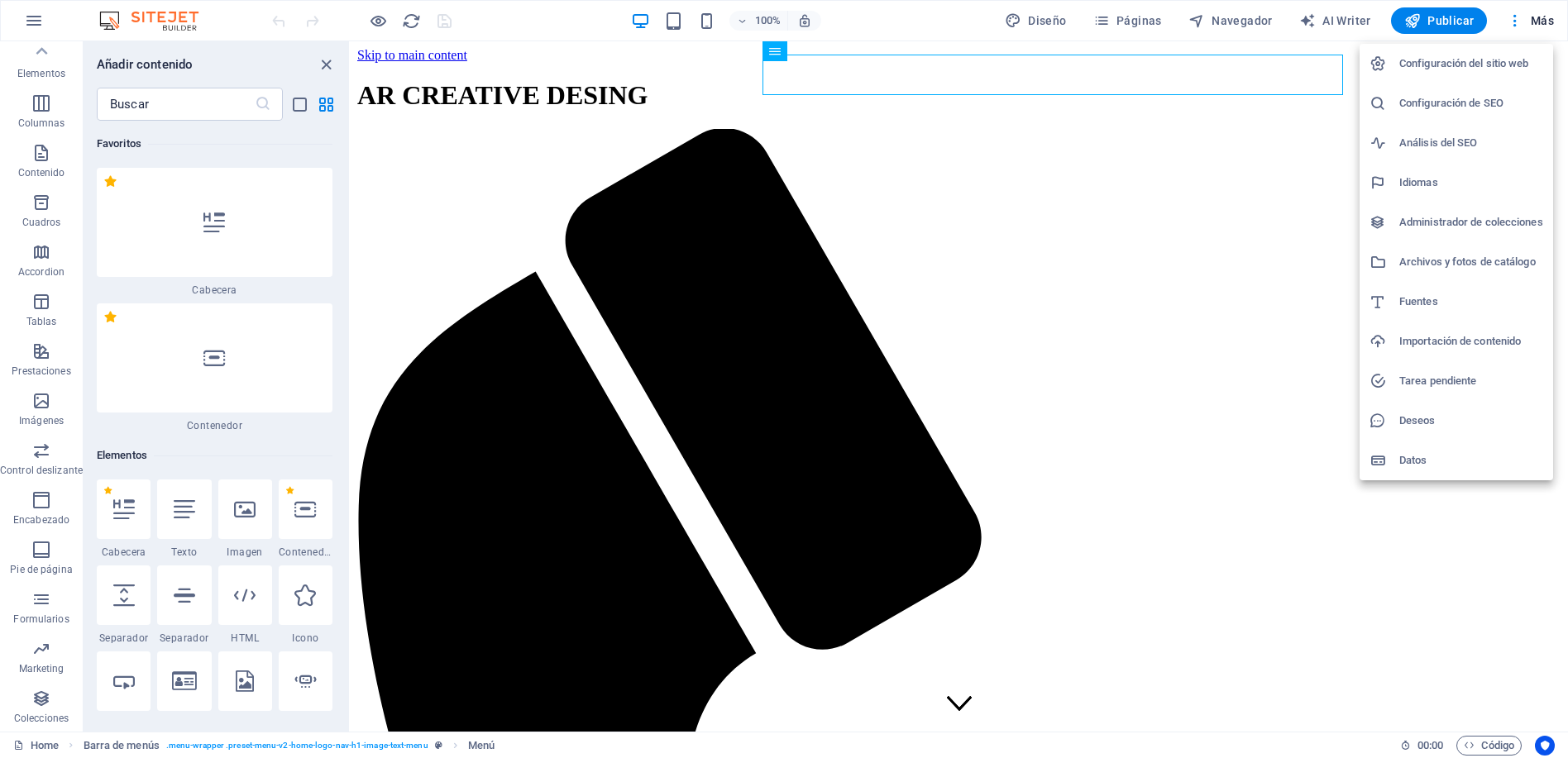
click at [1431, 66] on h6 "Configuración del sitio web" at bounding box center [1471, 63] width 144 height 20
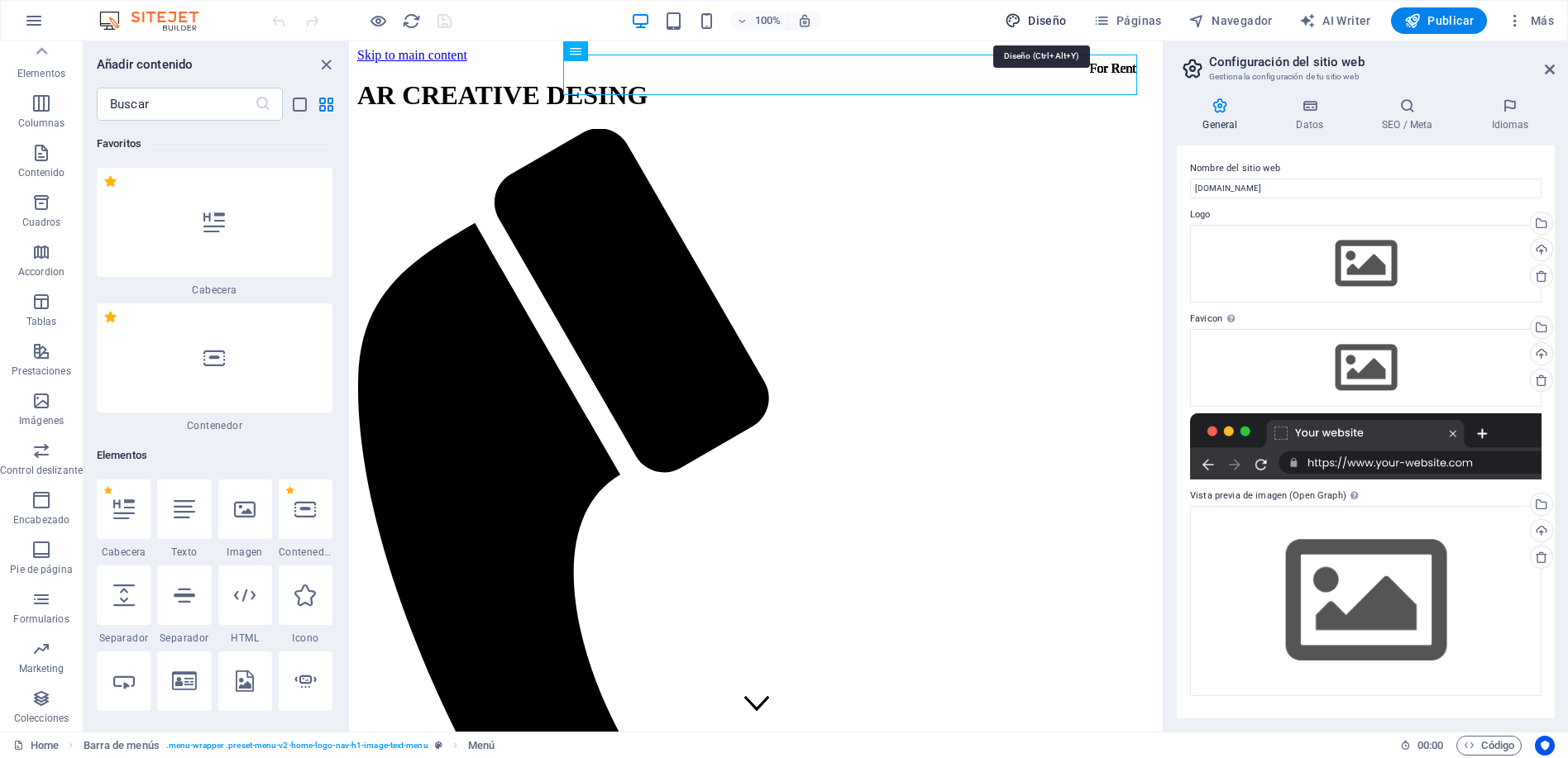
click at [0, 0] on span "Diseño" at bounding box center [0, 0] width 0 height 0
select select "px"
select select "200"
select select "px"
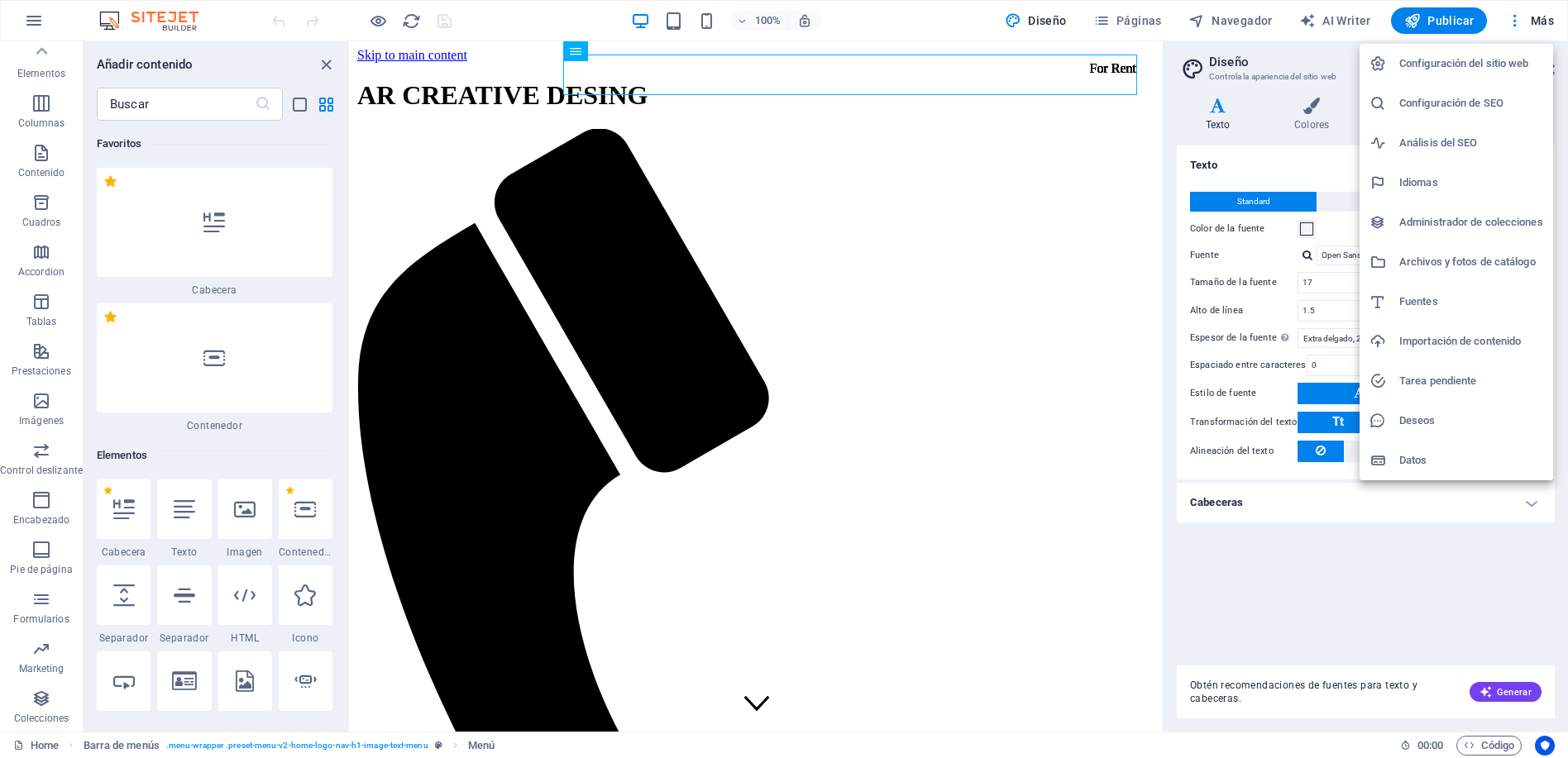
click at [1438, 264] on h6 "Archivos y fotos de catálogo" at bounding box center [1471, 261] width 144 height 20
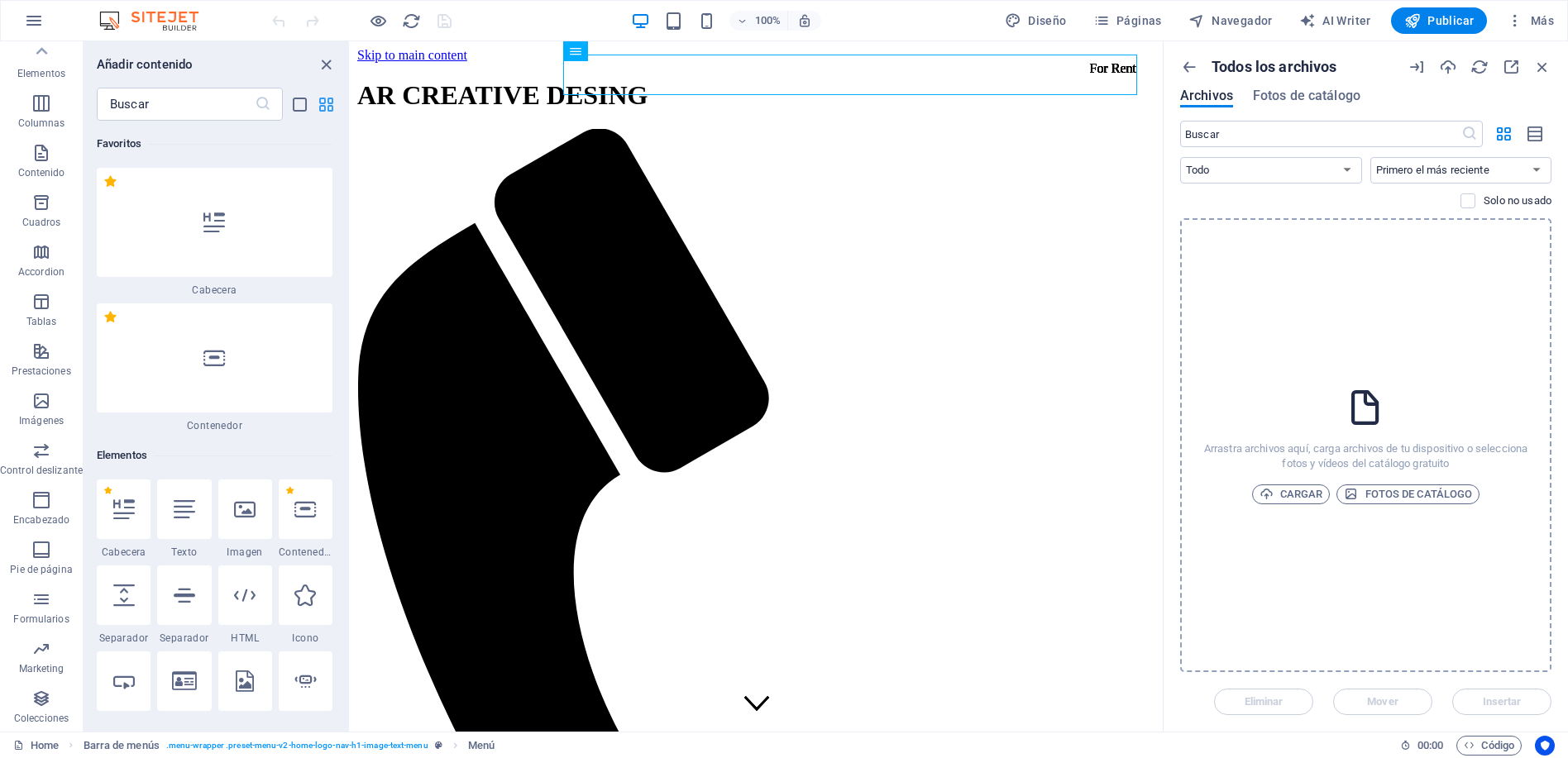
click at [326, 95] on icon "grid-view" at bounding box center [326, 105] width 19 height 19
click at [326, 100] on icon "grid-view" at bounding box center [326, 105] width 19 height 19
click at [326, 67] on icon "close panel" at bounding box center [326, 65] width 19 height 19
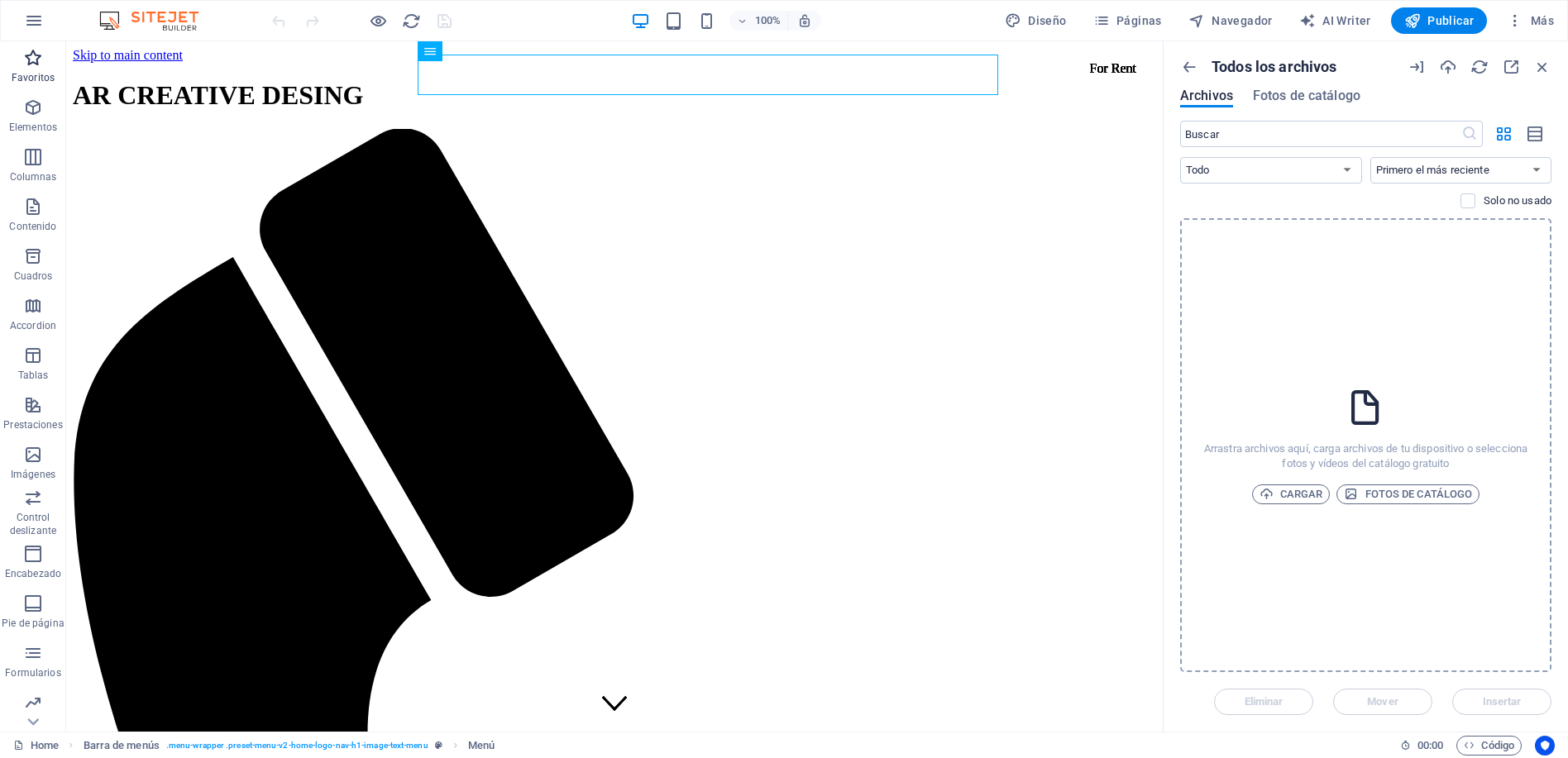
click at [33, 60] on icon "button" at bounding box center [32, 57] width 20 height 20
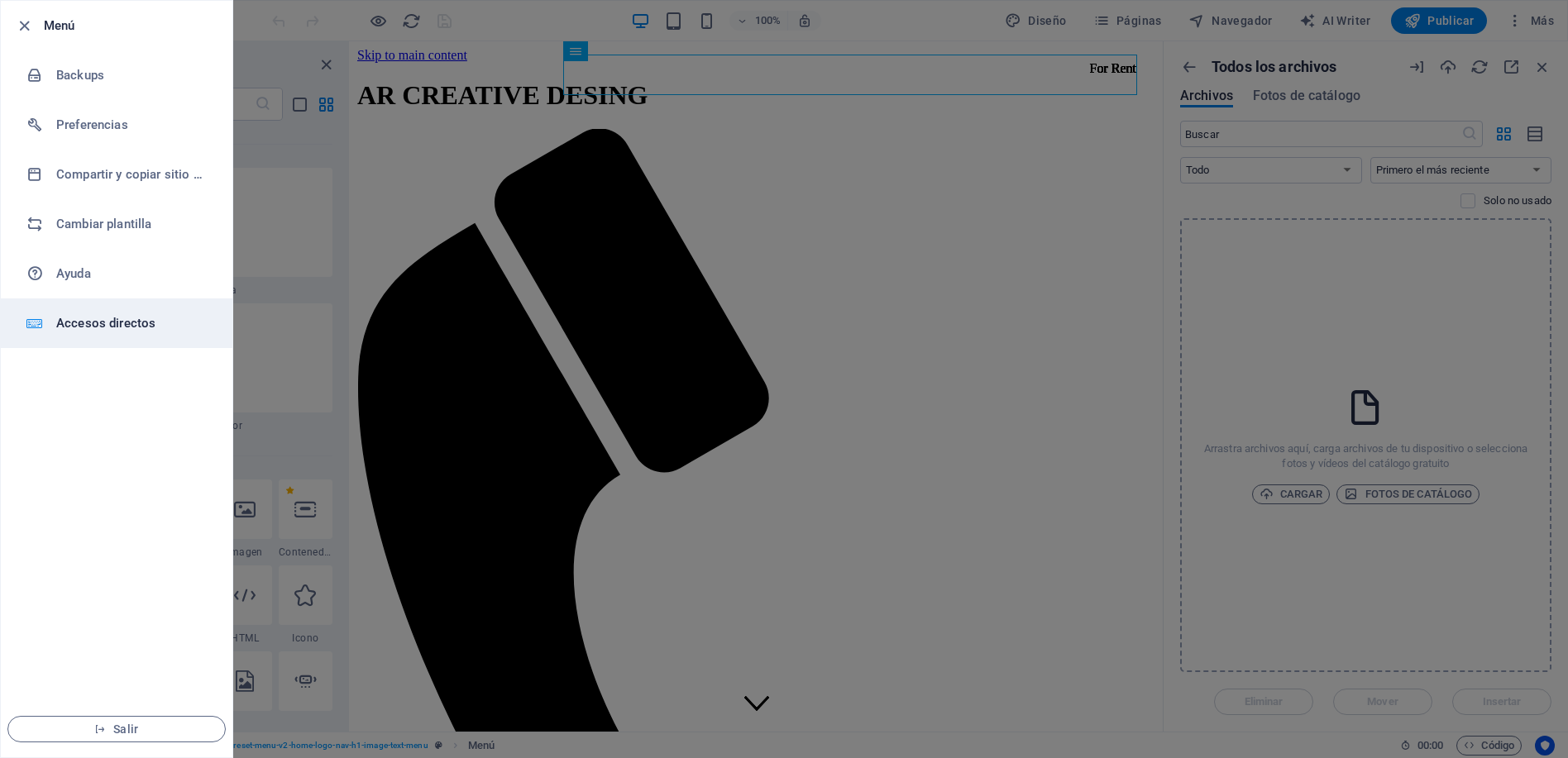
click at [91, 322] on h6 "Accesos directos" at bounding box center [133, 323] width 153 height 20
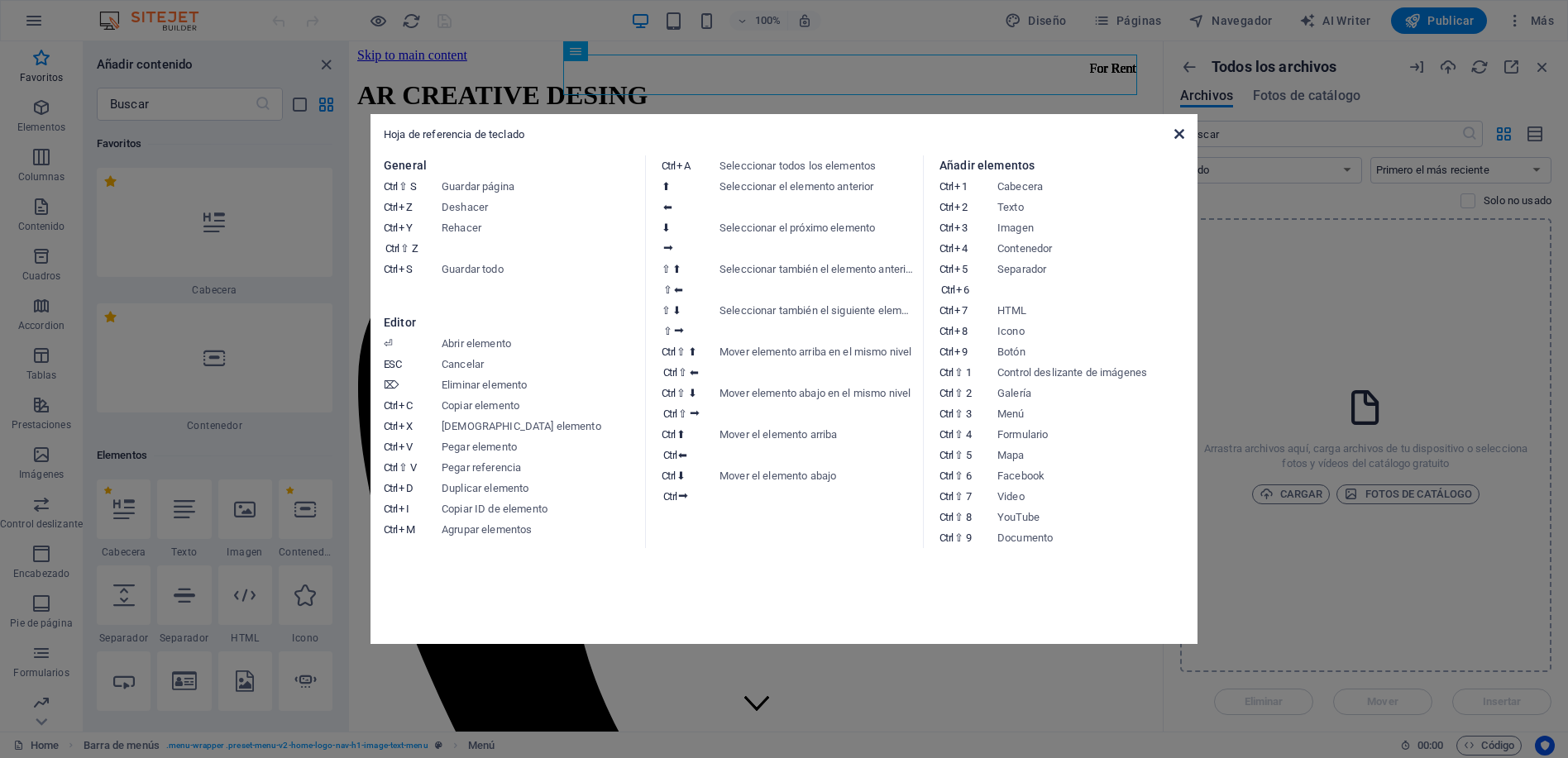
click at [1178, 137] on icon at bounding box center [1179, 134] width 10 height 13
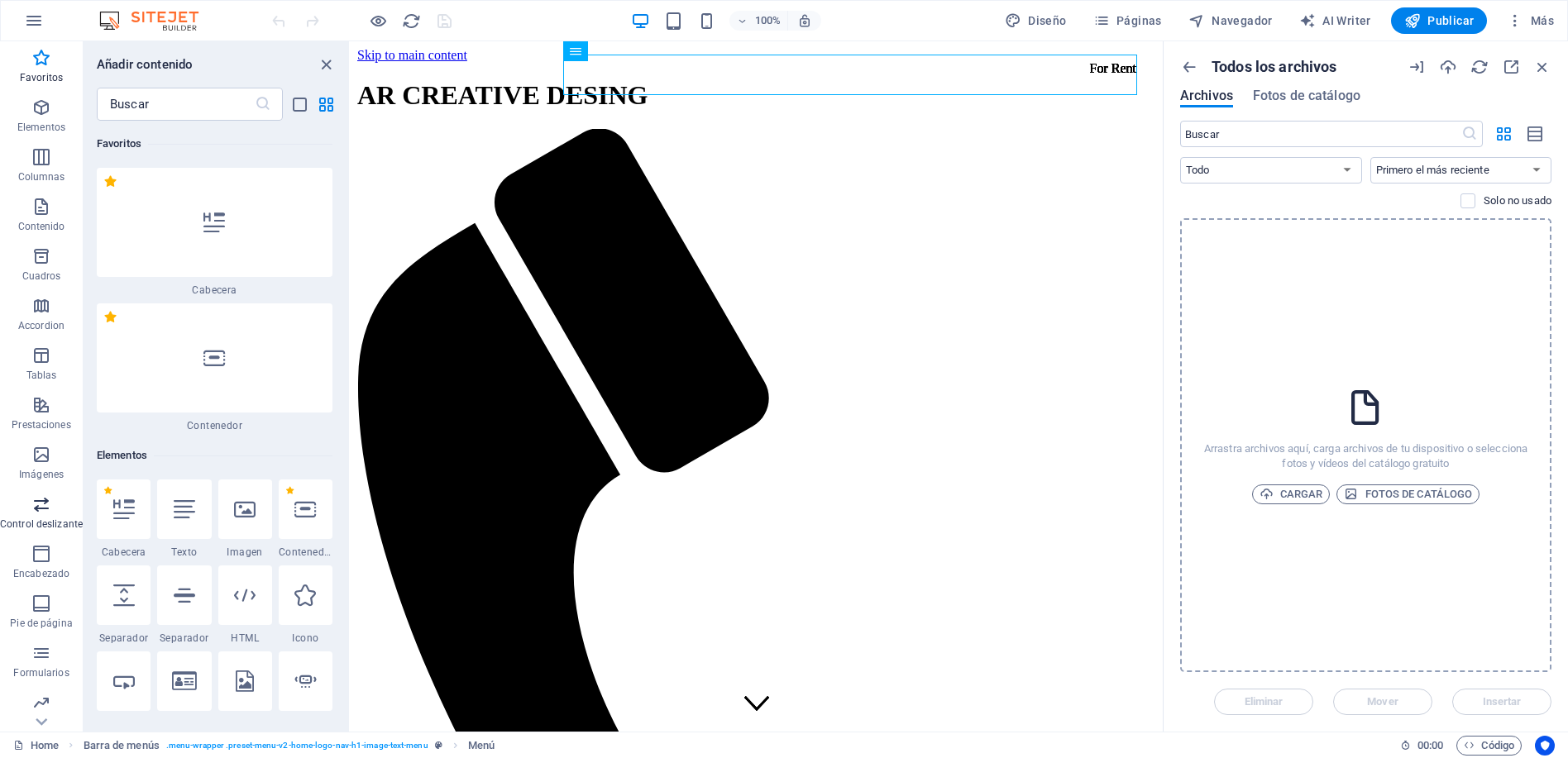
click at [41, 513] on icon "button" at bounding box center [41, 503] width 20 height 20
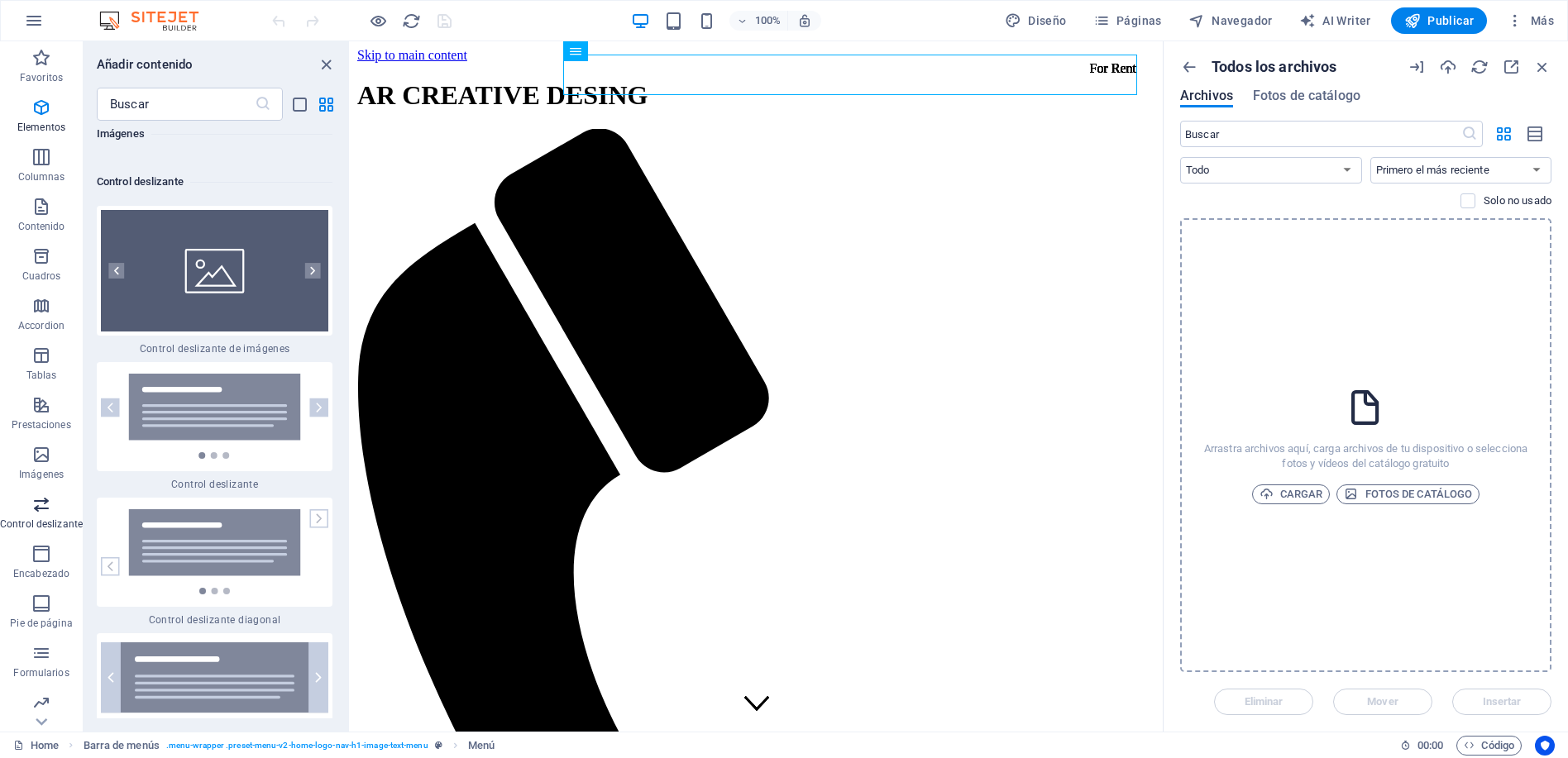
scroll to position [18745, 0]
click at [173, 509] on img at bounding box center [215, 551] width 227 height 85
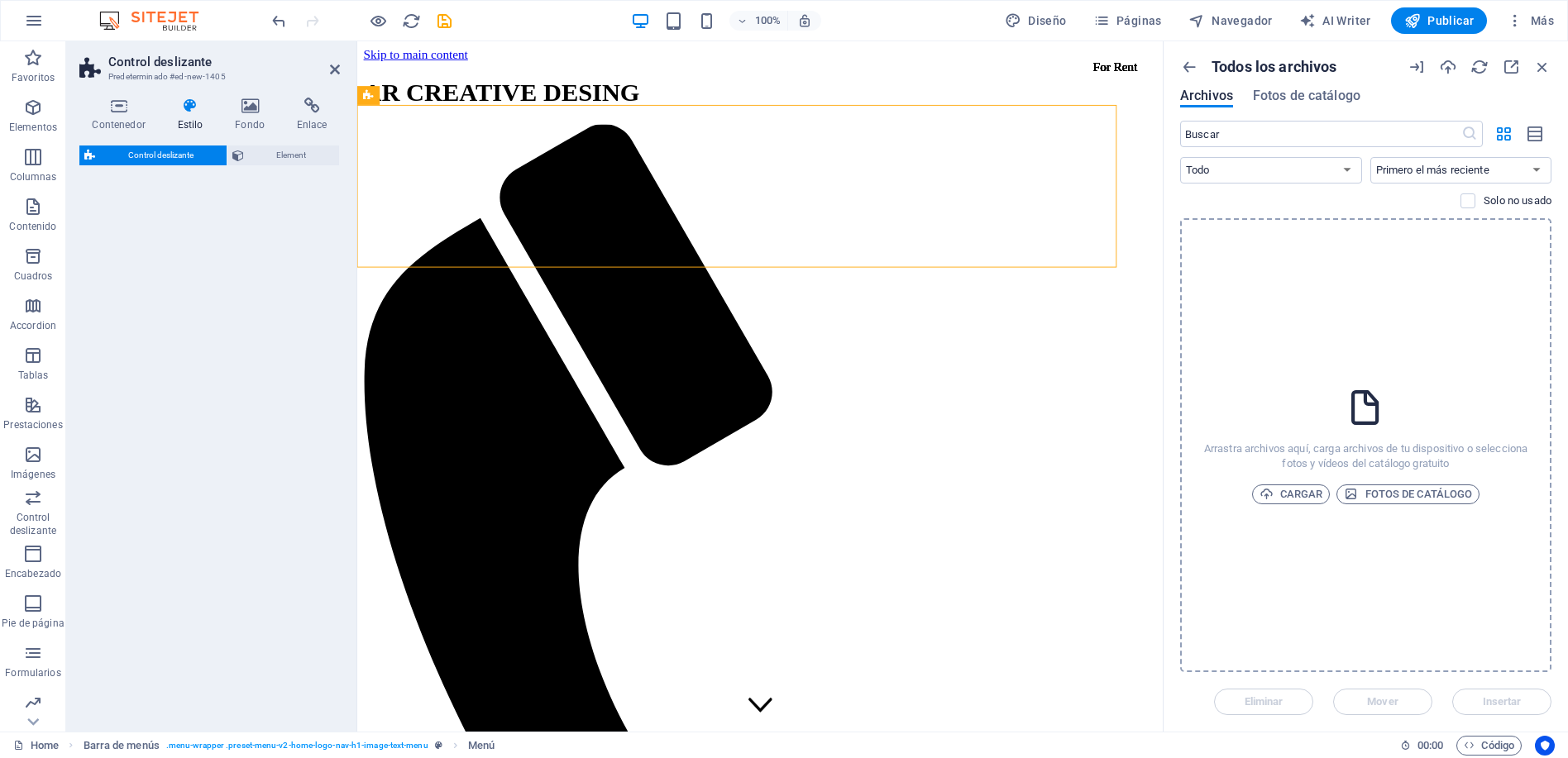
select select "rem"
select select "px"
select select "preset-slider-content-v3-diagonal"
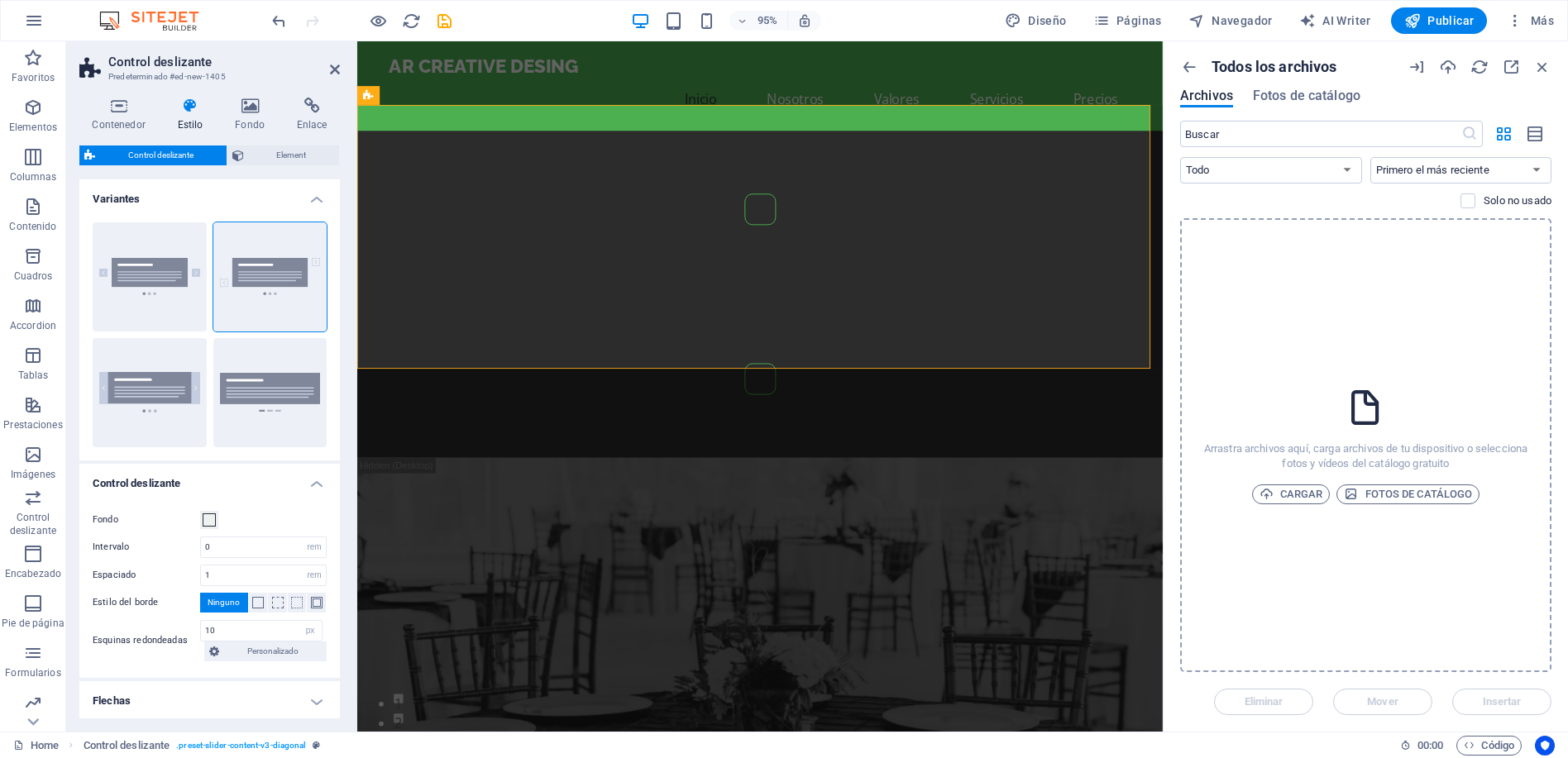
click at [330, 58] on h2 "Control deslizante" at bounding box center [224, 62] width 232 height 15
click at [333, 69] on icon at bounding box center [335, 70] width 10 height 13
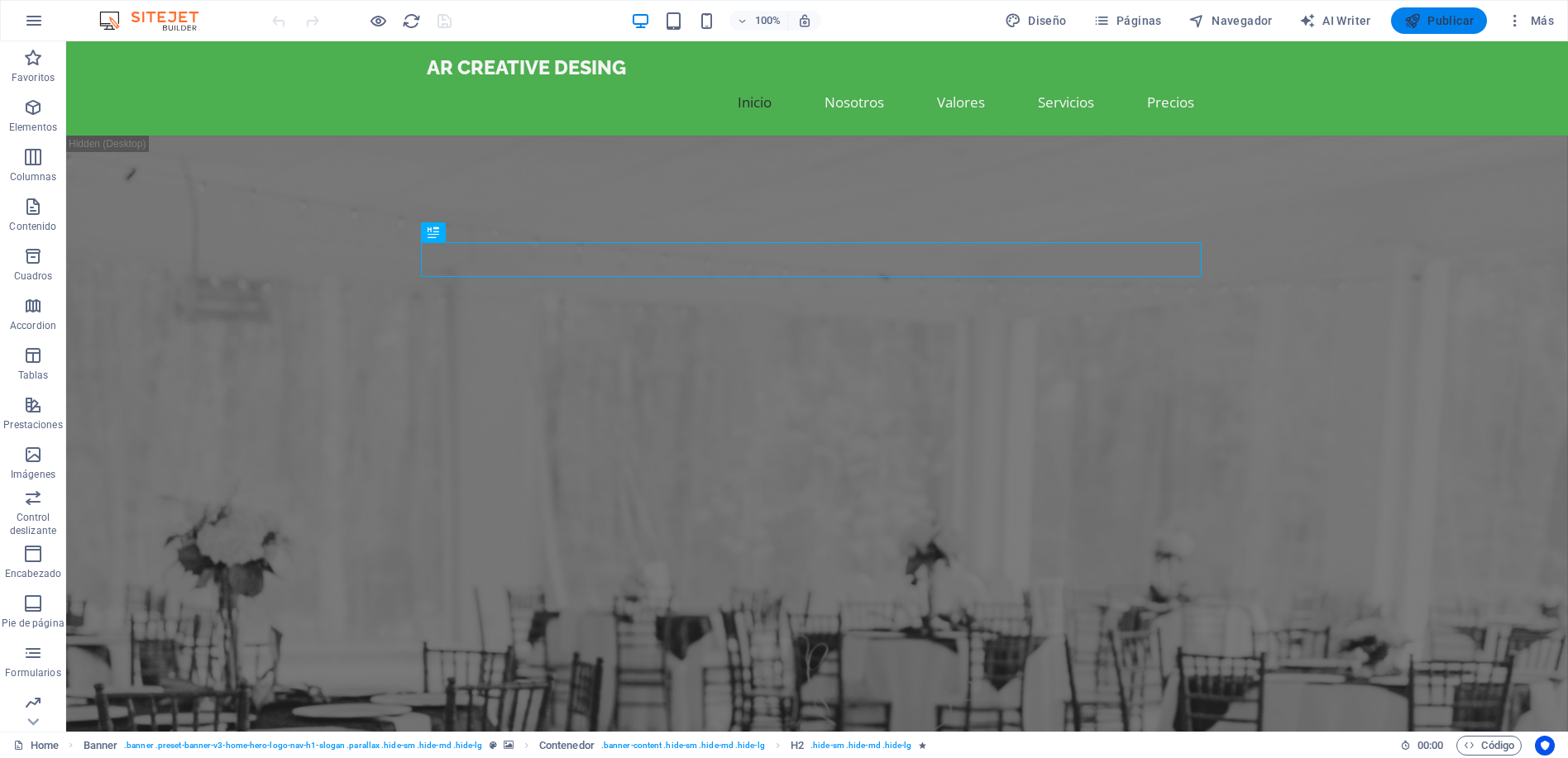
click at [0, 0] on span "Navegador" at bounding box center [0, 0] width 0 height 0
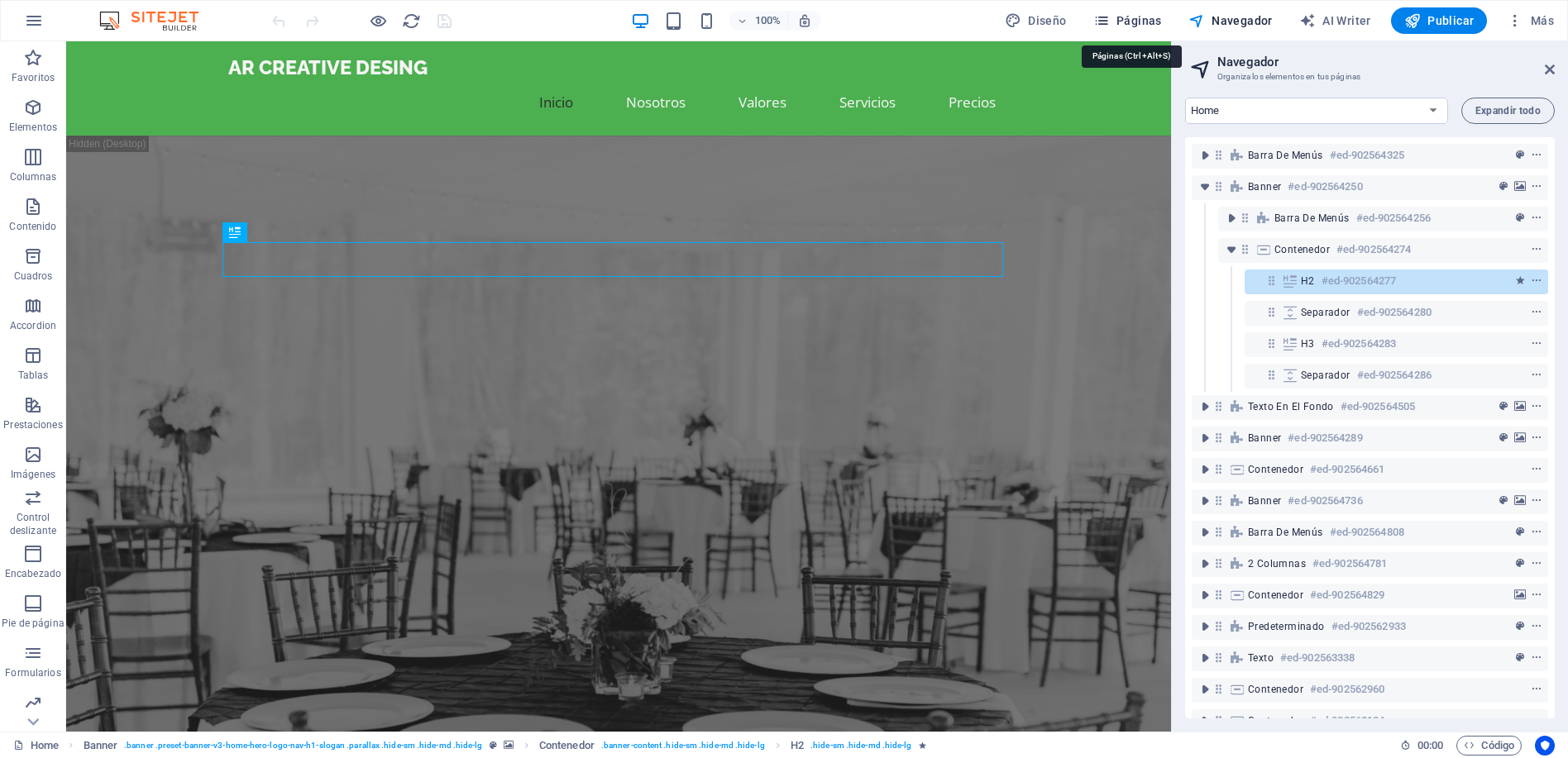
click at [0, 0] on span "Páginas" at bounding box center [0, 0] width 0 height 0
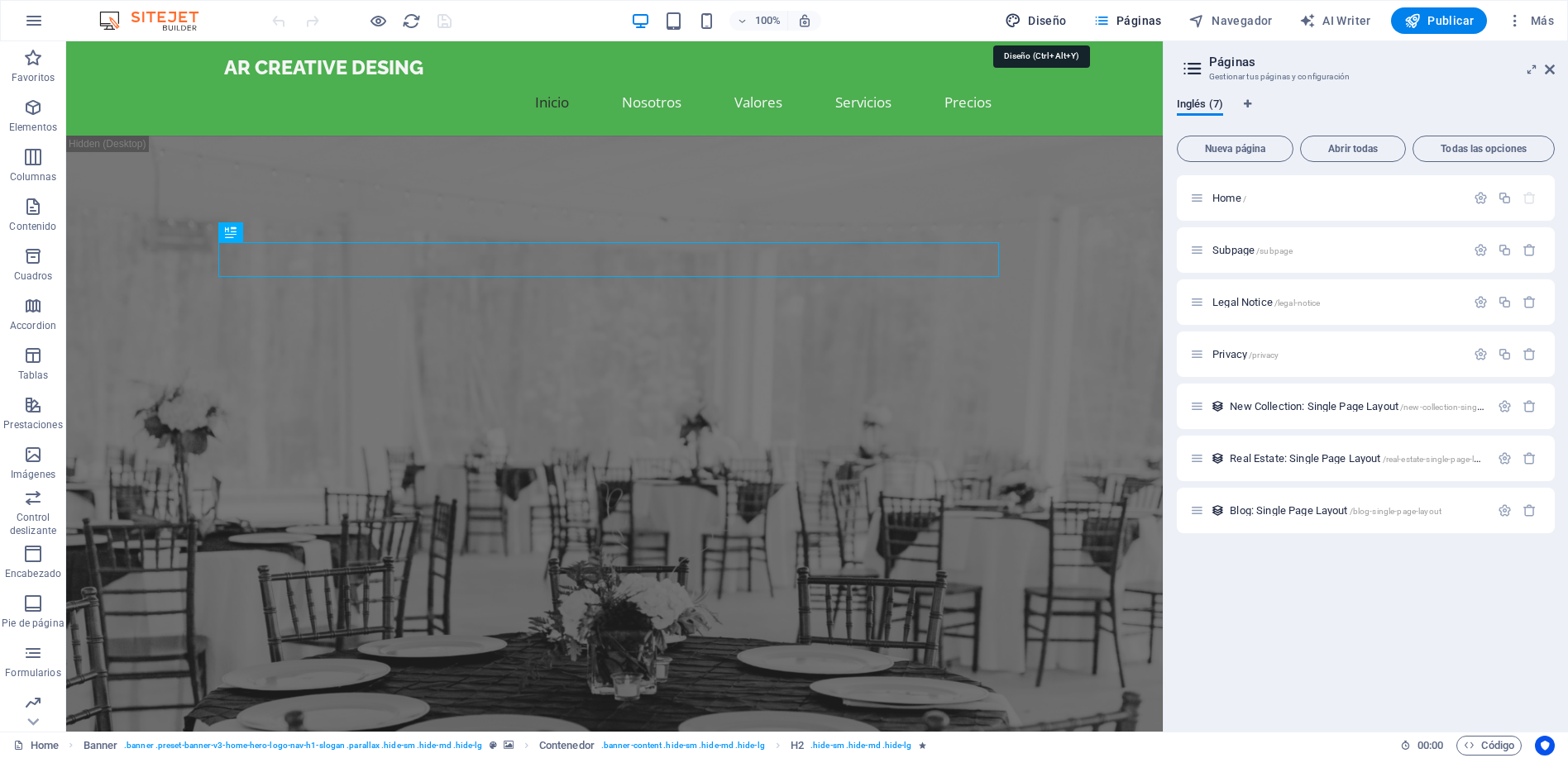
click at [1044, 19] on span "Diseño" at bounding box center [1035, 20] width 62 height 16
select select "px"
select select "200"
select select "px"
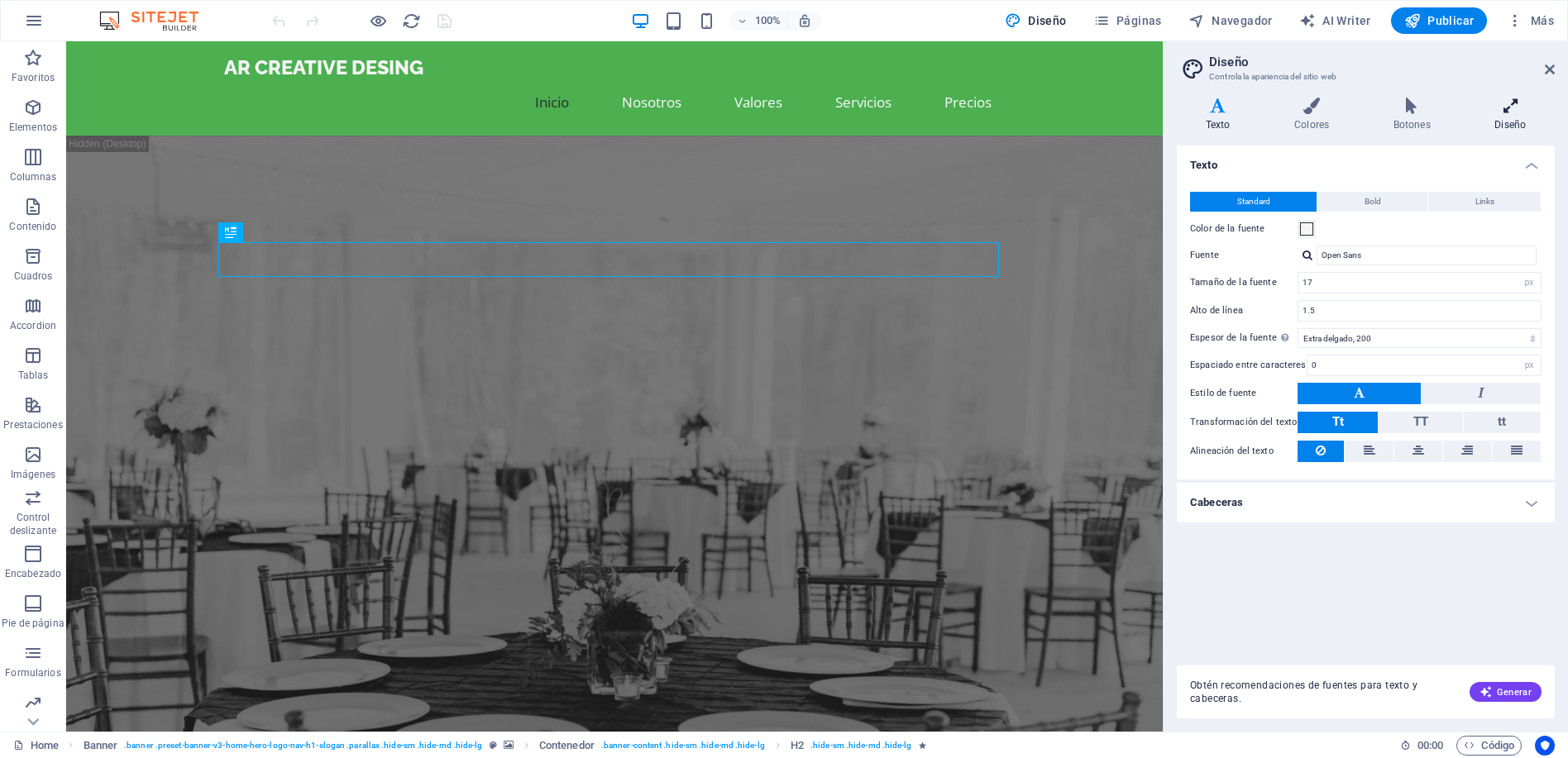
click at [1507, 109] on icon at bounding box center [1510, 105] width 89 height 16
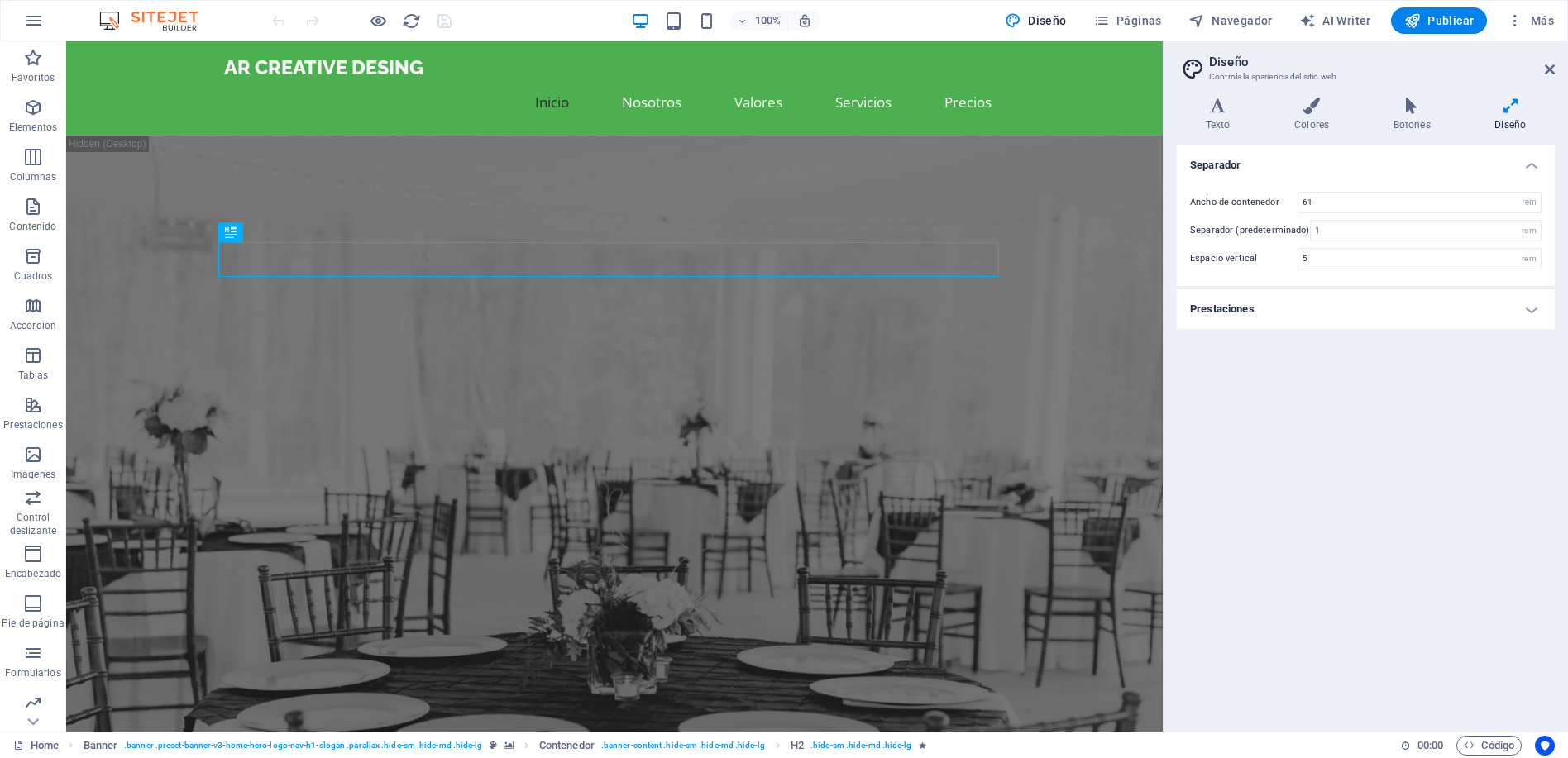
click at [1535, 308] on h4 "Prestaciones" at bounding box center [1366, 309] width 378 height 40
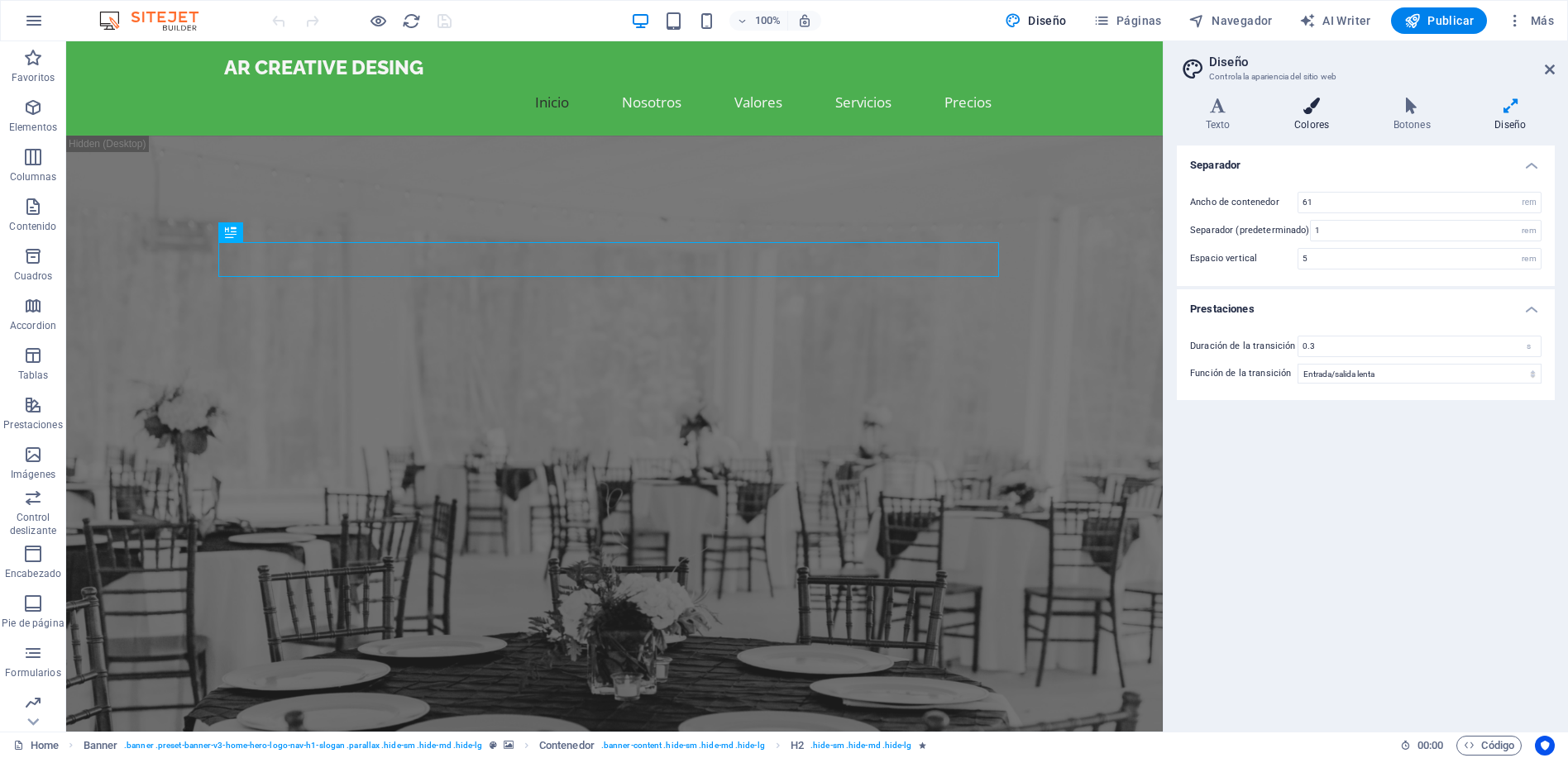
click at [1303, 115] on h4 "Colores" at bounding box center [1314, 114] width 99 height 34
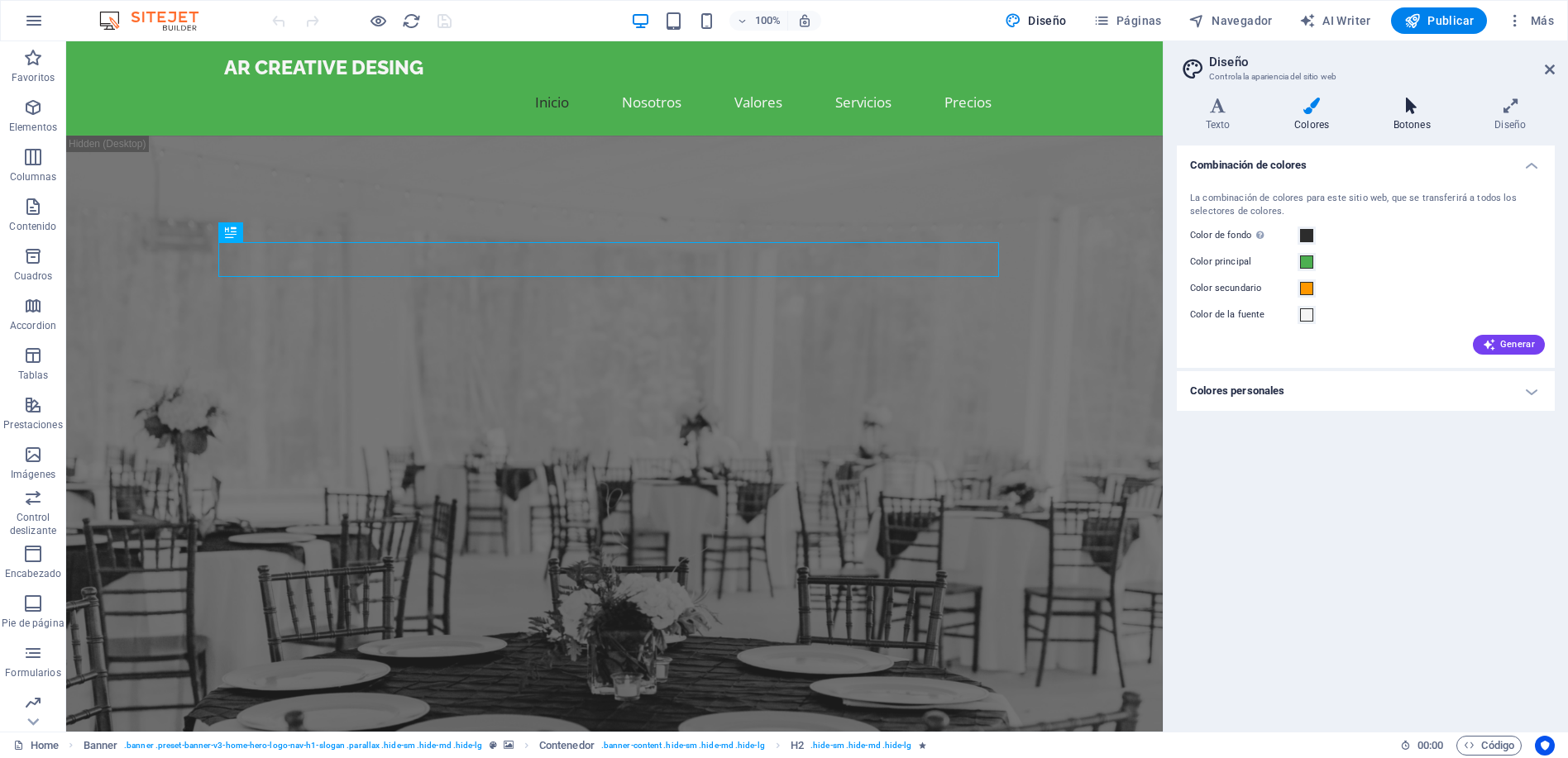
click at [1408, 118] on h4 "Botones" at bounding box center [1415, 114] width 102 height 34
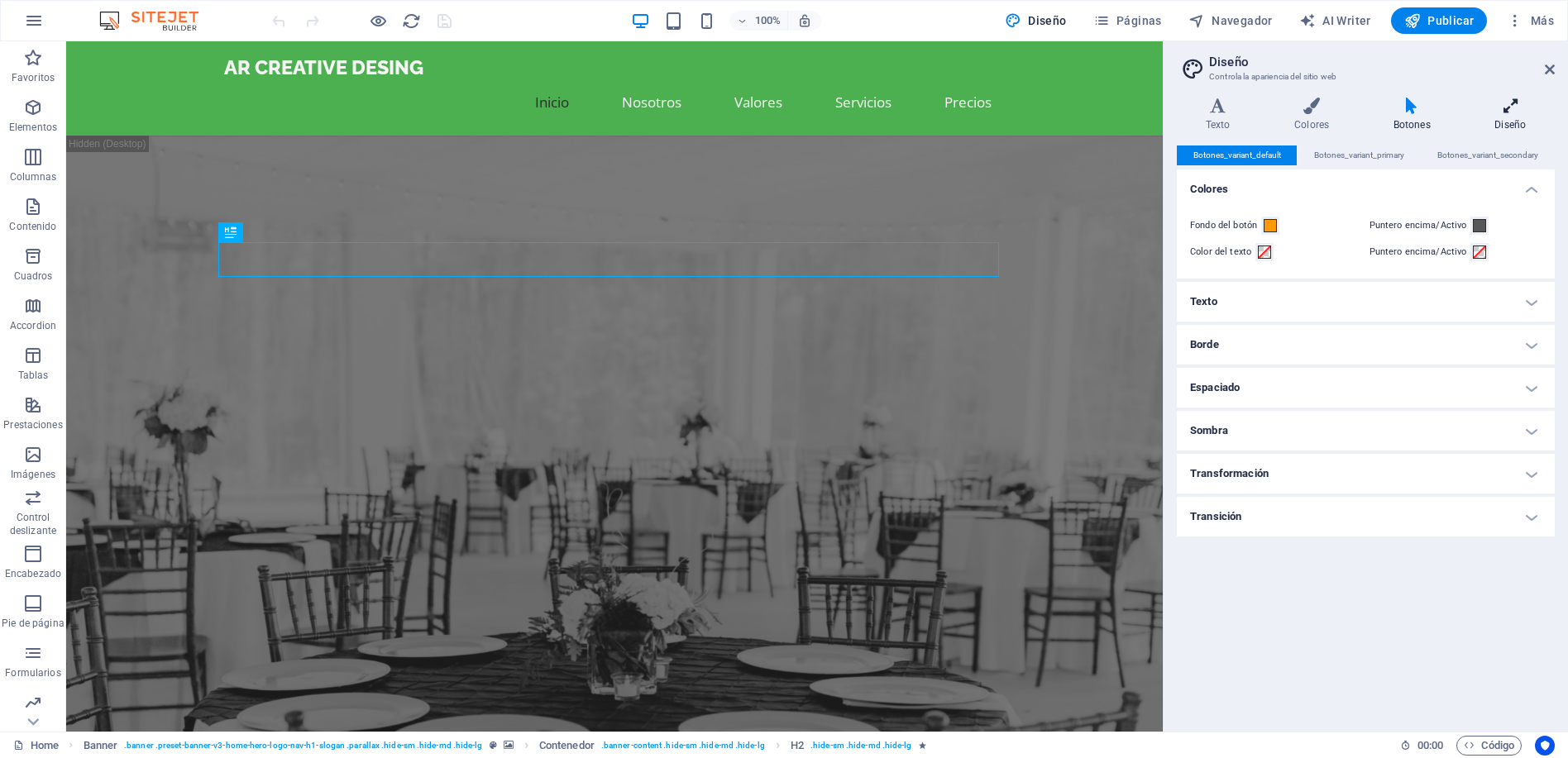
click at [1509, 115] on h4 "Diseño" at bounding box center [1510, 114] width 89 height 34
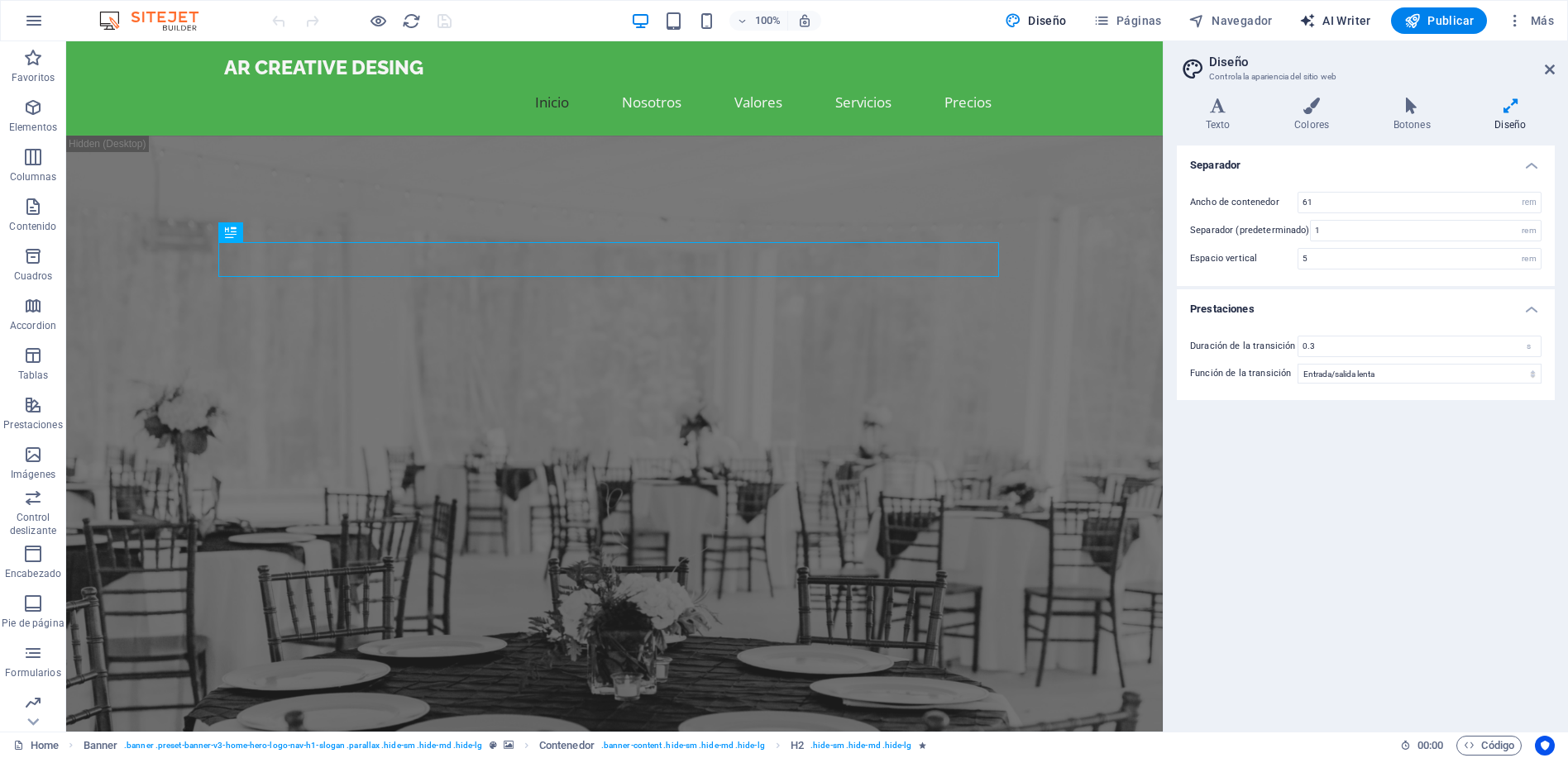
select select "English"
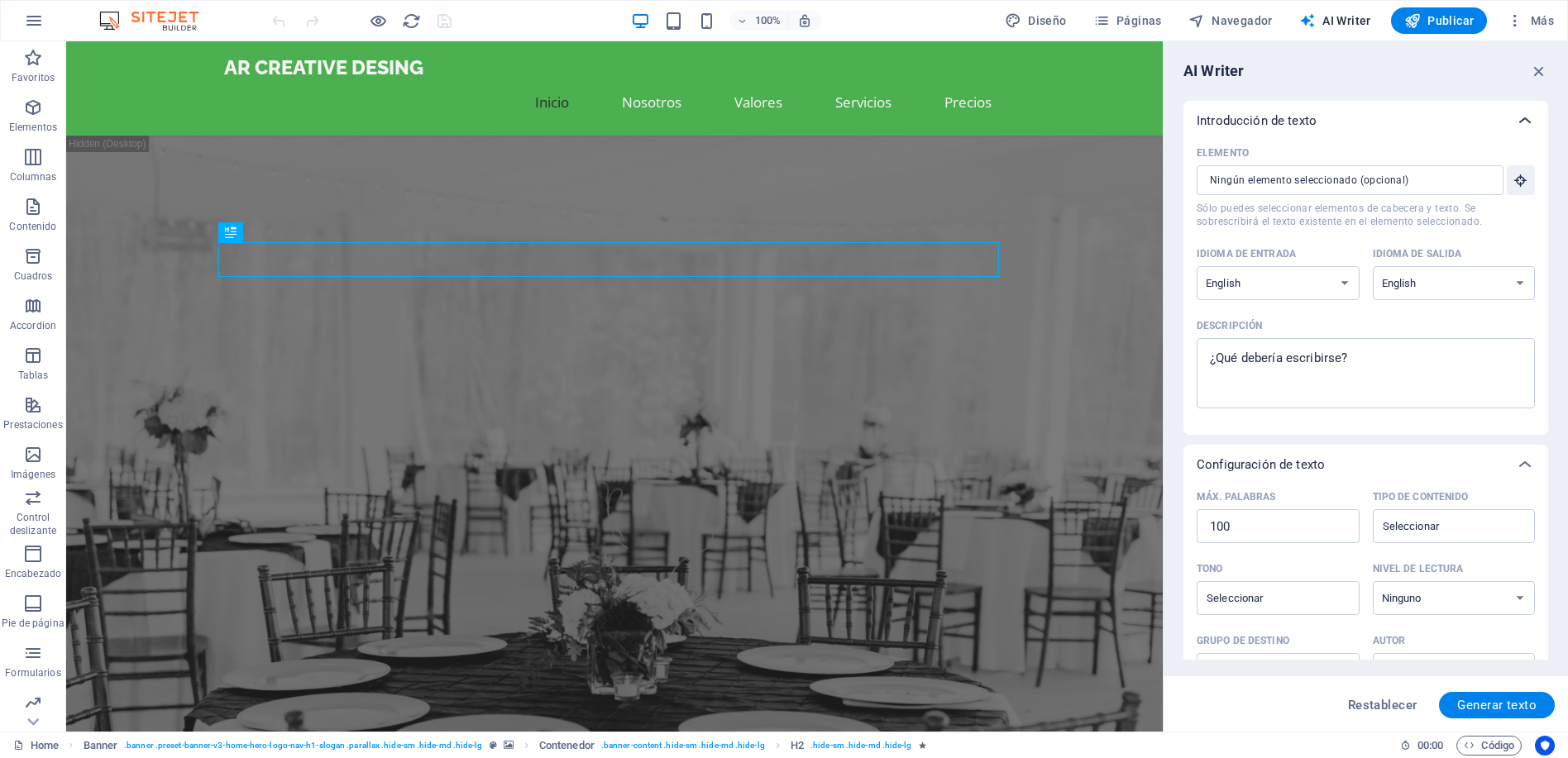
click at [1520, 121] on icon at bounding box center [1524, 120] width 20 height 20
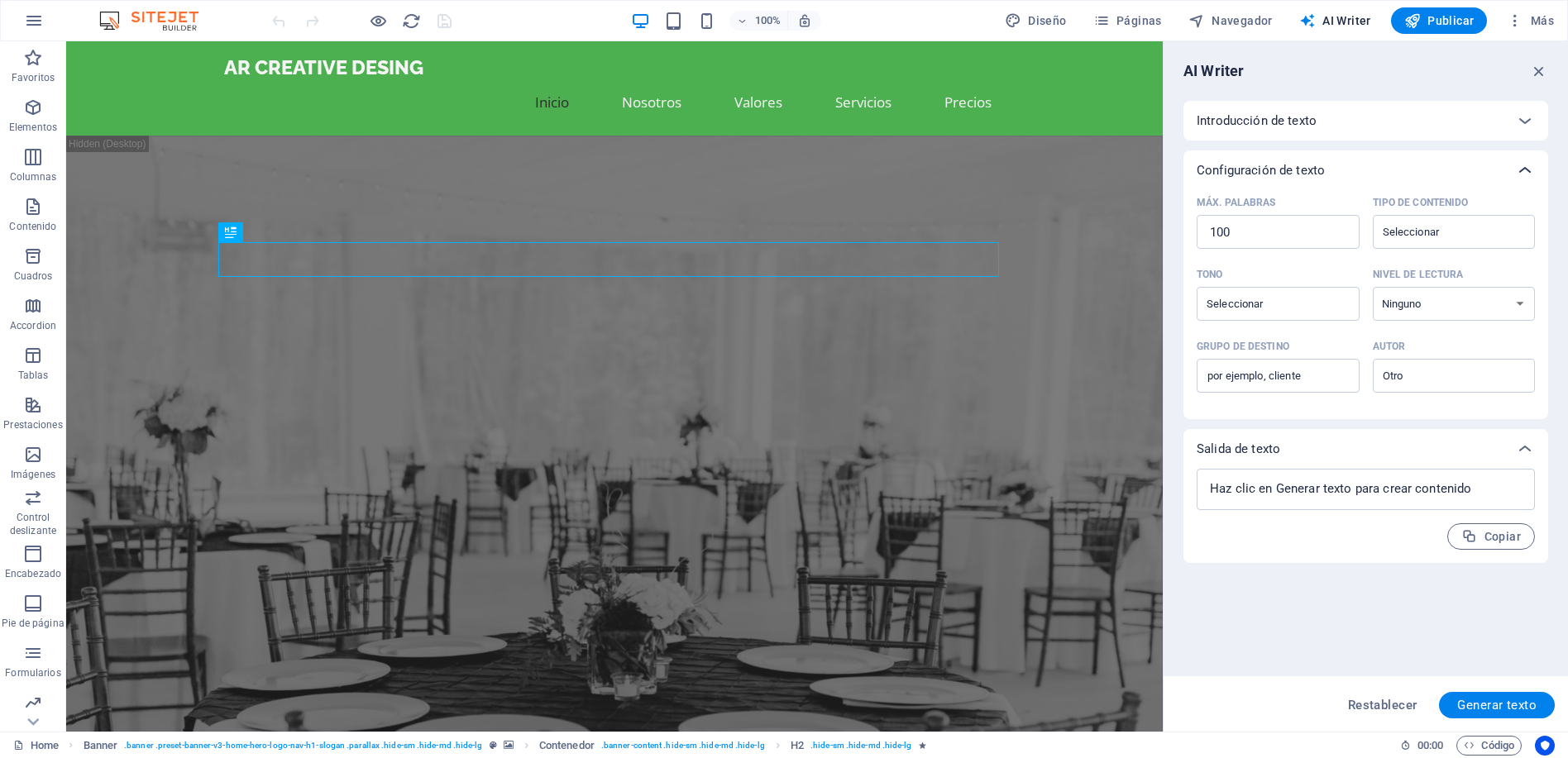
click at [1524, 171] on icon at bounding box center [1524, 170] width 20 height 20
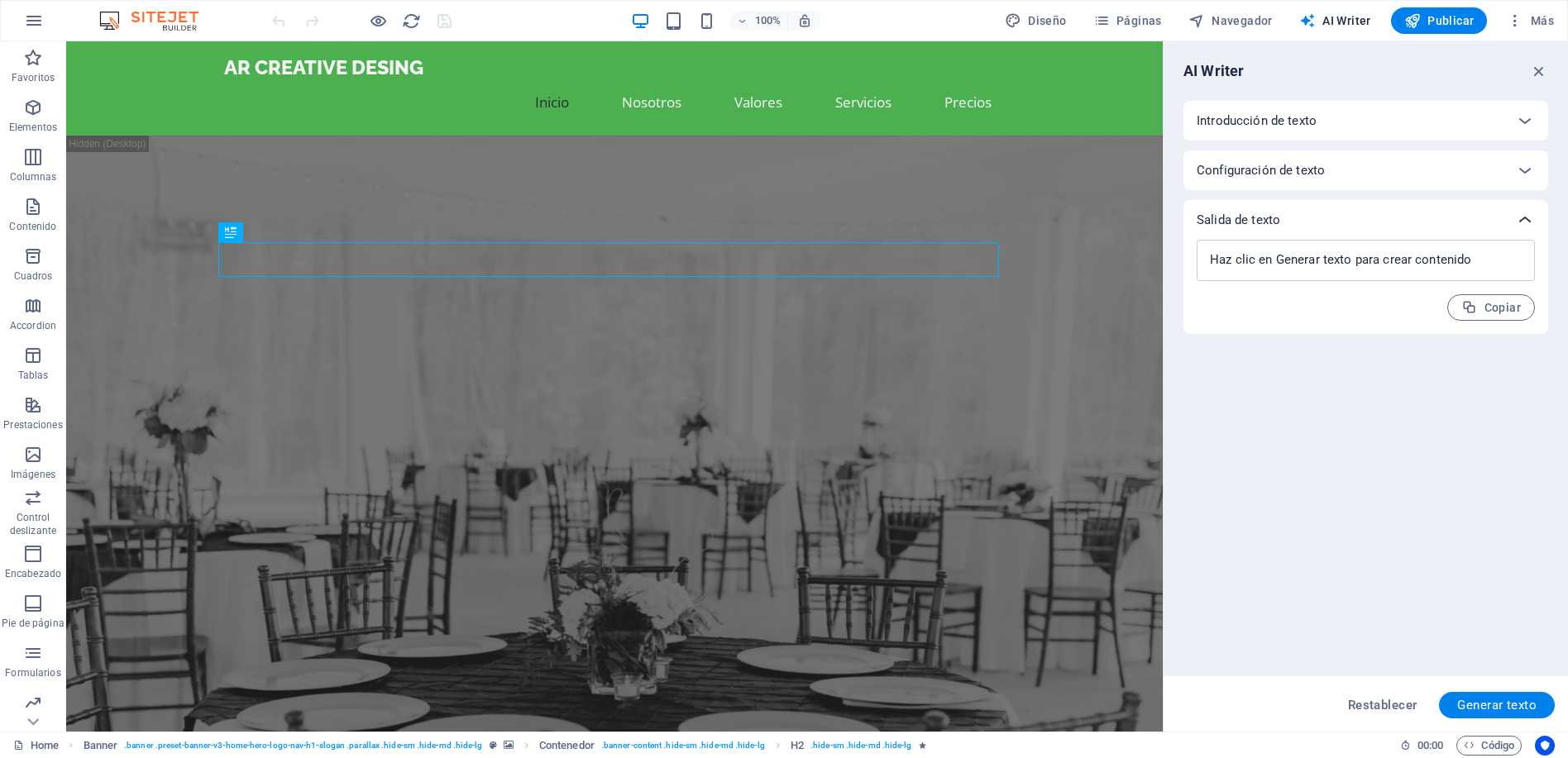
click at [1526, 219] on icon at bounding box center [1524, 219] width 20 height 20
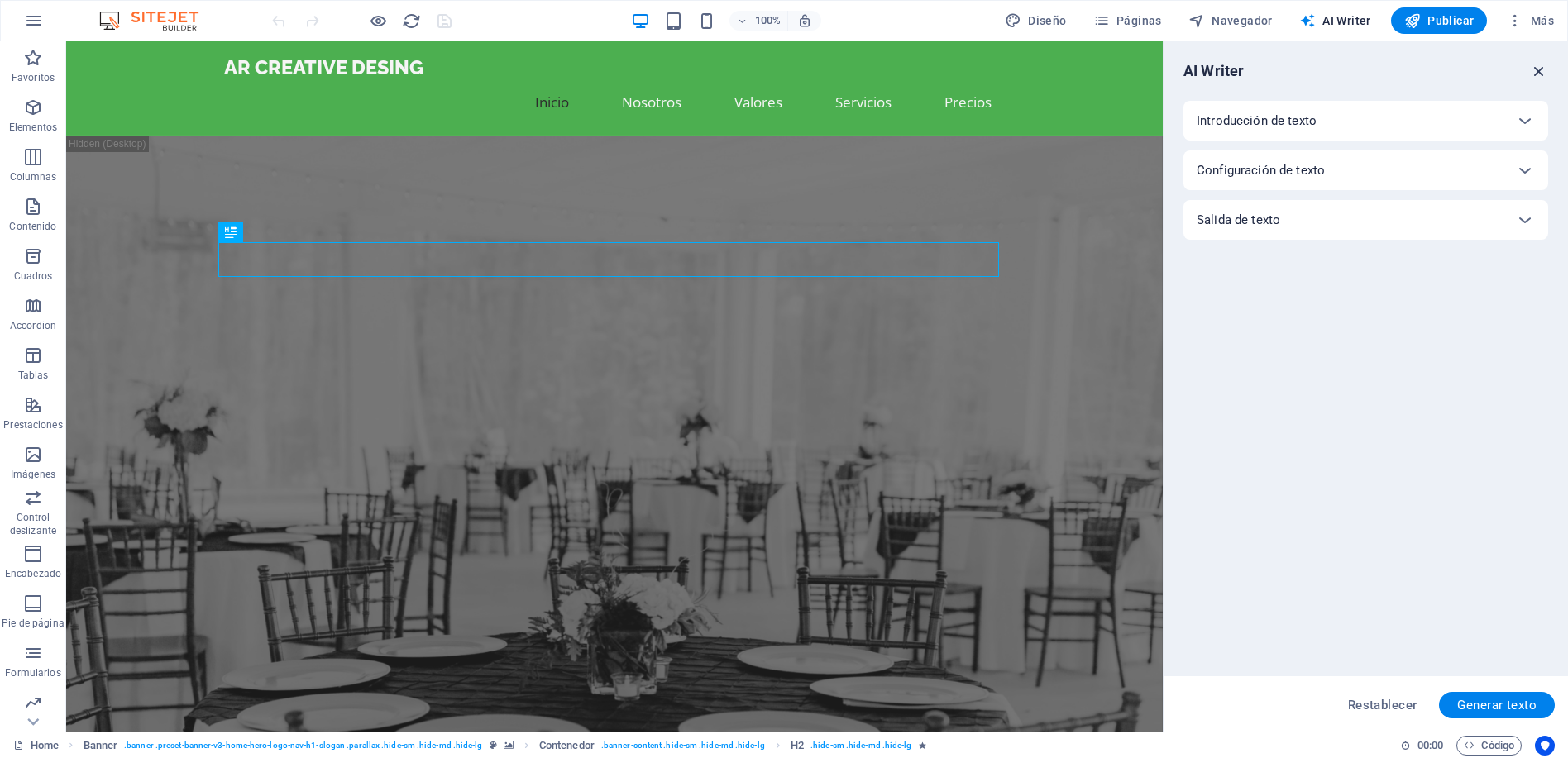
click at [1537, 72] on icon "button" at bounding box center [1538, 71] width 18 height 18
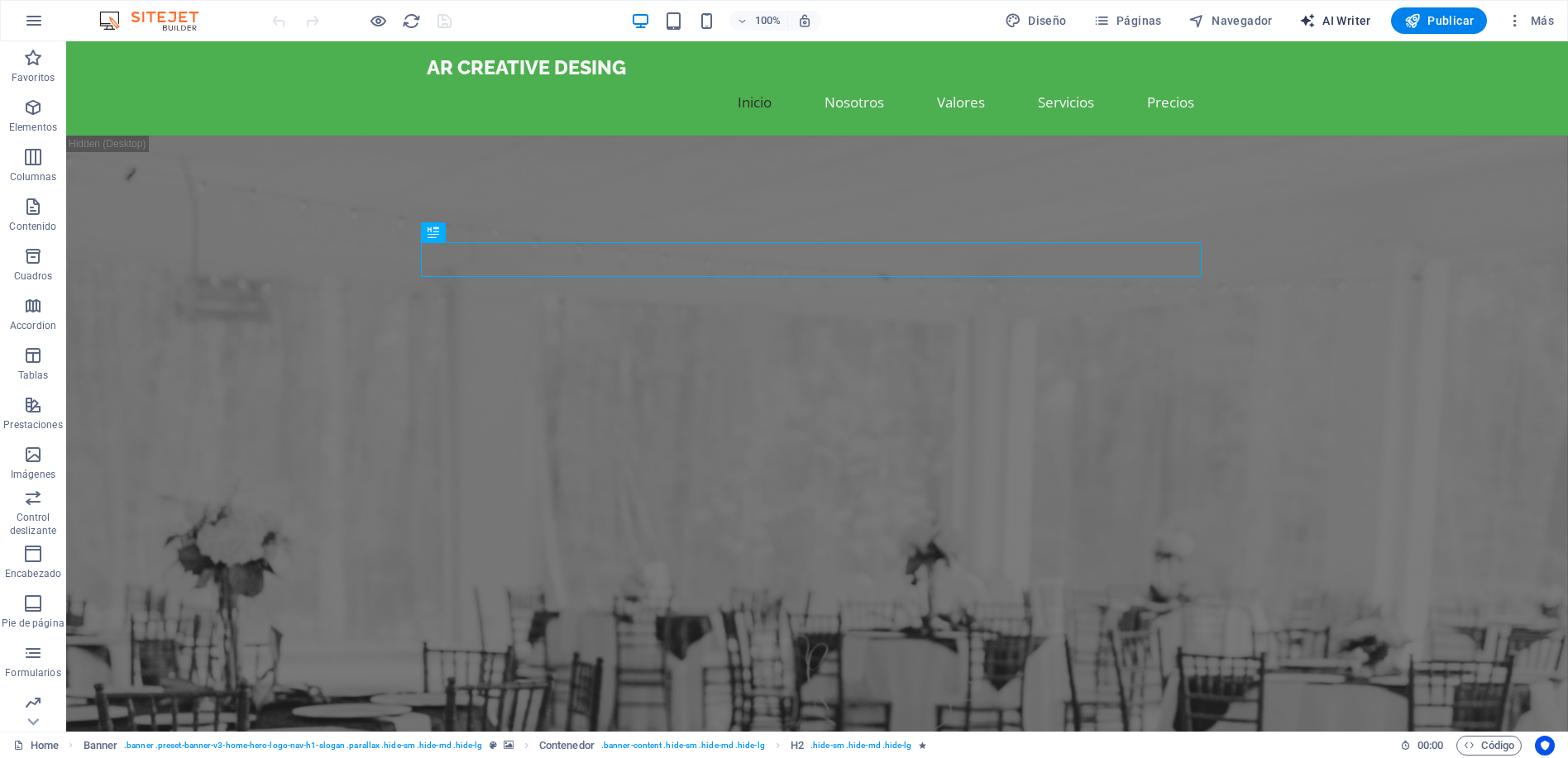
select select "English"
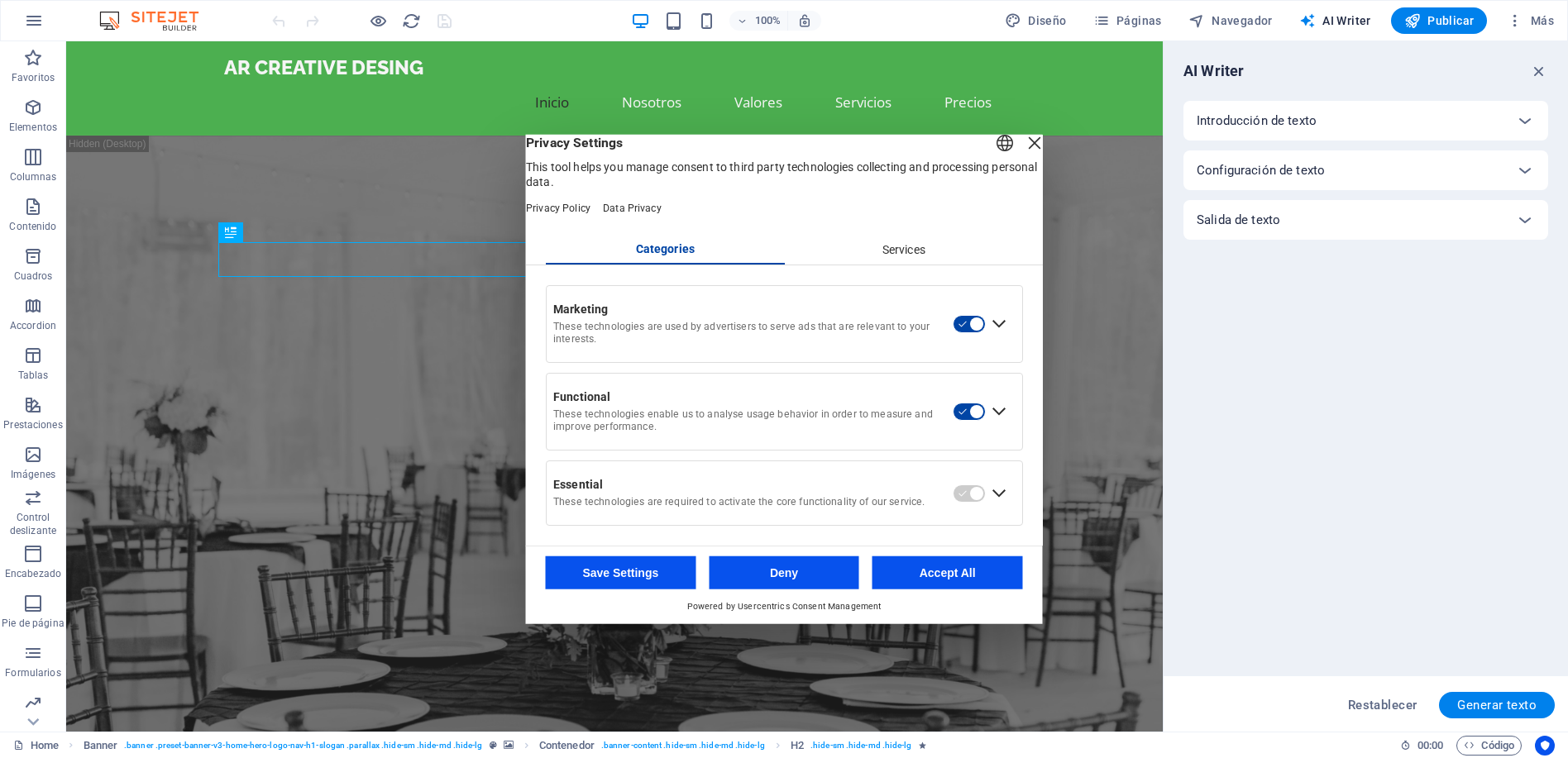
click at [1001, 150] on div "English Deutsch" at bounding box center [1019, 144] width 52 height 28
click at [1022, 150] on div "Close Layer" at bounding box center [1034, 142] width 23 height 23
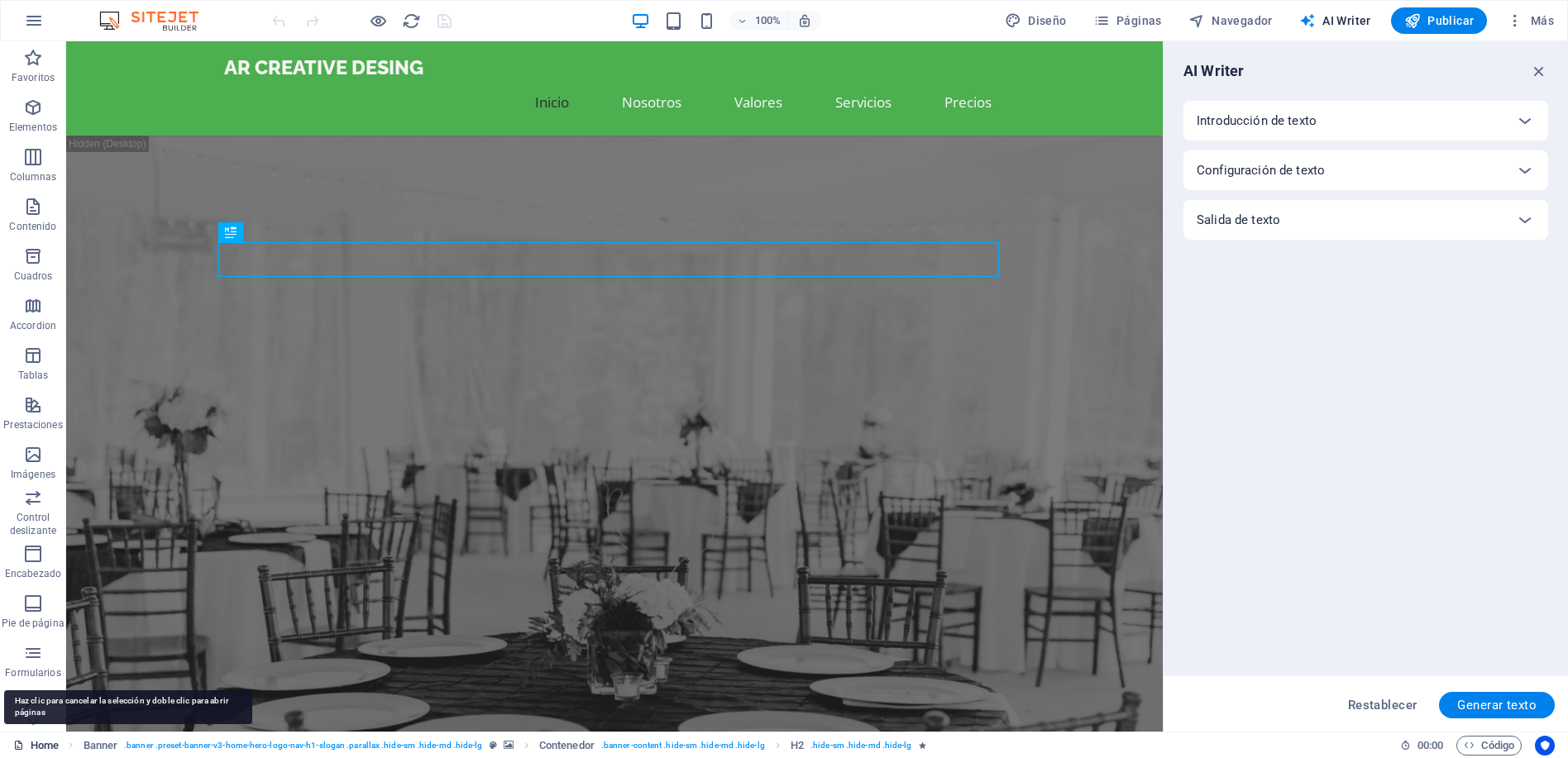
click at [0, 0] on link "Home" at bounding box center [0, 0] width 0 height 0
